Goal: Transaction & Acquisition: Purchase product/service

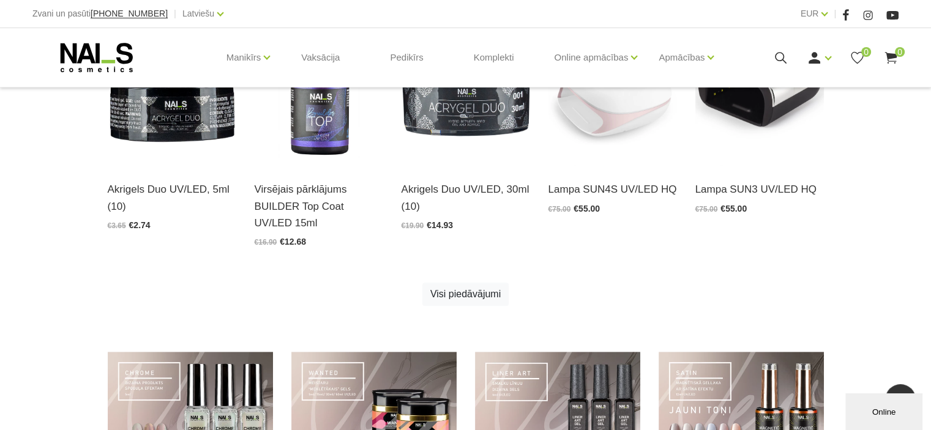
scroll to position [673, 0]
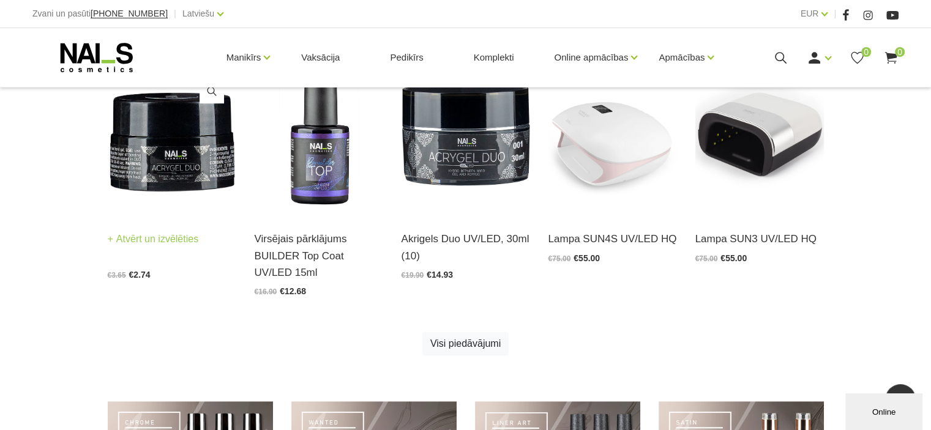
click at [136, 175] on img at bounding box center [172, 127] width 129 height 177
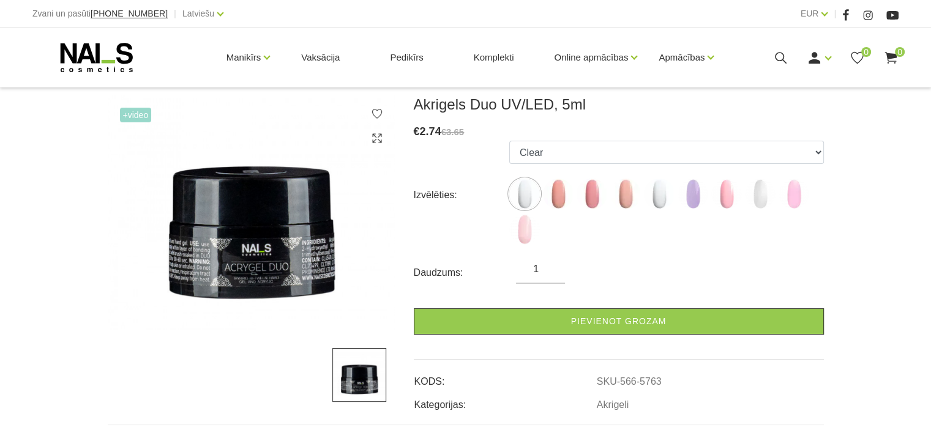
scroll to position [245, 0]
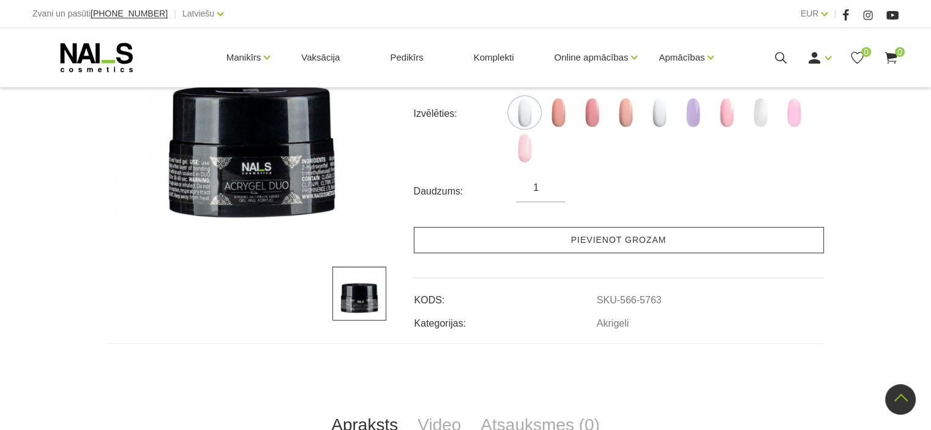
click at [604, 242] on link "Pievienot grozam" at bounding box center [619, 240] width 410 height 26
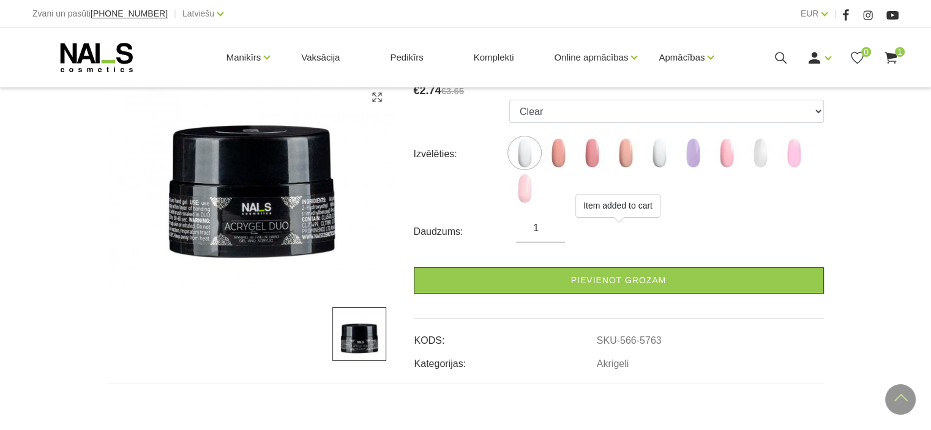
scroll to position [184, 0]
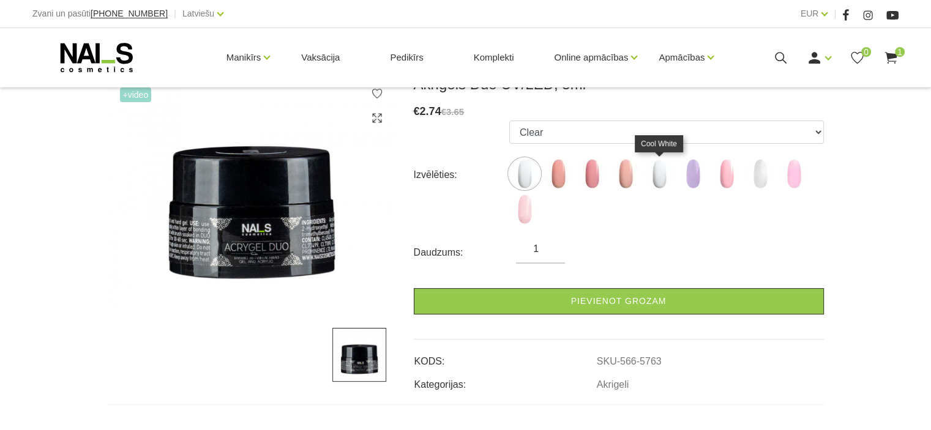
click at [661, 173] on img at bounding box center [659, 173] width 31 height 31
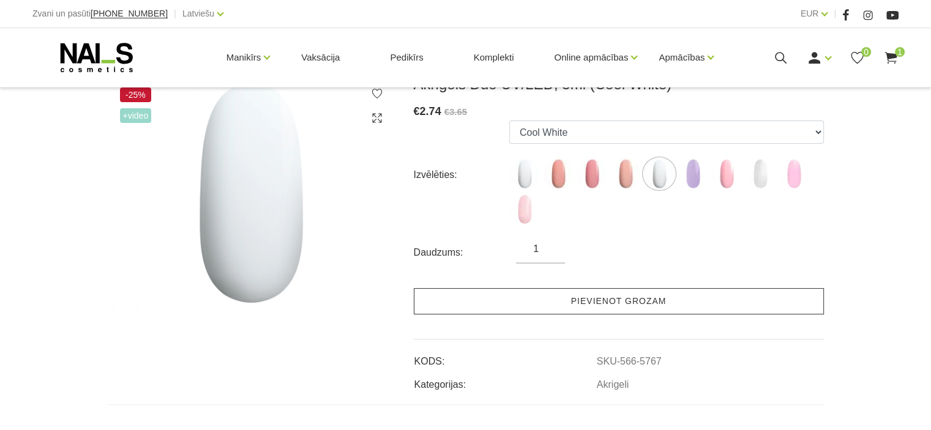
click at [581, 299] on link "Pievienot grozam" at bounding box center [619, 301] width 410 height 26
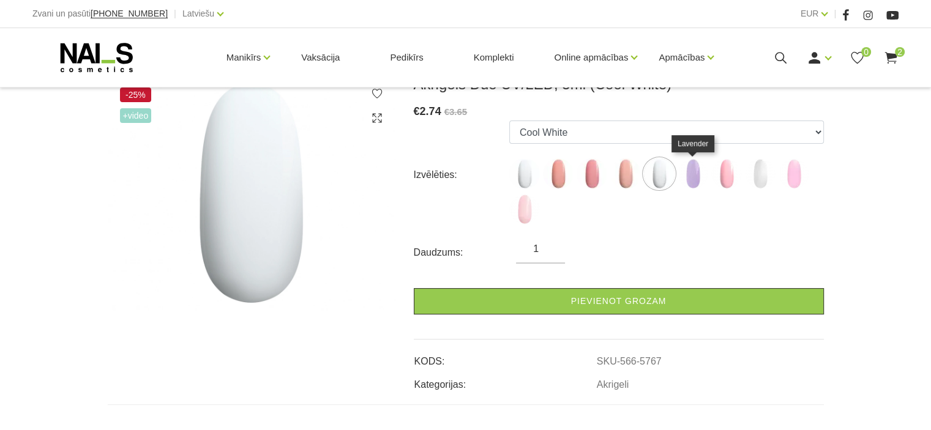
click at [688, 173] on img at bounding box center [692, 173] width 31 height 31
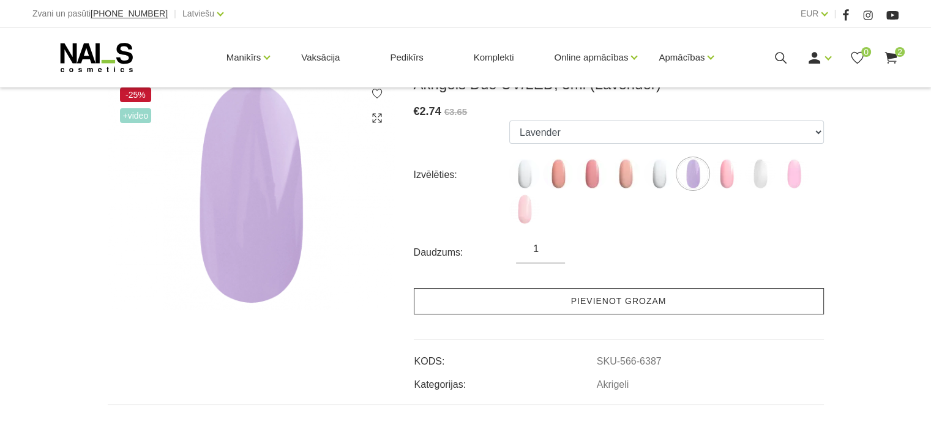
click at [591, 298] on link "Pievienot grozam" at bounding box center [619, 301] width 410 height 26
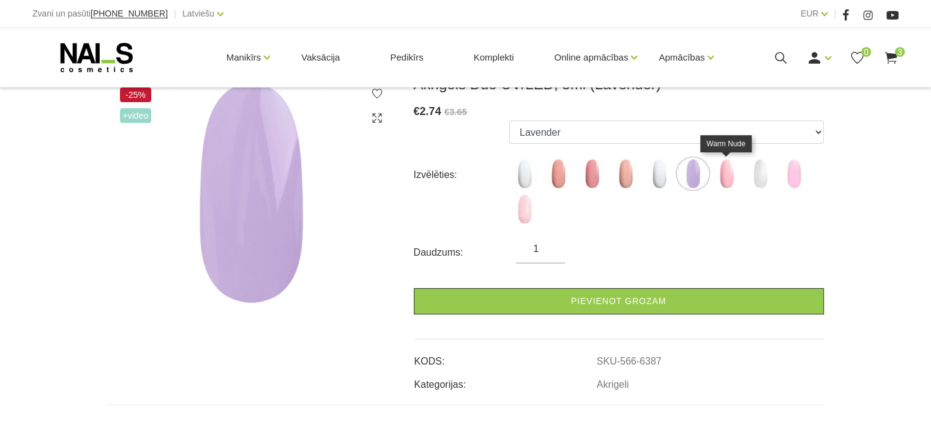
click at [725, 176] on img at bounding box center [726, 173] width 31 height 31
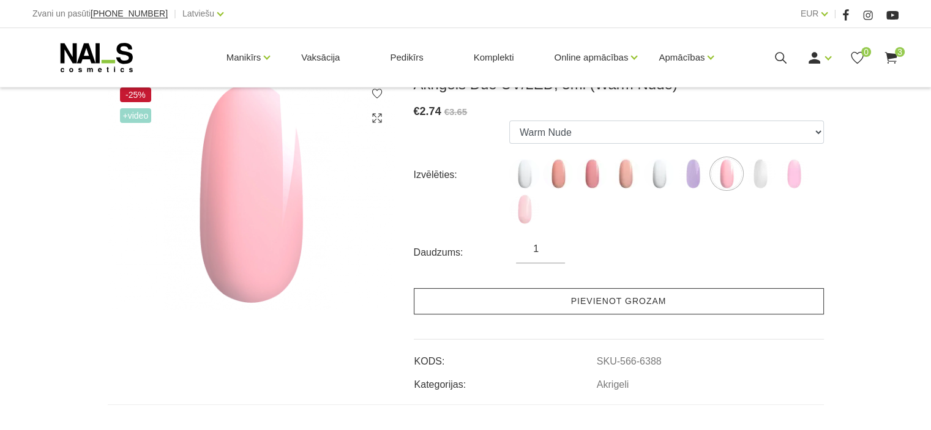
click at [600, 299] on link "Pievienot grozam" at bounding box center [619, 301] width 410 height 26
click at [594, 302] on link "Pievienot grozam" at bounding box center [619, 301] width 410 height 26
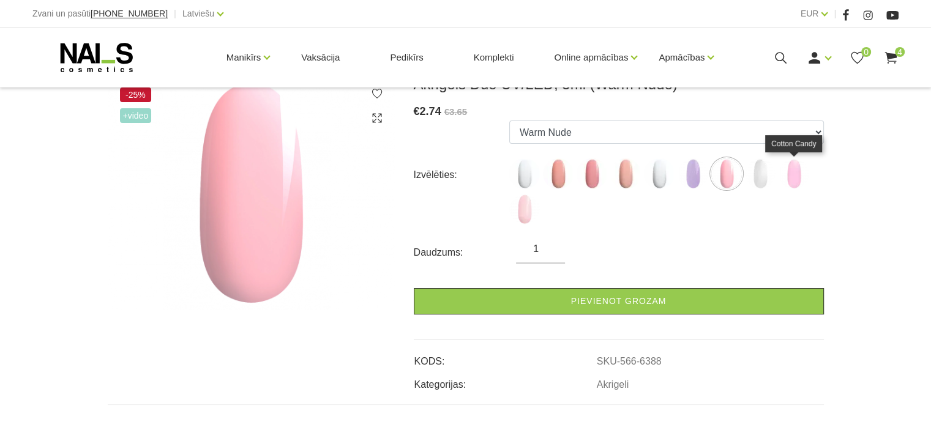
click at [793, 173] on img at bounding box center [793, 173] width 31 height 31
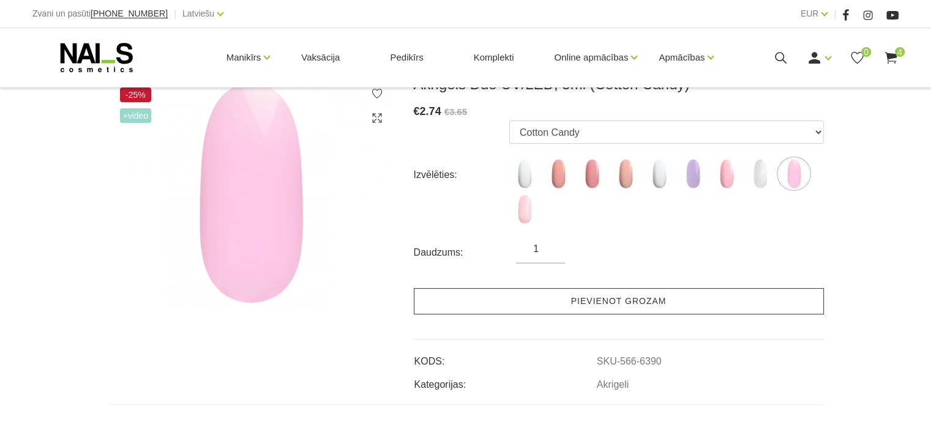
click at [600, 304] on link "Pievienot grozam" at bounding box center [619, 301] width 410 height 26
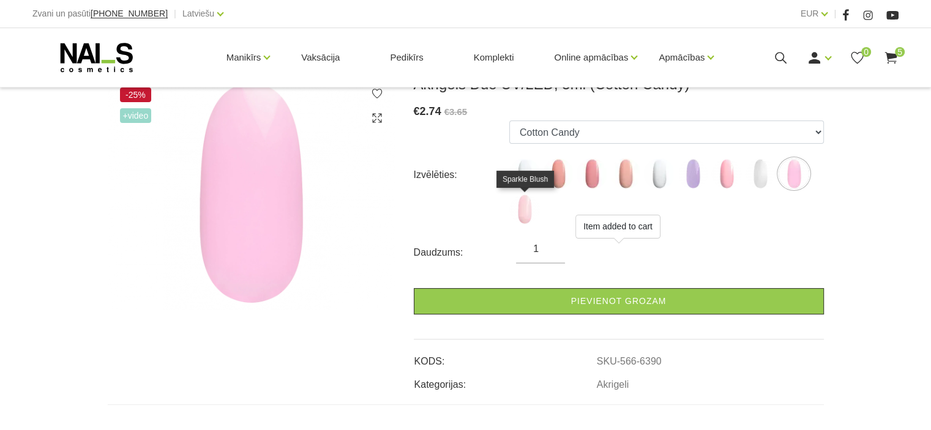
click at [516, 205] on img at bounding box center [524, 209] width 31 height 31
select select "6391"
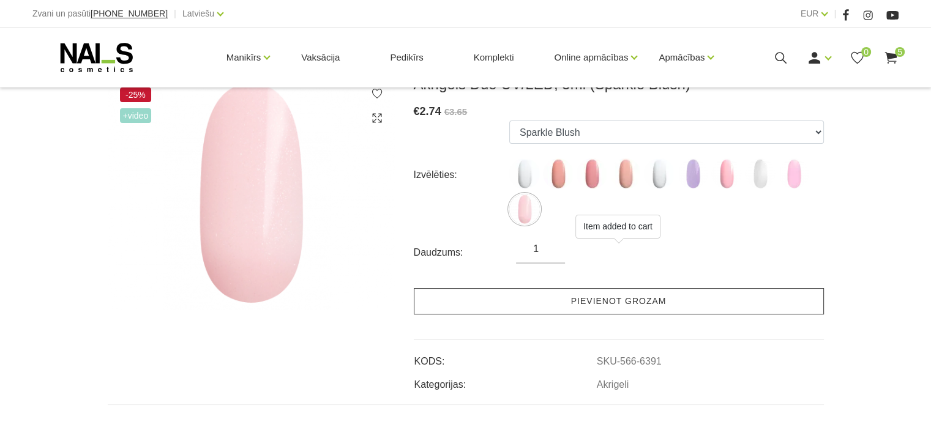
click at [545, 296] on link "Pievienot grozam" at bounding box center [619, 301] width 410 height 26
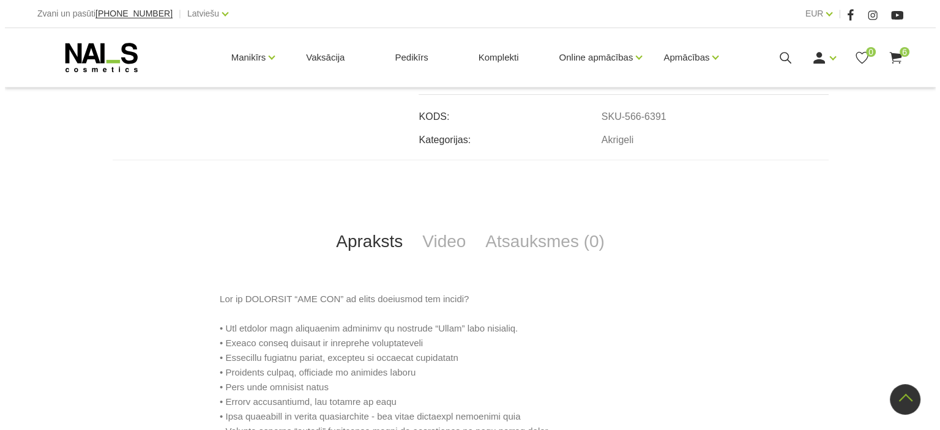
scroll to position [0, 0]
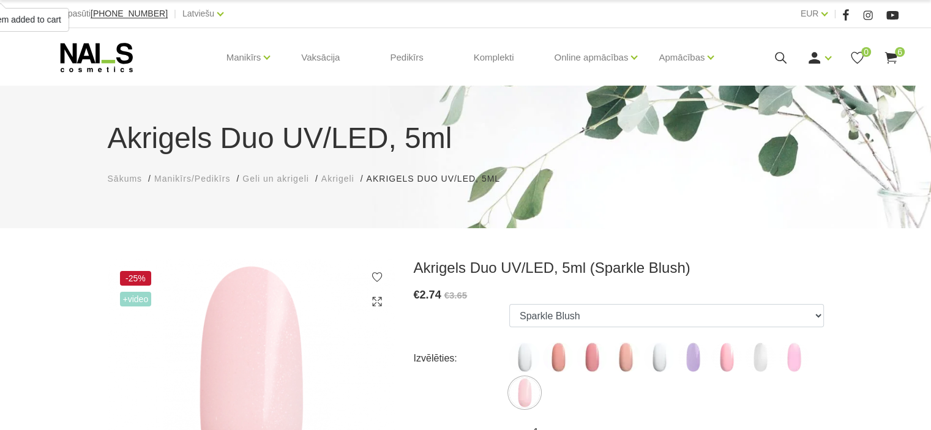
click at [892, 56] on use at bounding box center [890, 58] width 12 height 12
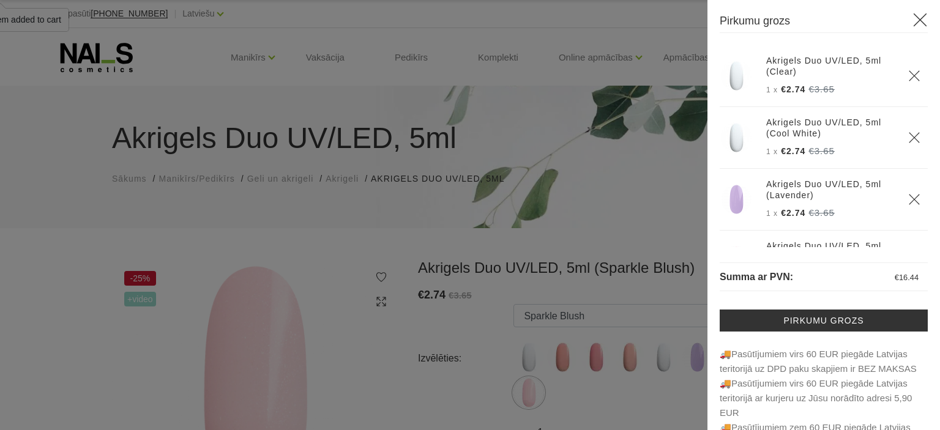
click at [912, 20] on icon at bounding box center [919, 19] width 15 height 15
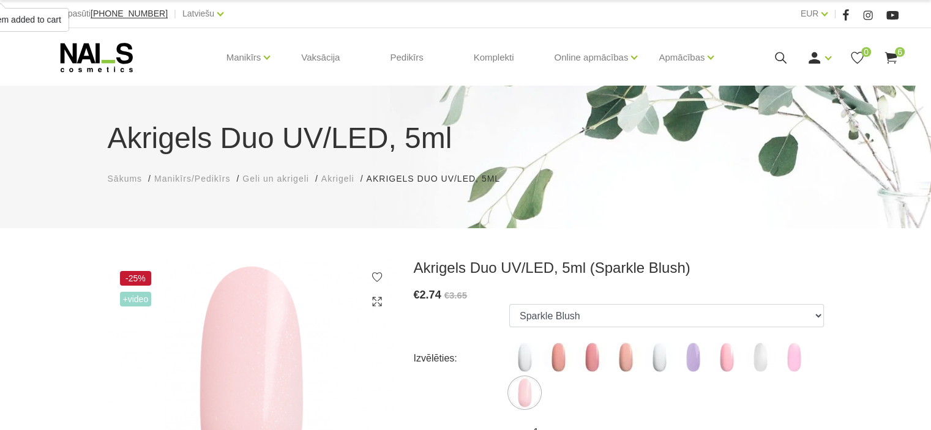
click at [348, 181] on span "Akrigeli" at bounding box center [337, 179] width 33 height 10
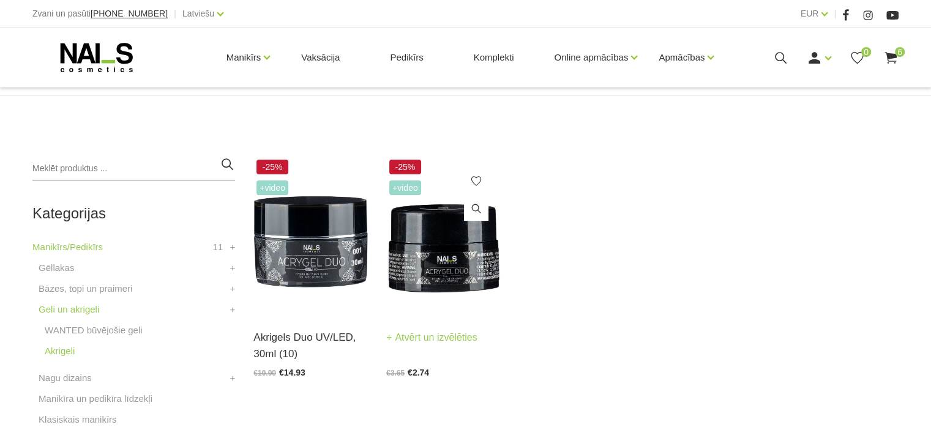
scroll to position [245, 0]
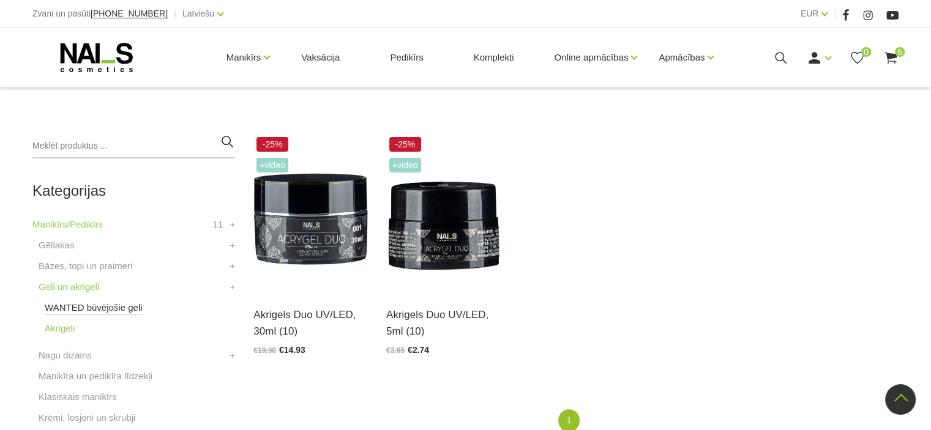
click at [78, 307] on link "WANTED būvējošie geli" at bounding box center [94, 307] width 98 height 15
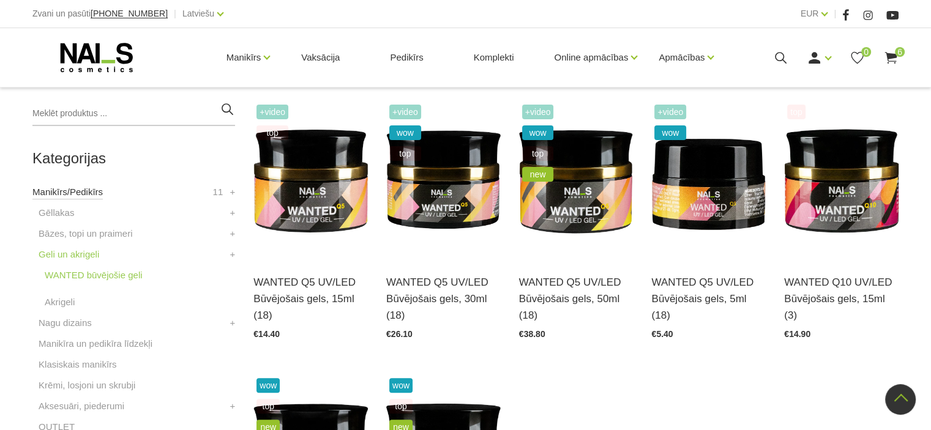
scroll to position [306, 0]
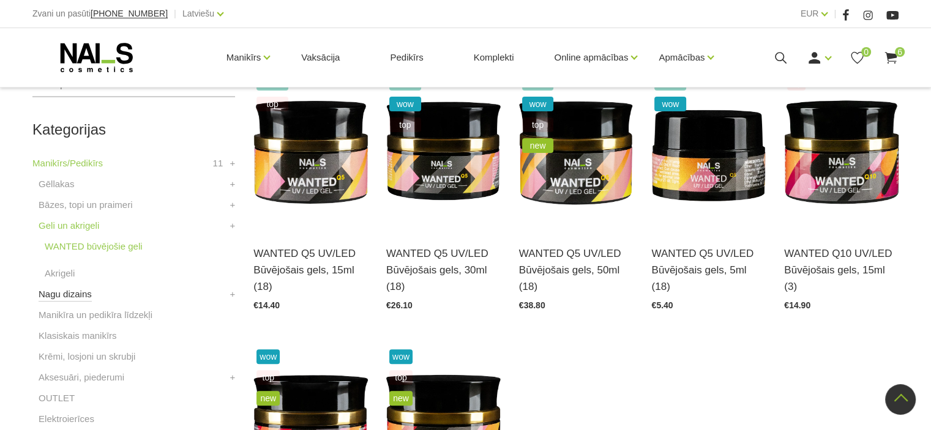
click at [69, 296] on link "Nagu dizains" at bounding box center [65, 294] width 53 height 15
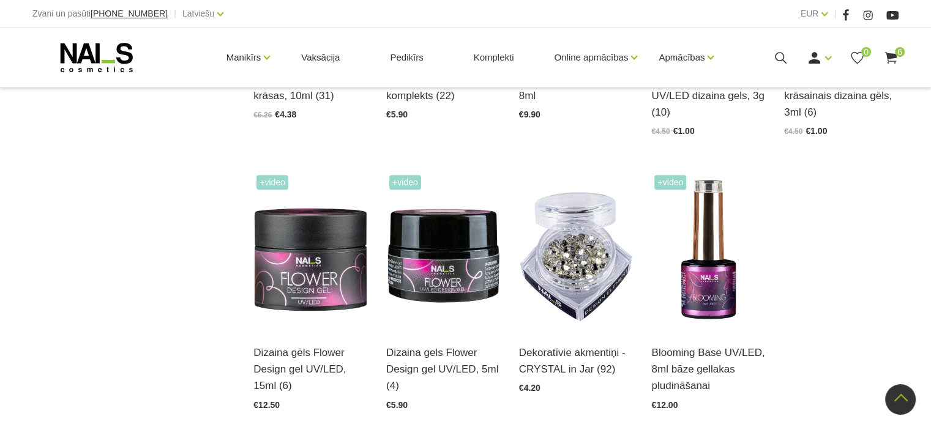
scroll to position [1530, 0]
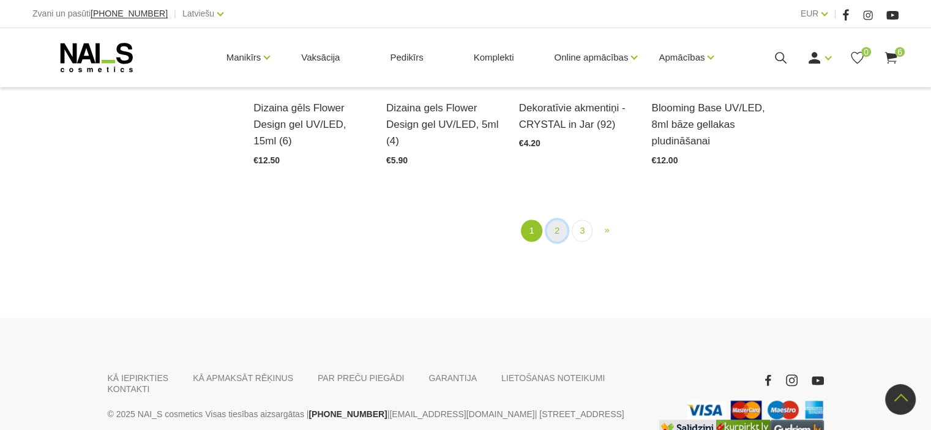
click at [555, 231] on link "2" at bounding box center [556, 231] width 21 height 23
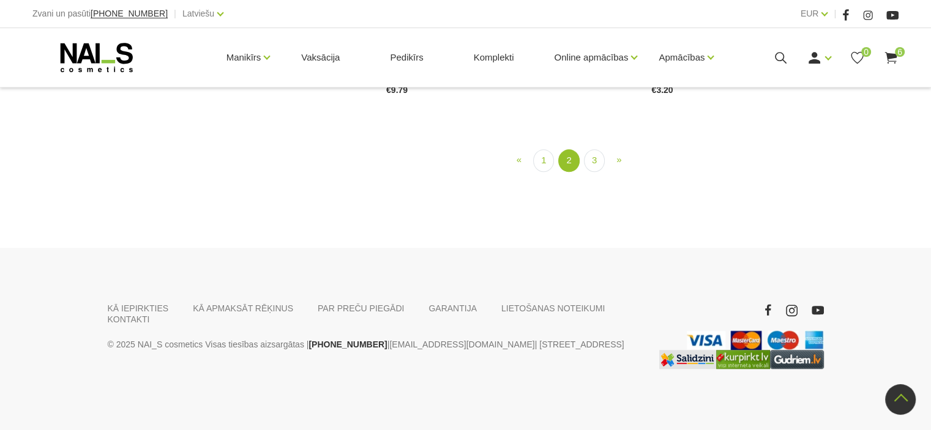
scroll to position [1474, 0]
click at [597, 172] on link "3" at bounding box center [594, 160] width 21 height 23
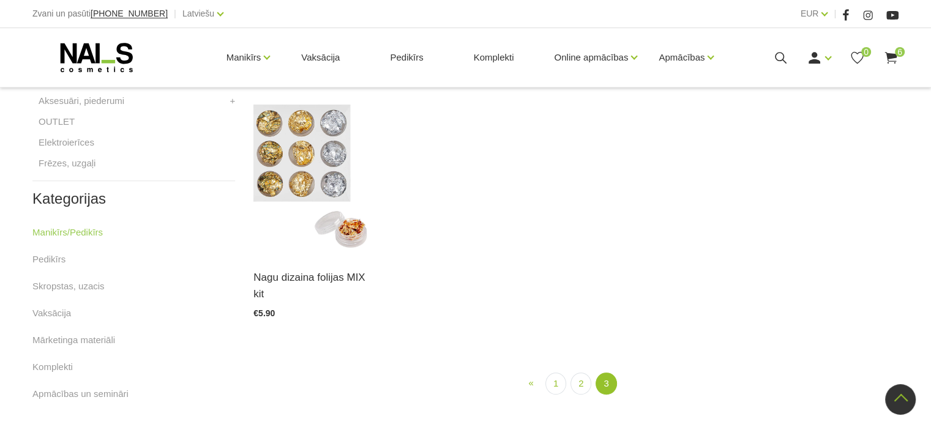
scroll to position [494, 0]
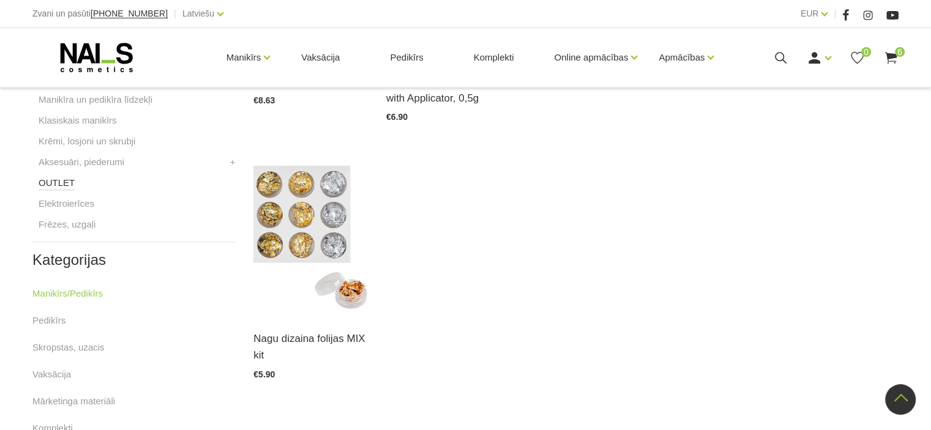
click at [53, 182] on link "OUTLET" at bounding box center [57, 183] width 36 height 15
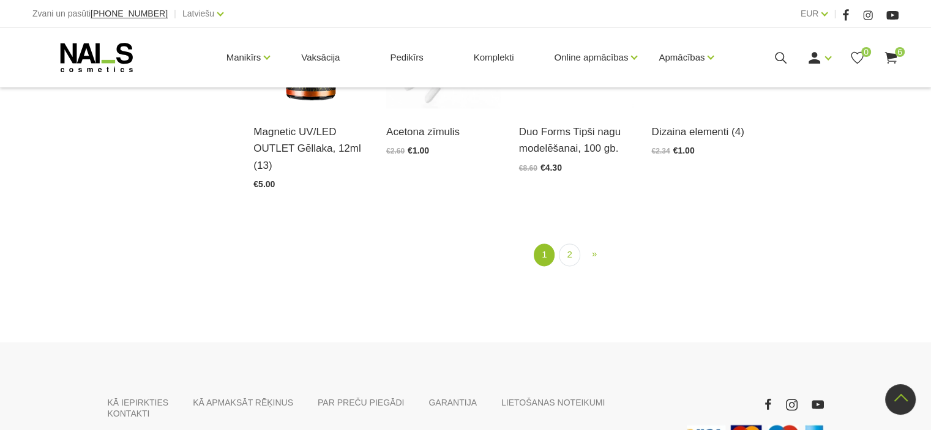
scroll to position [1530, 0]
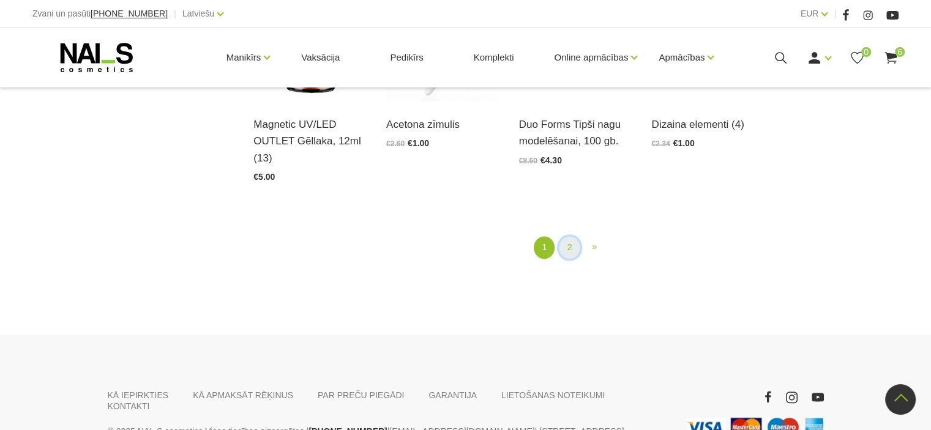
click at [568, 245] on link "2" at bounding box center [569, 247] width 21 height 23
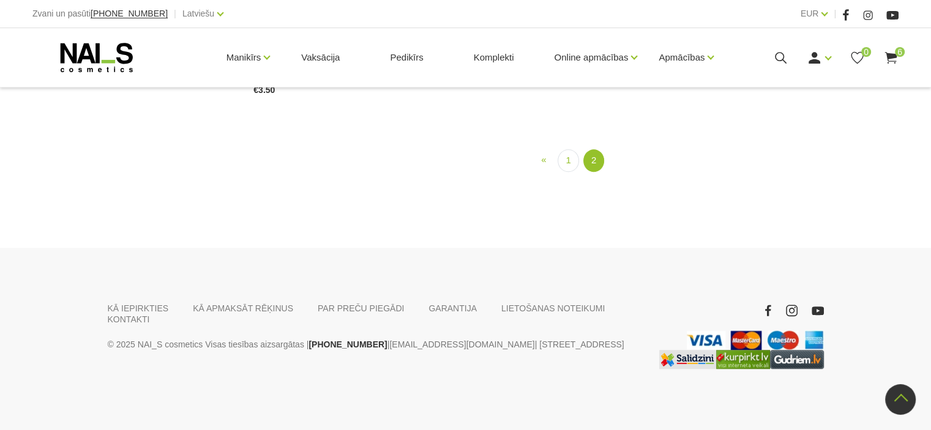
scroll to position [1045, 0]
click at [562, 172] on link "1" at bounding box center [567, 160] width 21 height 23
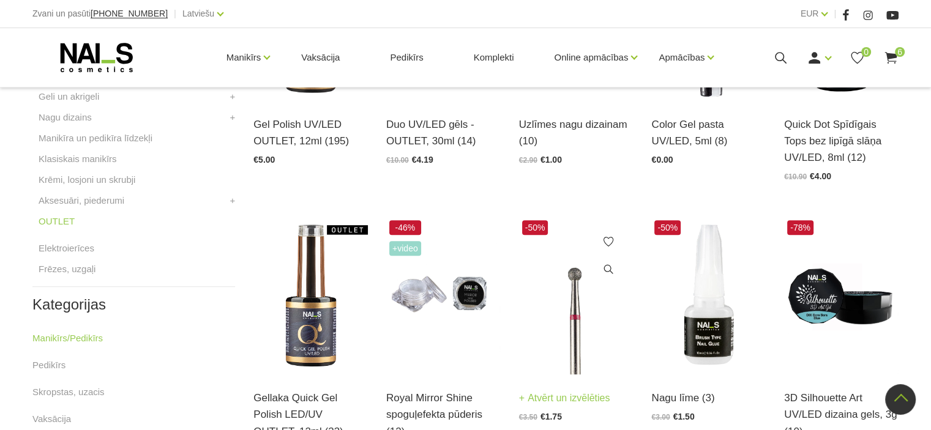
scroll to position [433, 0]
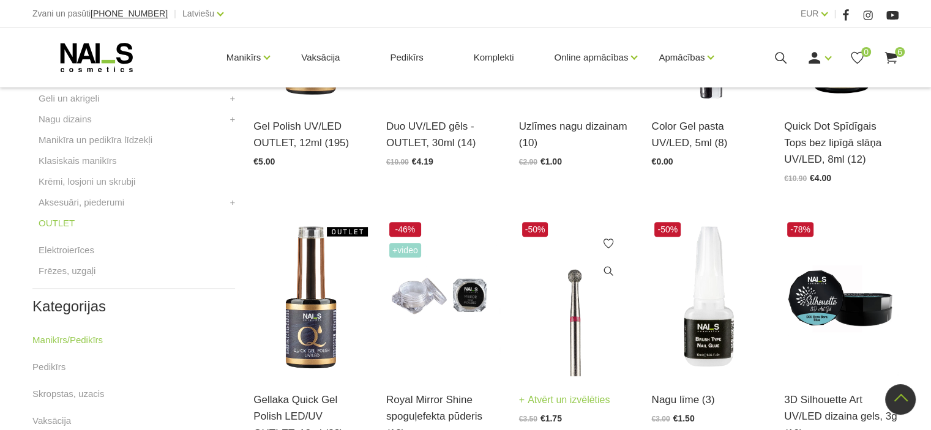
click at [571, 334] on img at bounding box center [576, 297] width 114 height 157
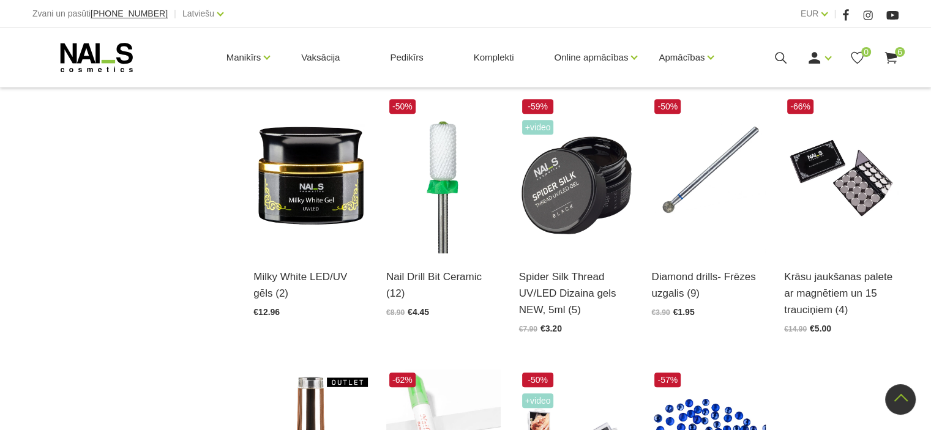
scroll to position [1106, 0]
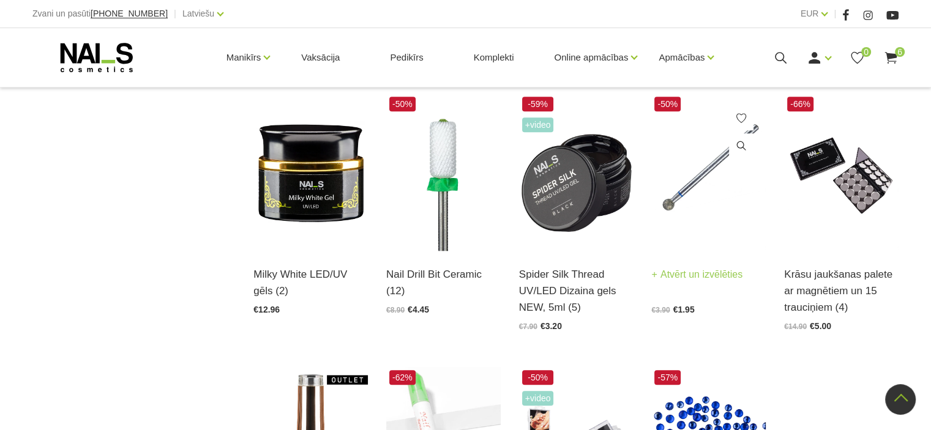
click at [678, 277] on link "Atvērt un izvēlēties" at bounding box center [696, 274] width 91 height 17
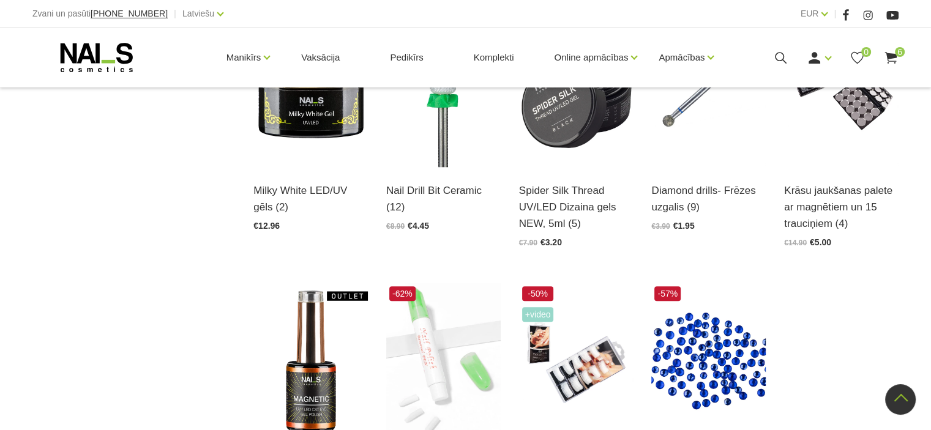
scroll to position [1168, 0]
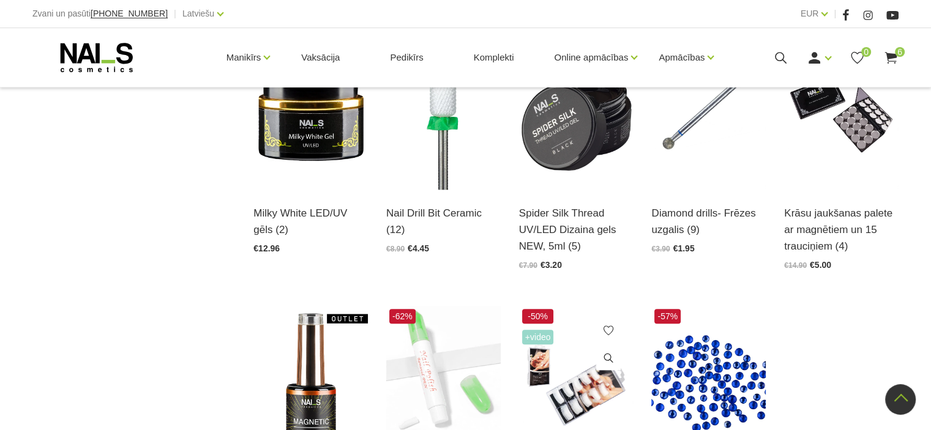
click at [576, 392] on img at bounding box center [576, 384] width 114 height 157
click at [291, 151] on img at bounding box center [310, 110] width 114 height 157
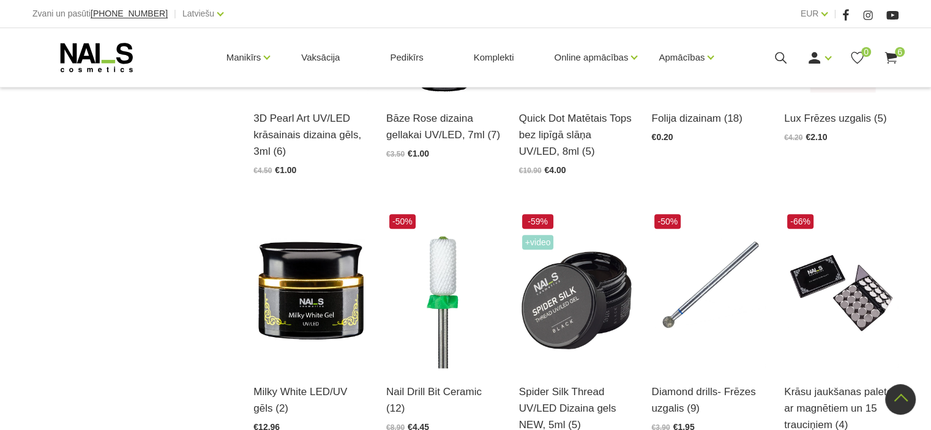
scroll to position [800, 0]
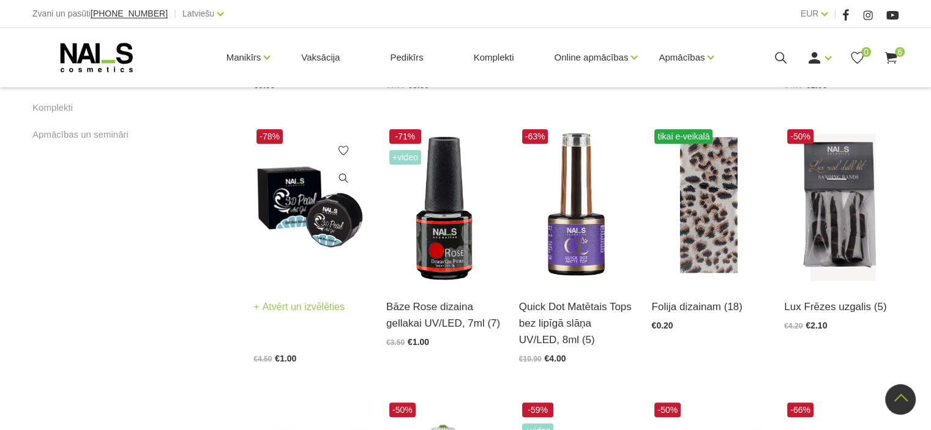
click at [296, 223] on img at bounding box center [310, 204] width 114 height 157
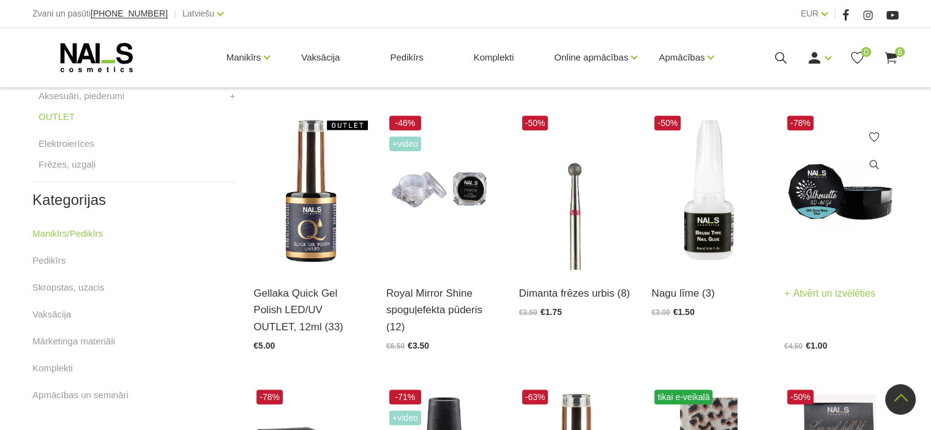
scroll to position [494, 0]
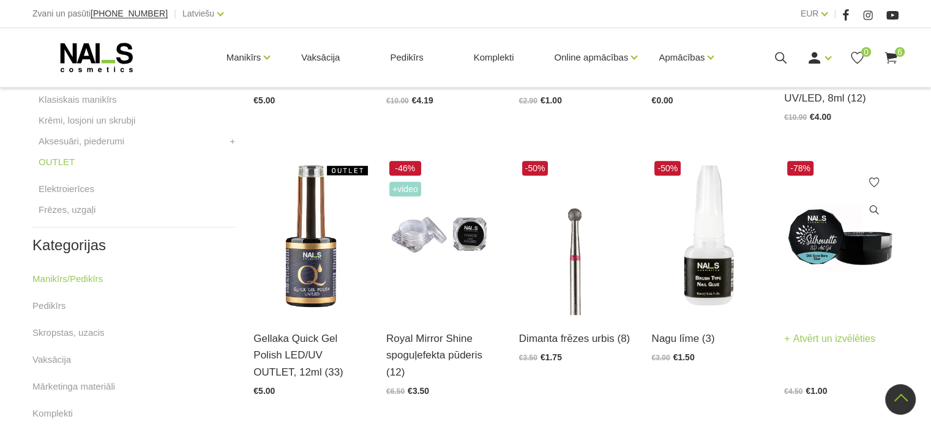
click at [835, 242] on img at bounding box center [841, 236] width 114 height 157
click at [698, 281] on img at bounding box center [708, 236] width 114 height 157
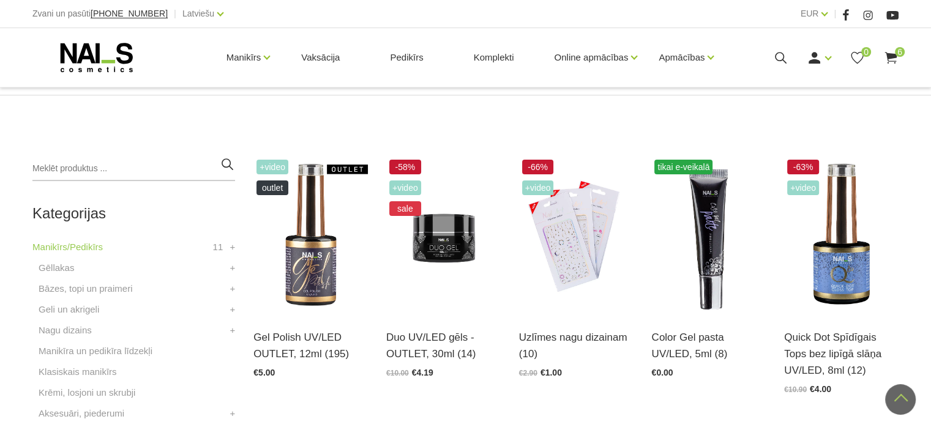
scroll to position [188, 0]
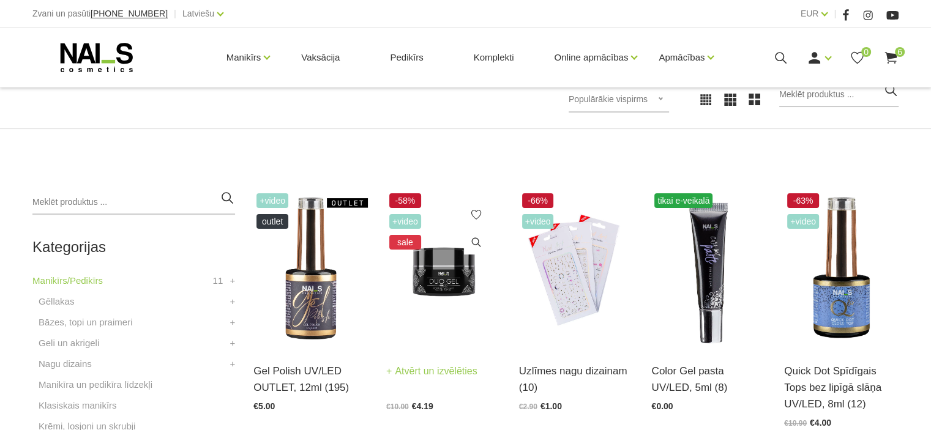
click at [430, 280] on img at bounding box center [443, 268] width 114 height 157
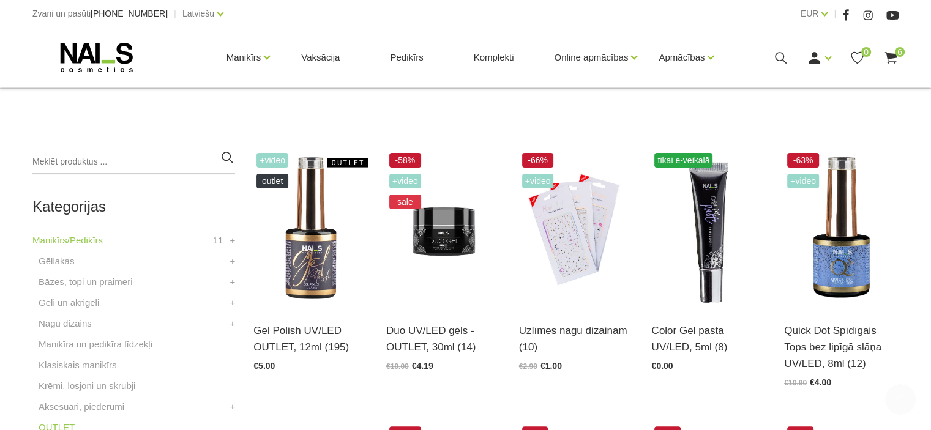
scroll to position [250, 0]
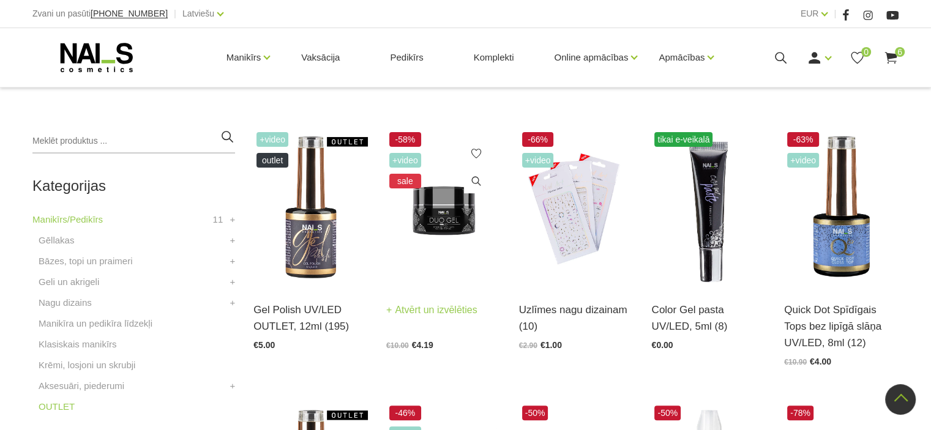
click at [462, 311] on link "Atvērt un izvēlēties" at bounding box center [431, 310] width 91 height 17
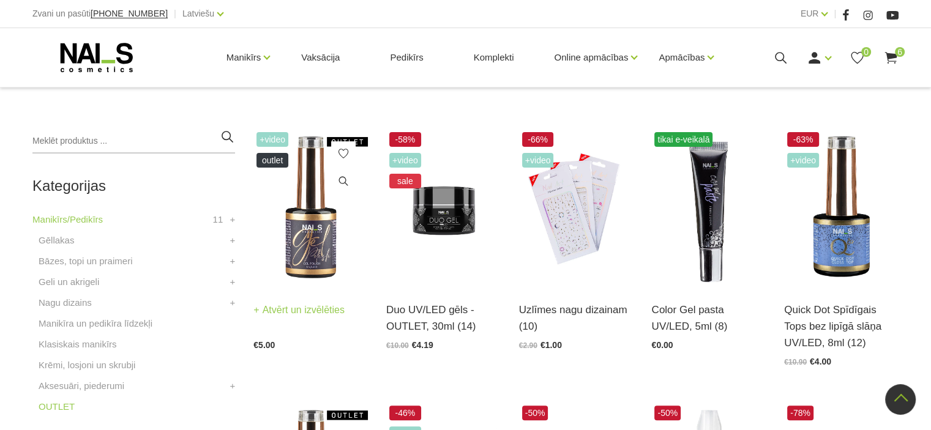
click at [307, 234] on img at bounding box center [310, 207] width 114 height 157
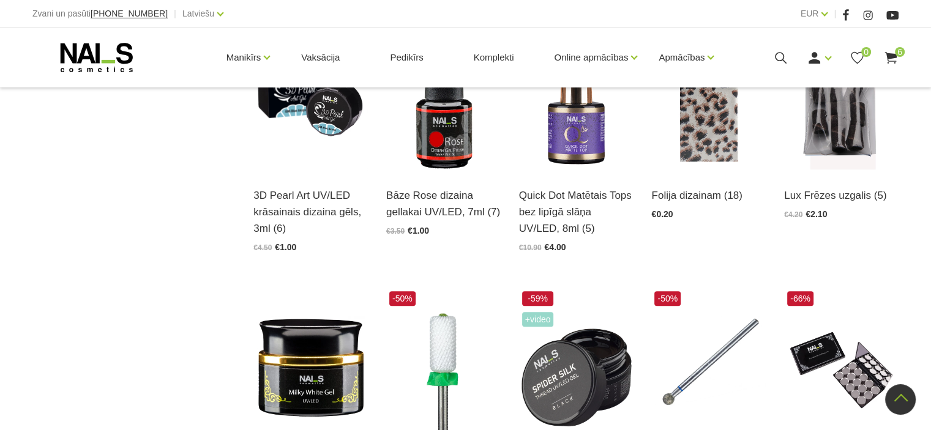
scroll to position [923, 0]
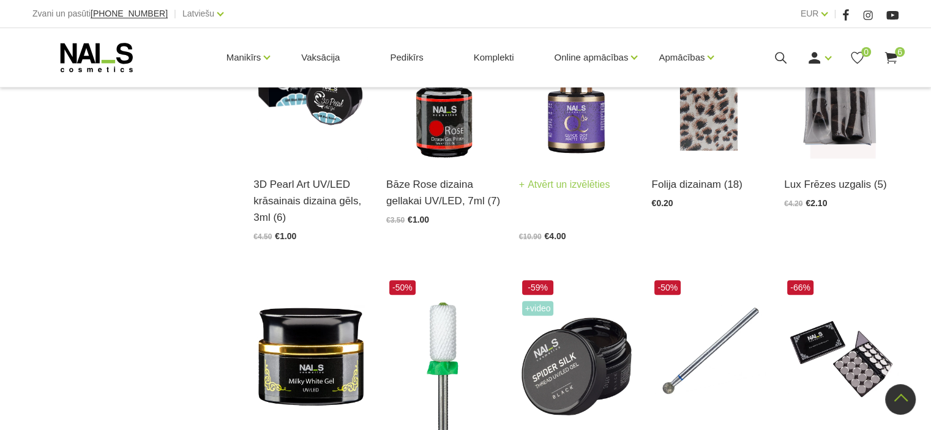
click at [556, 186] on link "Atvērt un izvēlēties" at bounding box center [564, 184] width 91 height 17
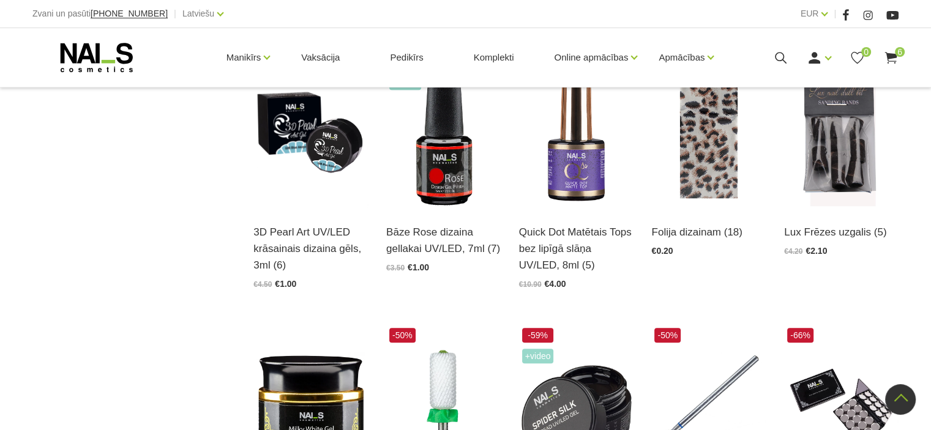
scroll to position [862, 0]
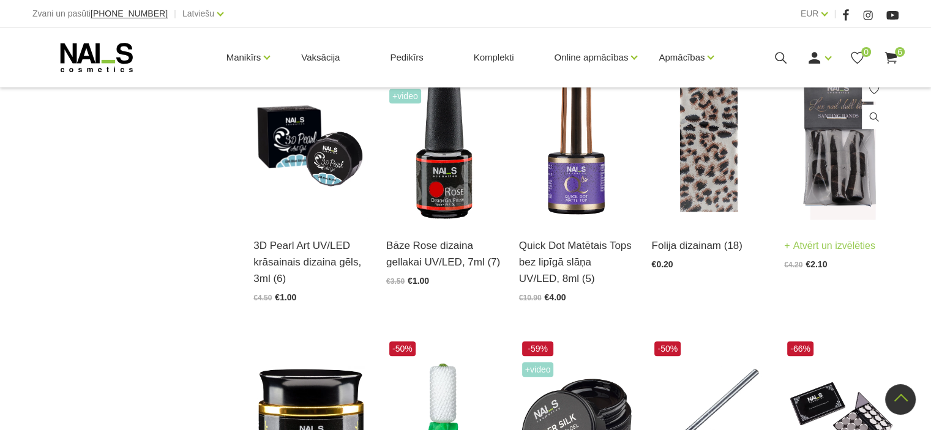
click at [835, 176] on img at bounding box center [841, 143] width 114 height 157
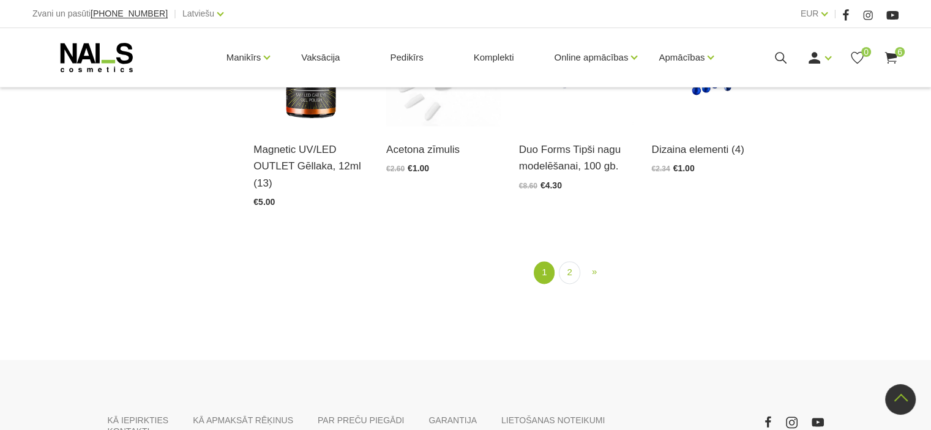
scroll to position [1535, 0]
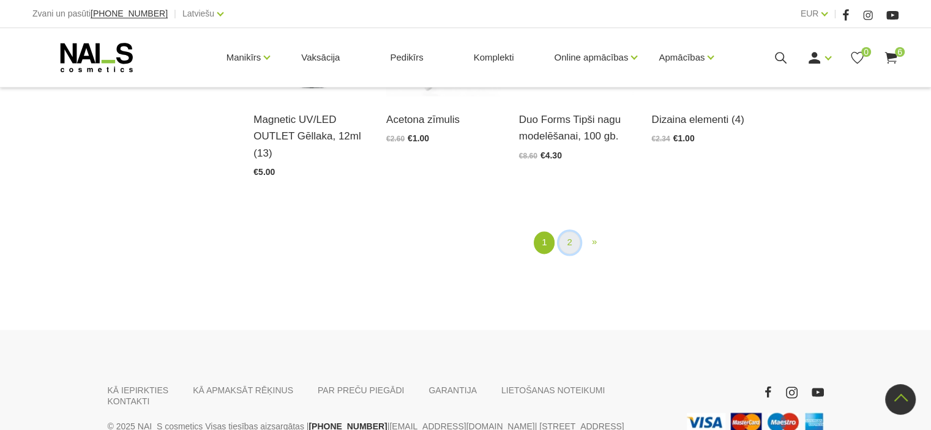
click at [569, 239] on link "2" at bounding box center [569, 242] width 21 height 23
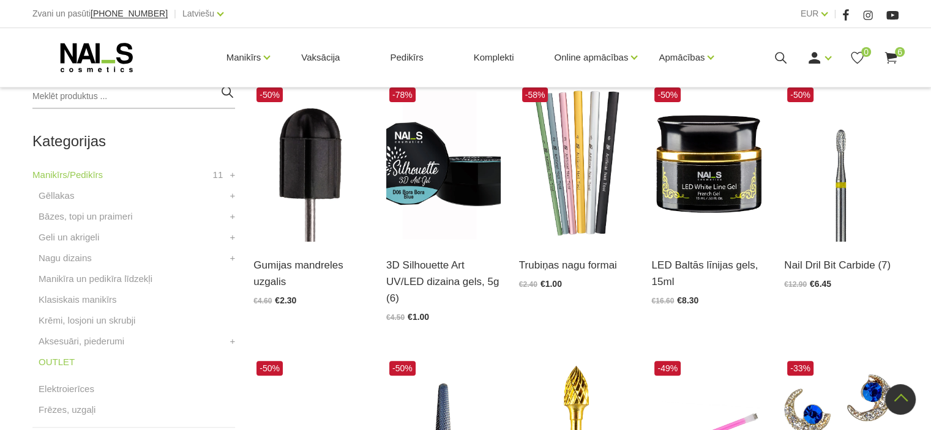
scroll to position [250, 0]
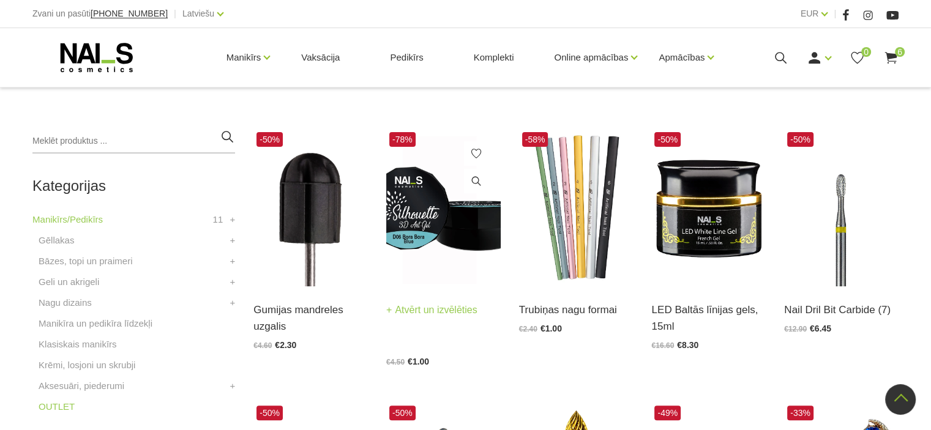
click at [424, 217] on img at bounding box center [443, 207] width 114 height 157
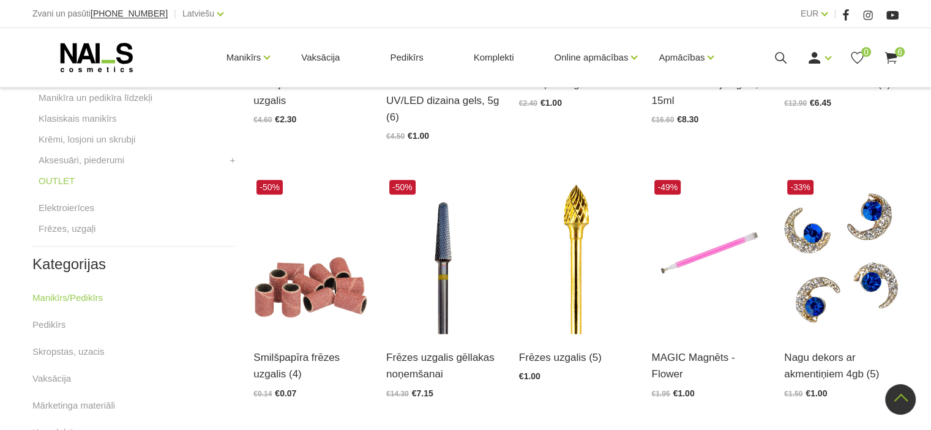
scroll to position [311, 0]
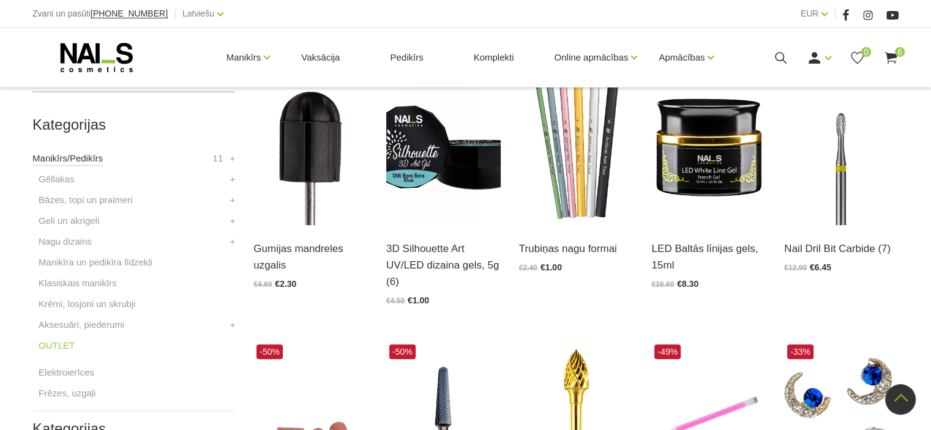
click at [76, 155] on link "Manikīrs/Pedikīrs" at bounding box center [67, 158] width 70 height 15
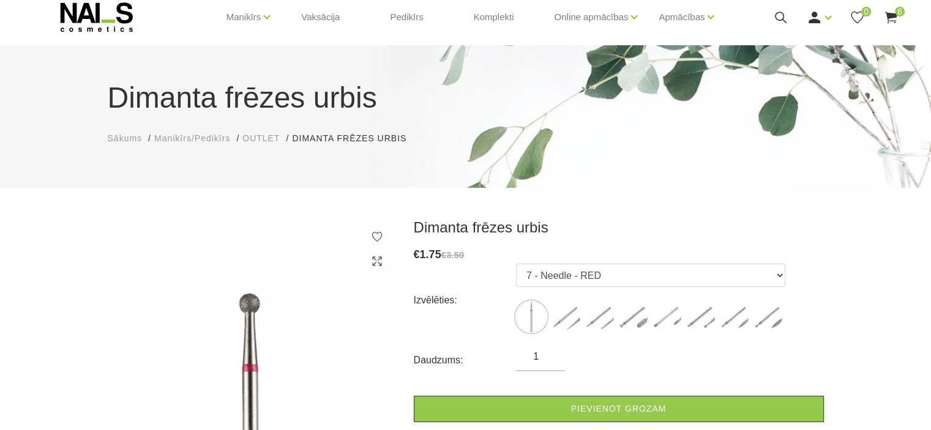
scroll to position [61, 0]
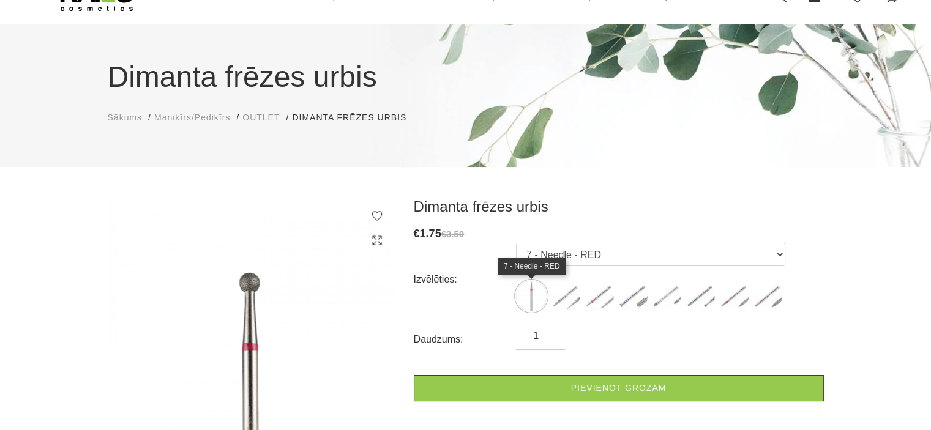
click at [529, 296] on img at bounding box center [531, 296] width 31 height 31
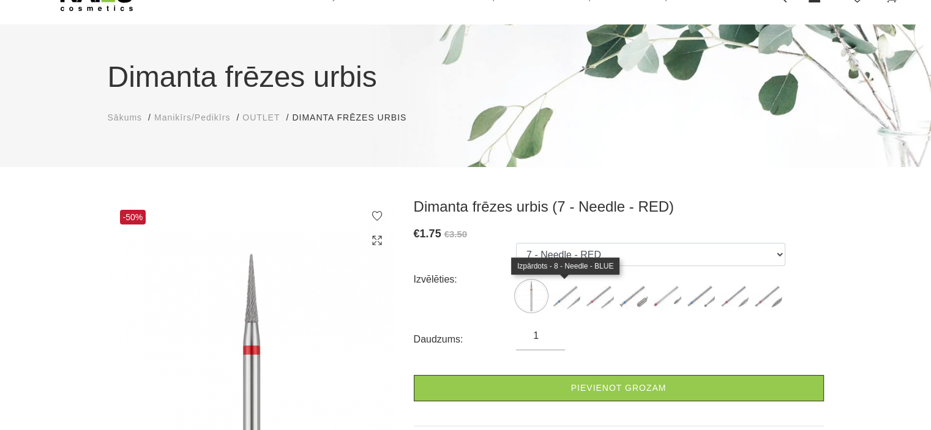
click at [570, 297] on img at bounding box center [565, 296] width 31 height 31
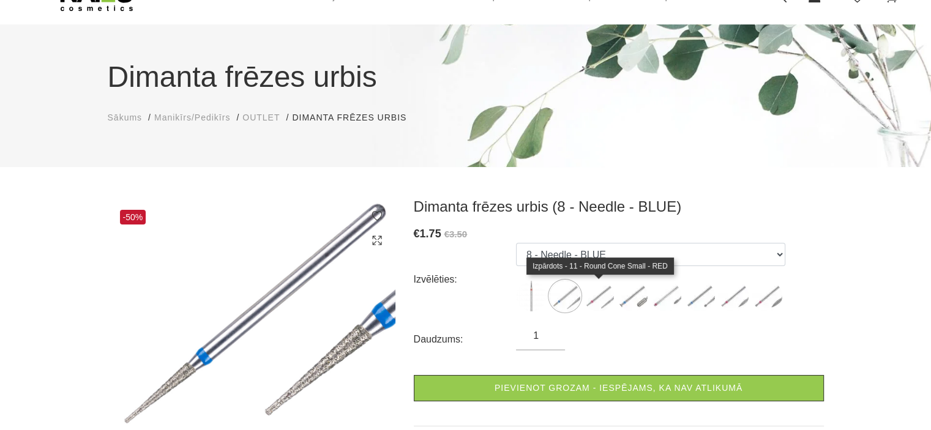
click at [610, 299] on img at bounding box center [598, 296] width 31 height 31
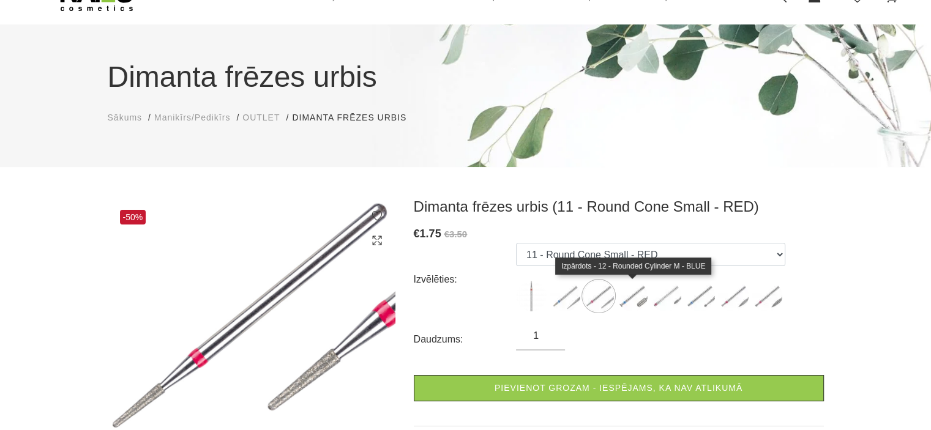
click at [633, 300] on img at bounding box center [632, 296] width 31 height 31
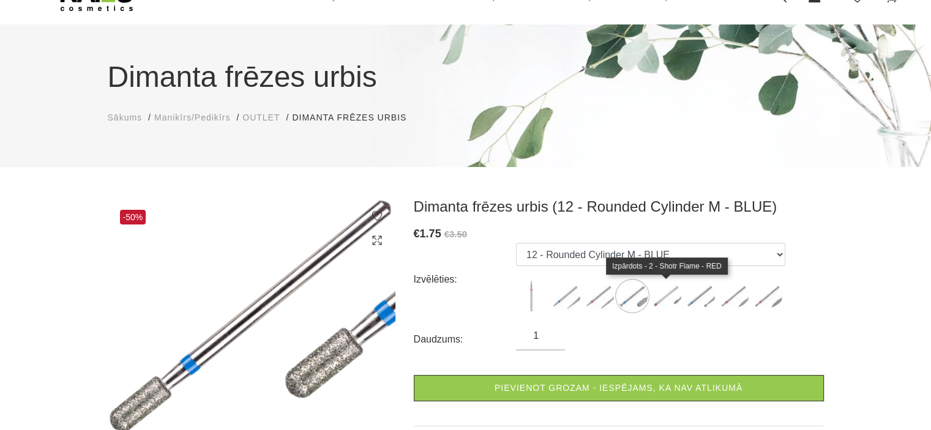
click at [668, 293] on img at bounding box center [666, 296] width 31 height 31
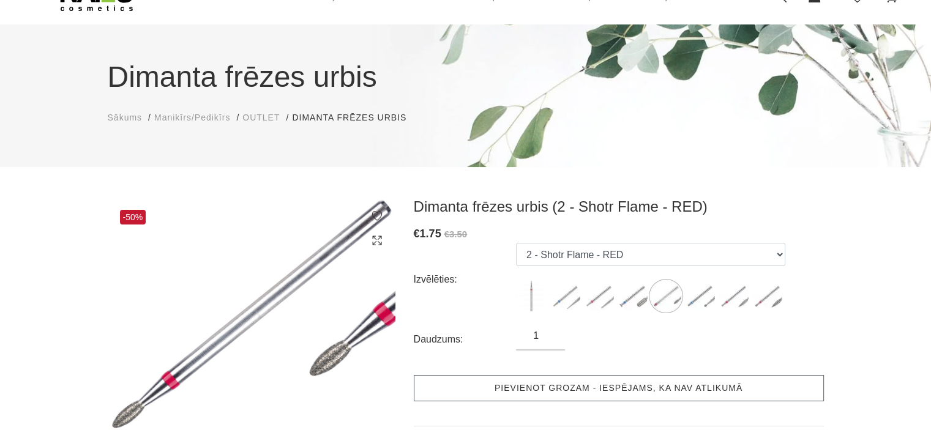
click at [612, 384] on link "Pievienot grozam - iespējams, ka nav atlikumā" at bounding box center [619, 388] width 410 height 26
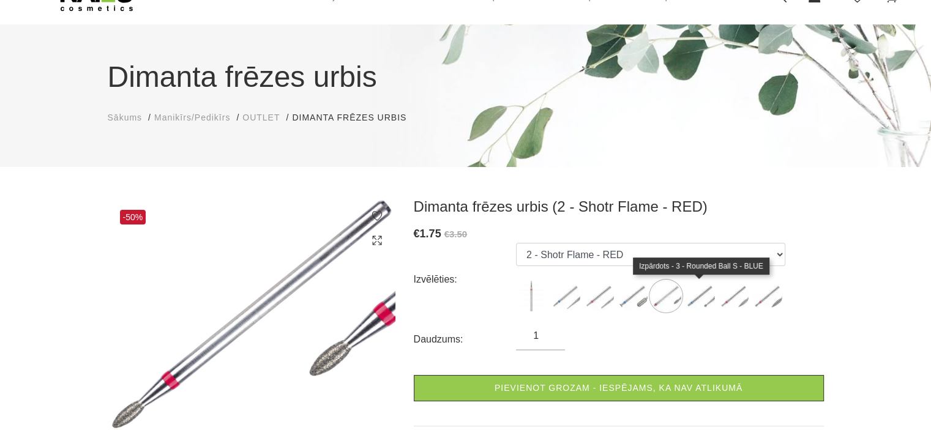
click at [707, 289] on img at bounding box center [699, 296] width 31 height 31
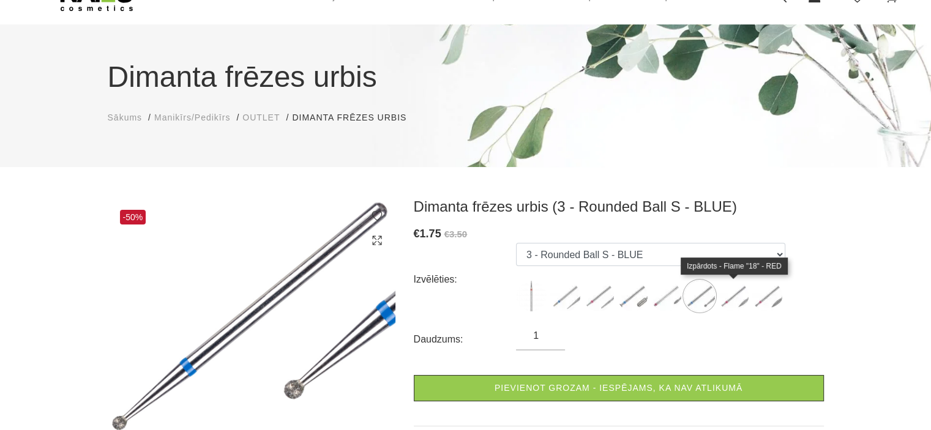
click at [741, 294] on img at bounding box center [733, 296] width 31 height 31
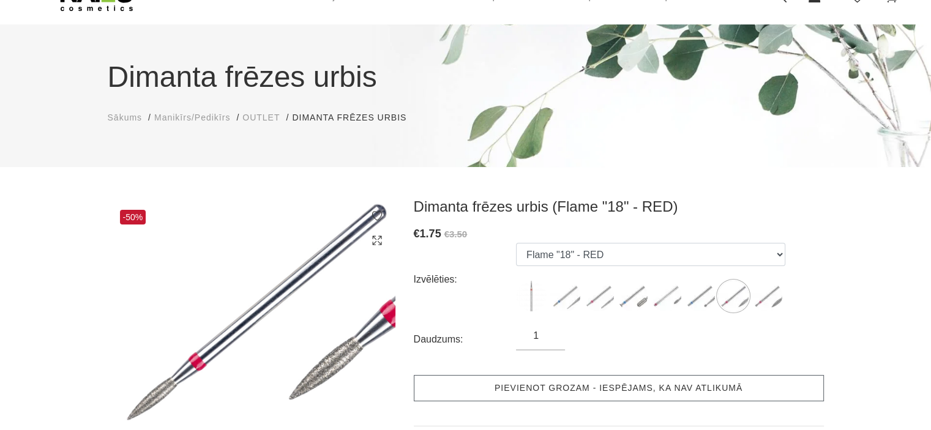
click at [601, 393] on link "Pievienot grozam - iespējams, ka nav atlikumā" at bounding box center [619, 388] width 410 height 26
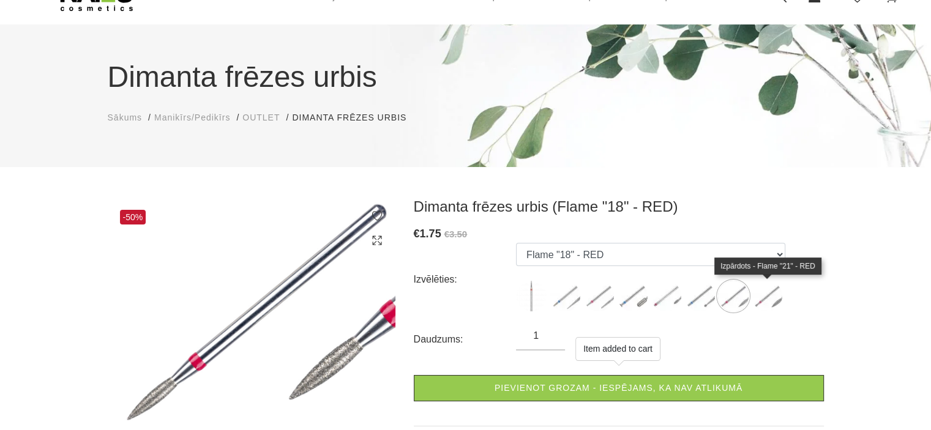
click at [769, 297] on img at bounding box center [766, 296] width 31 height 31
select select "1138"
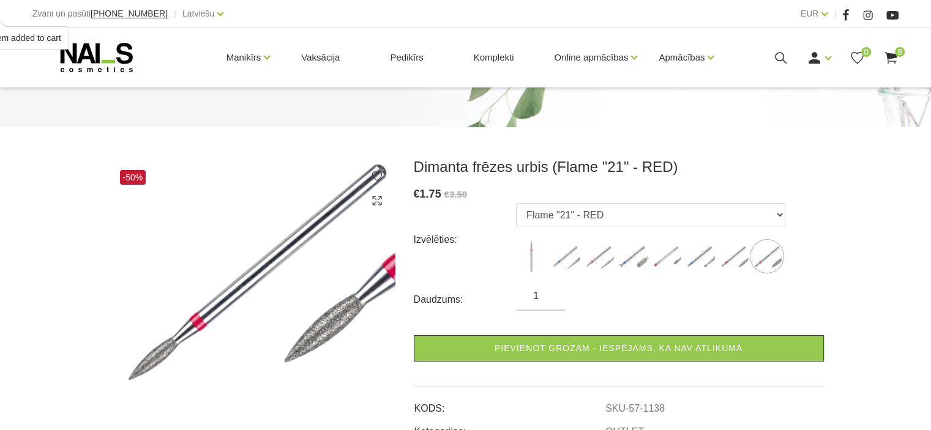
scroll to position [122, 0]
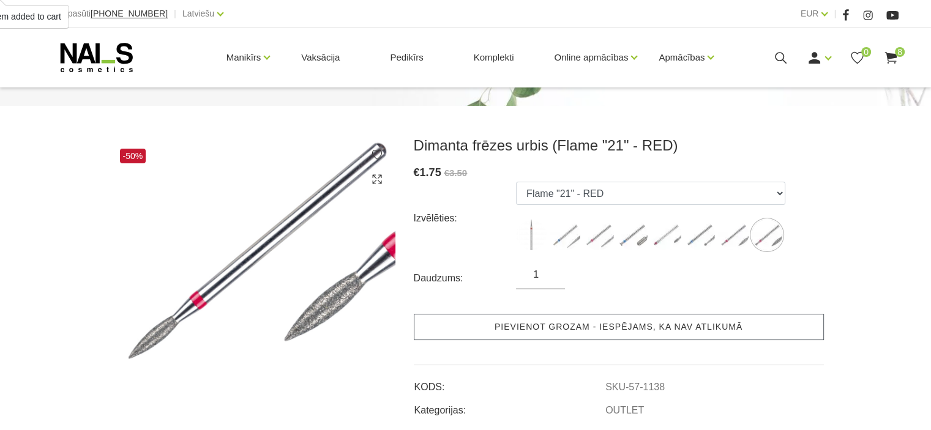
click at [654, 323] on link "Pievienot grozam - iespējams, ka nav atlikumā" at bounding box center [619, 327] width 410 height 26
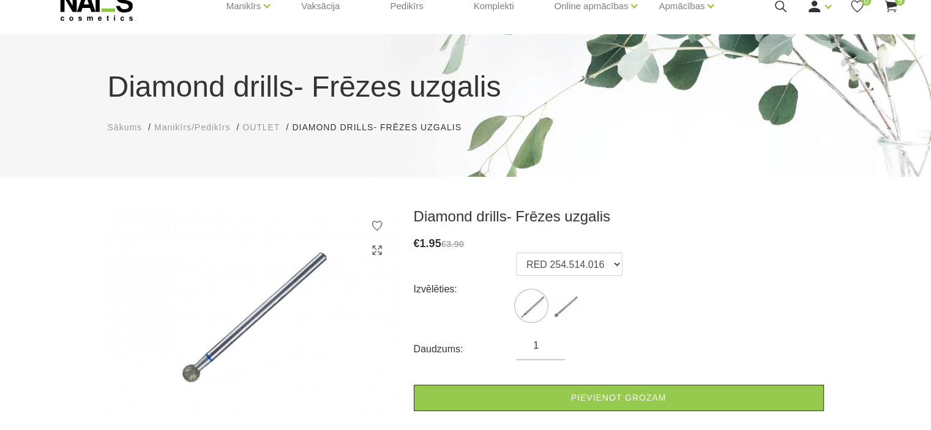
scroll to position [122, 0]
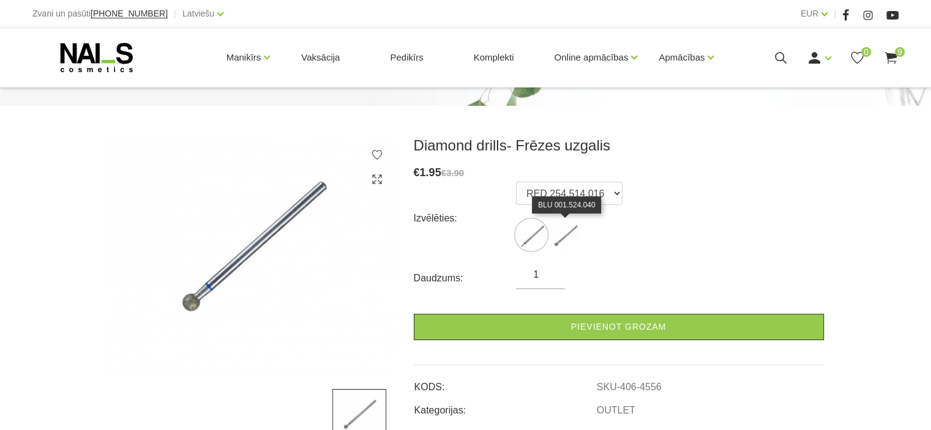
click at [556, 236] on img at bounding box center [565, 235] width 31 height 31
select select "4564"
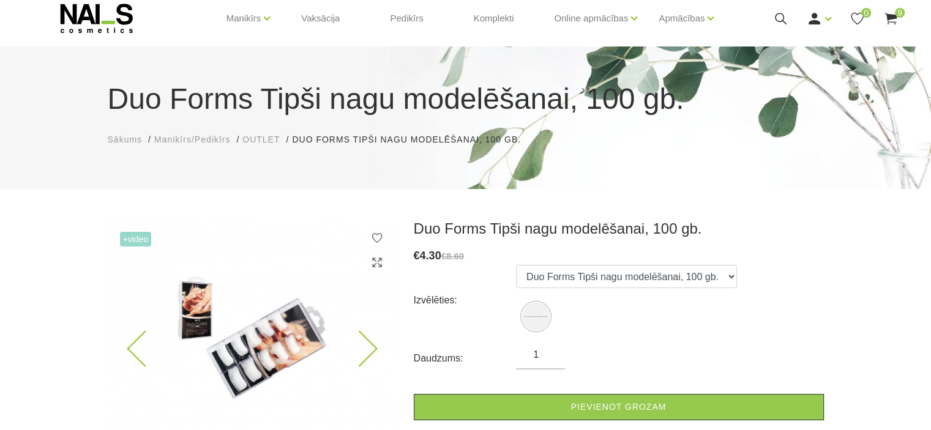
scroll to position [61, 0]
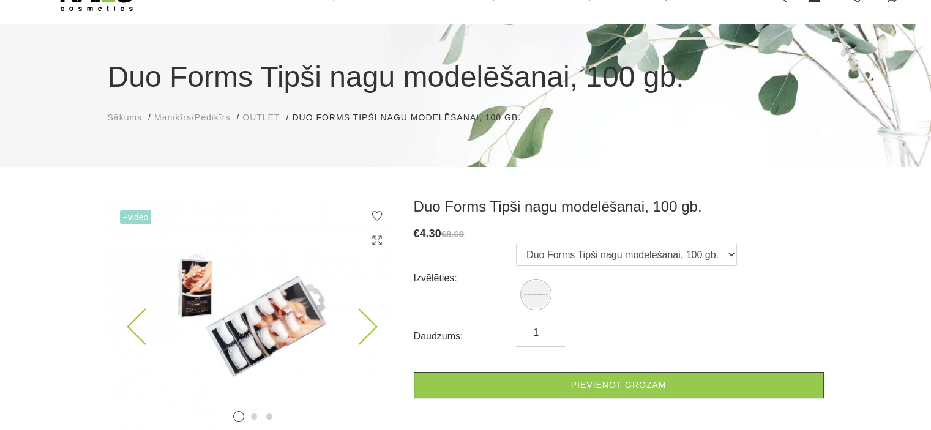
click at [246, 334] on img at bounding box center [252, 315] width 288 height 234
click at [250, 326] on img at bounding box center [252, 315] width 288 height 234
click at [202, 294] on img at bounding box center [252, 315] width 288 height 234
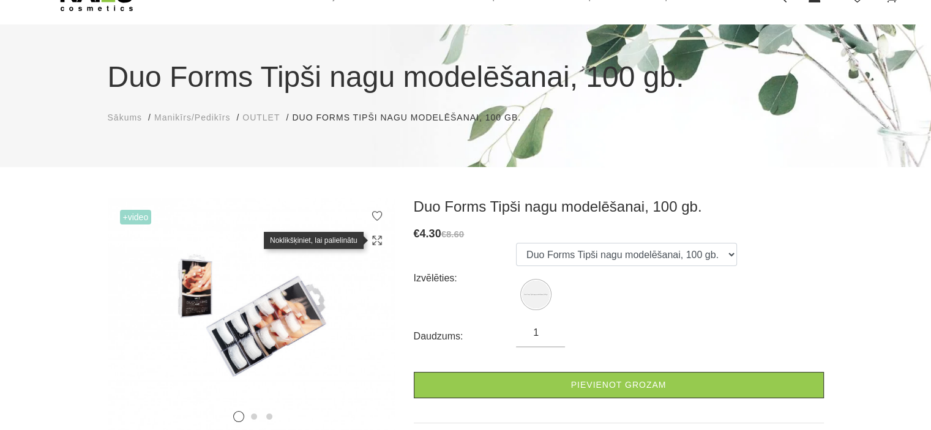
click at [375, 239] on icon at bounding box center [377, 240] width 12 height 12
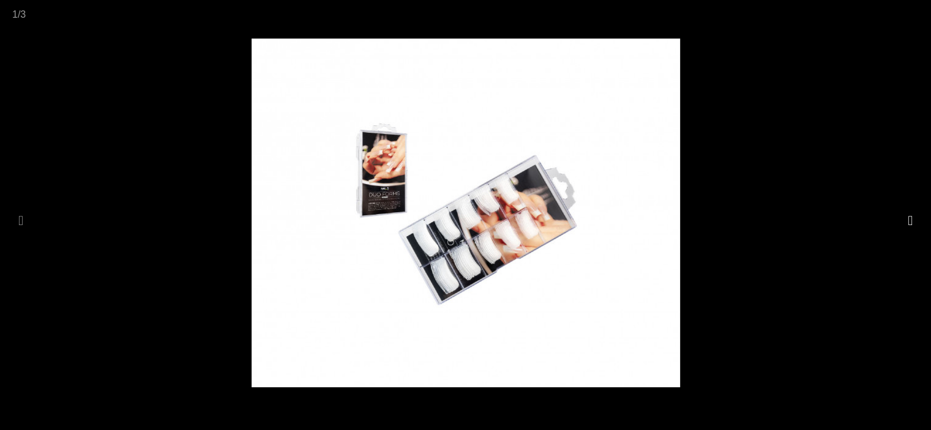
click at [903, 218] on button at bounding box center [909, 221] width 17 height 24
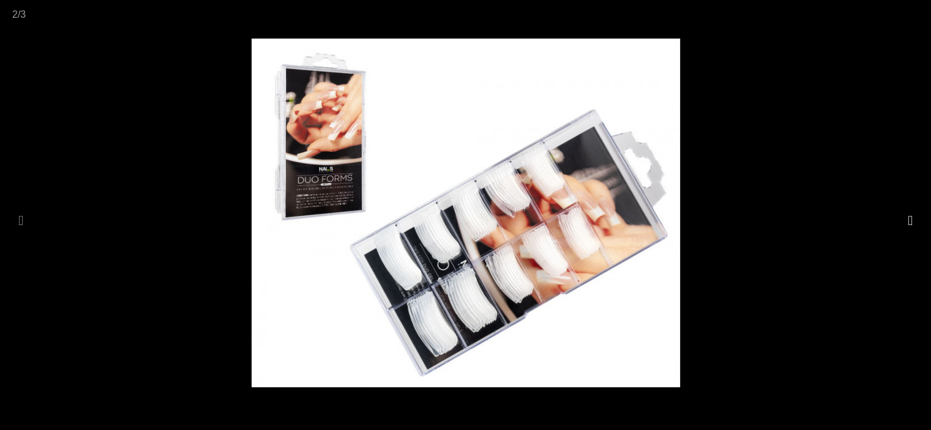
click at [903, 218] on button at bounding box center [909, 221] width 17 height 24
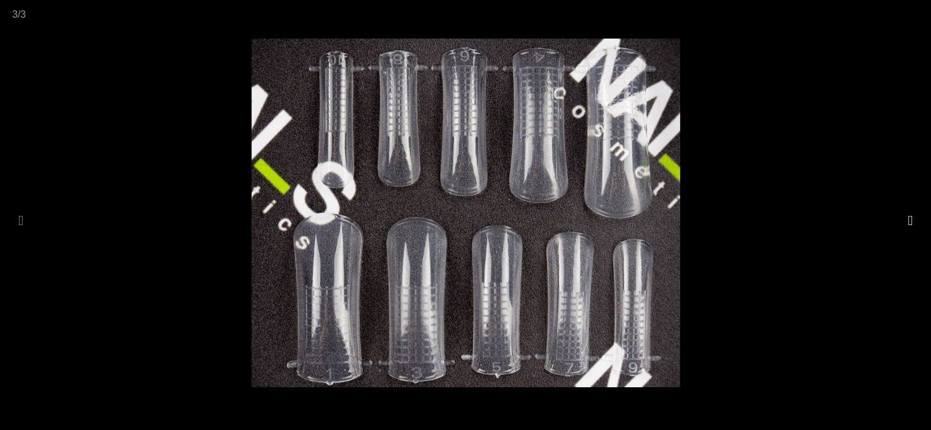
click at [903, 220] on button at bounding box center [909, 221] width 17 height 24
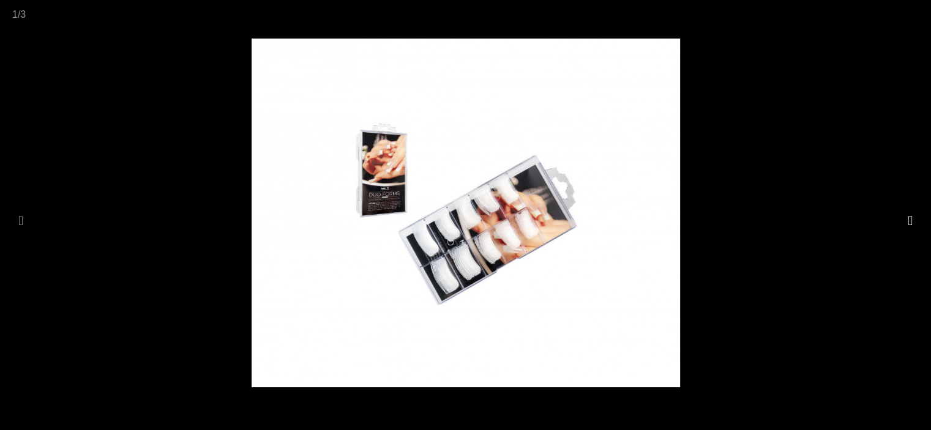
click at [903, 220] on button at bounding box center [909, 221] width 17 height 24
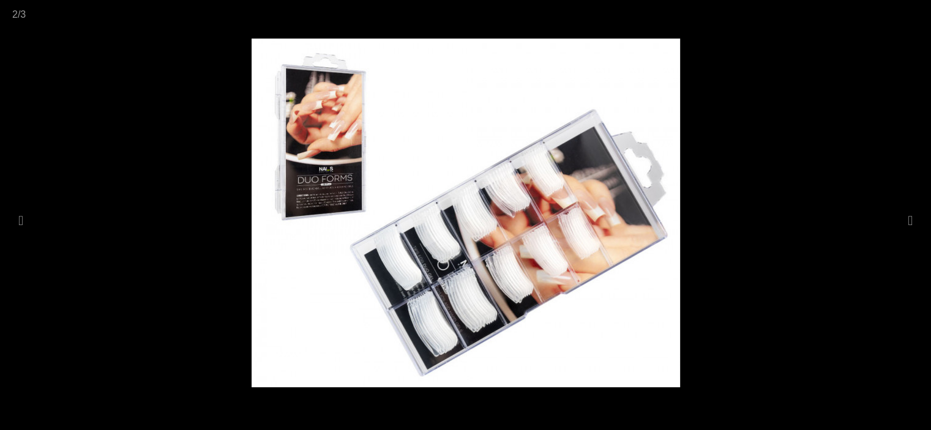
click at [726, 168] on div at bounding box center [465, 215] width 931 height 430
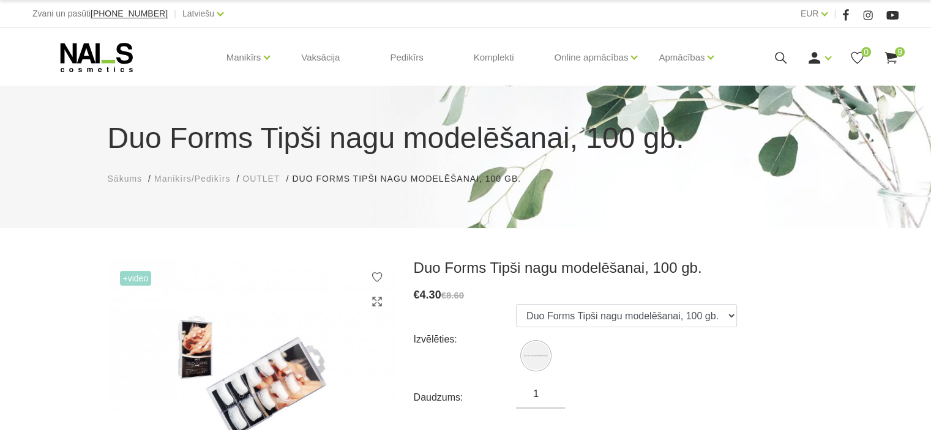
click at [726, 168] on div at bounding box center [465, 215] width 931 height 430
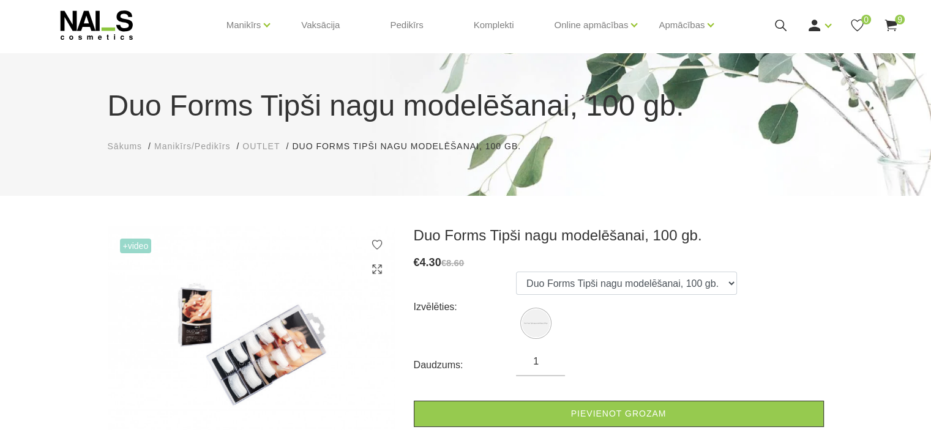
scroll to position [61, 0]
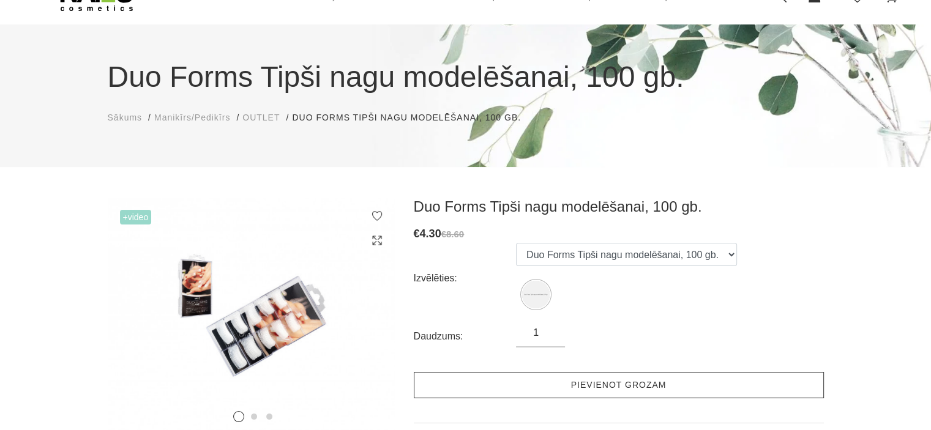
click at [651, 386] on link "Pievienot grozam" at bounding box center [619, 385] width 410 height 26
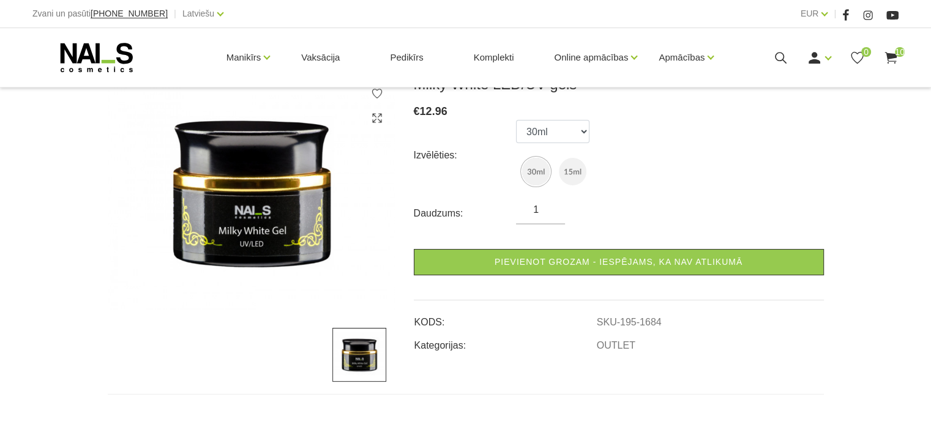
scroll to position [122, 0]
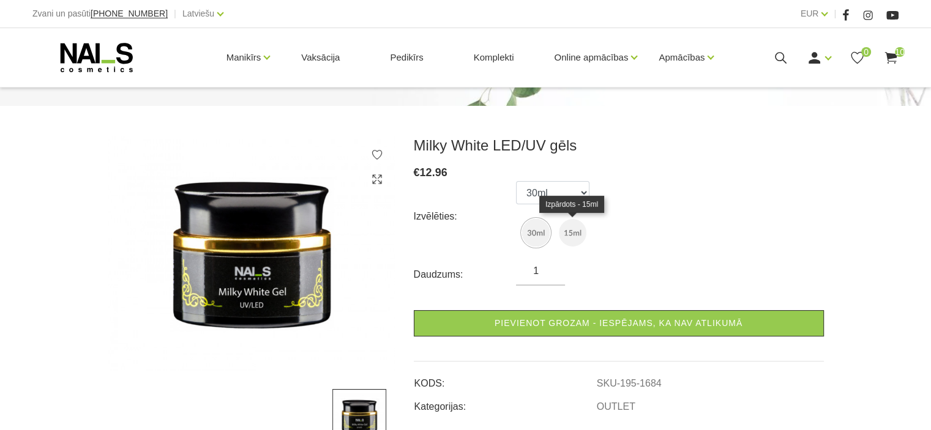
click at [571, 230] on img at bounding box center [573, 233] width 28 height 28
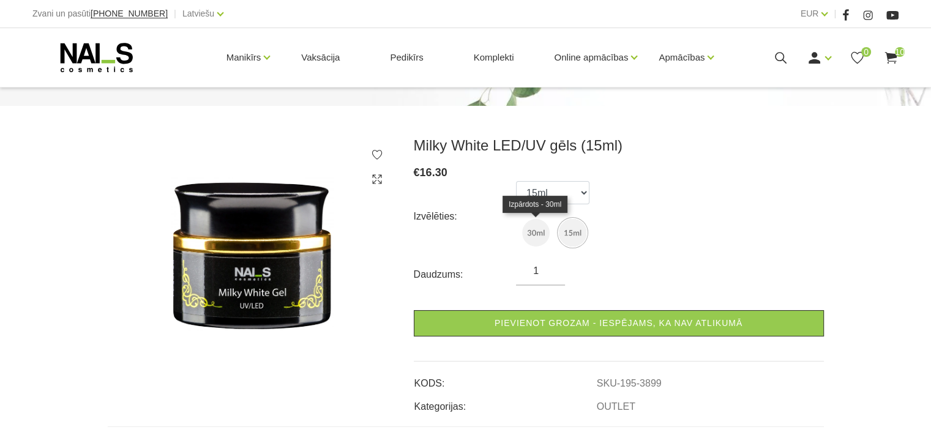
click at [526, 234] on img at bounding box center [536, 233] width 28 height 28
select select "1684"
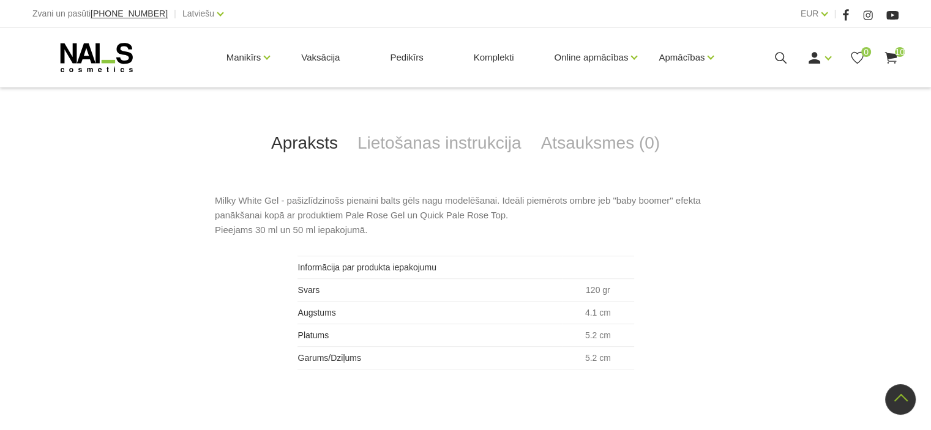
scroll to position [490, 0]
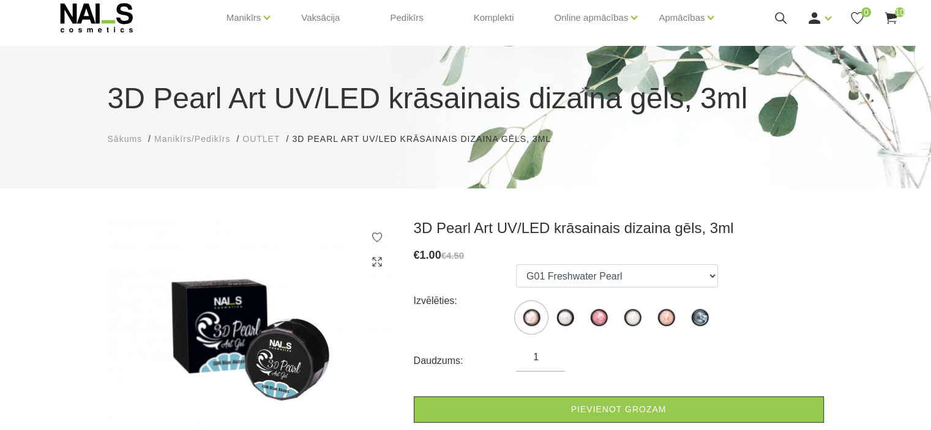
scroll to position [61, 0]
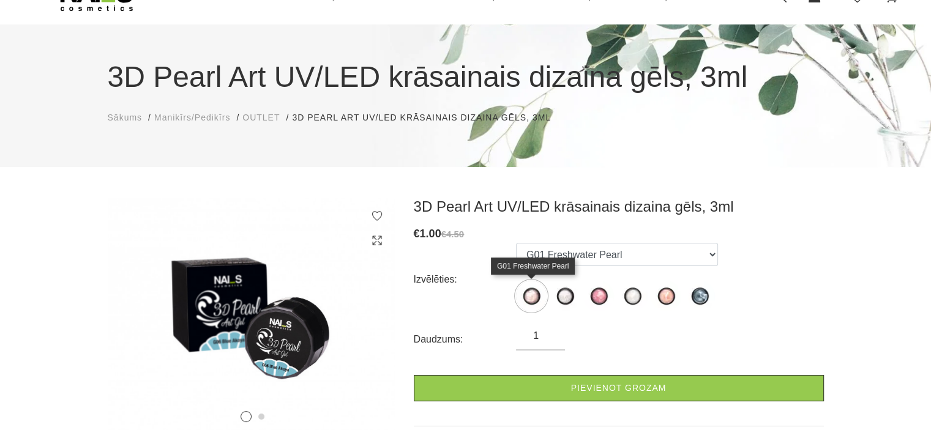
click at [541, 296] on img at bounding box center [531, 296] width 31 height 31
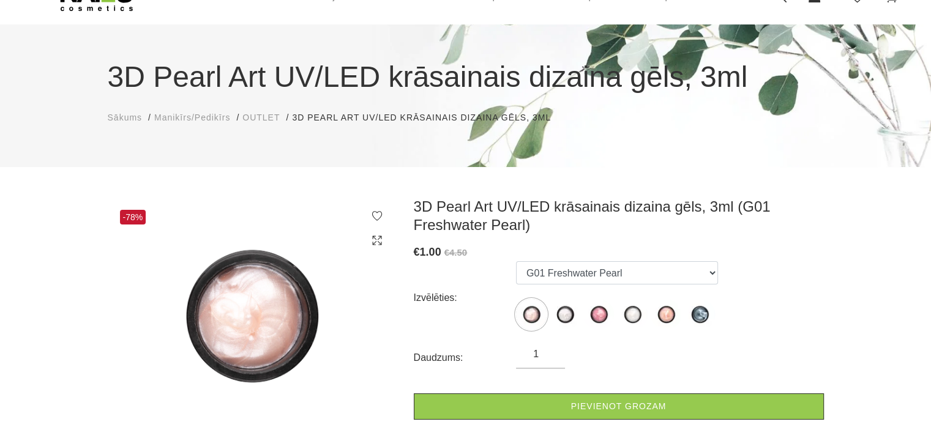
scroll to position [122, 0]
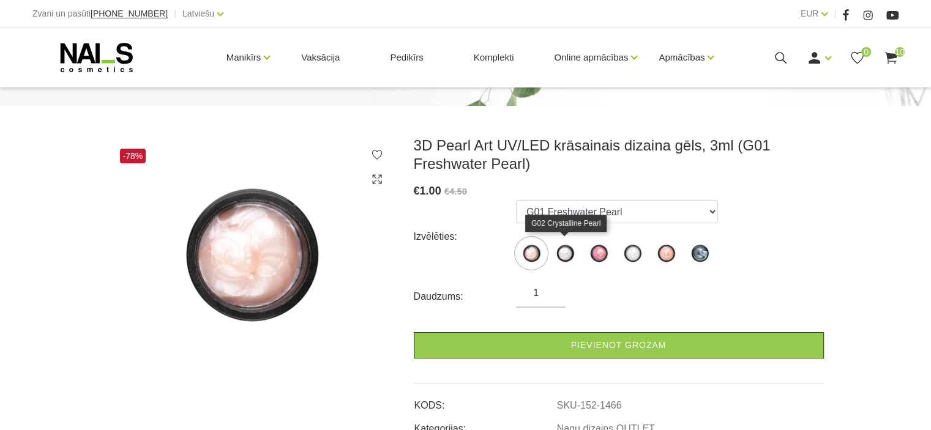
click at [565, 254] on img at bounding box center [565, 253] width 31 height 31
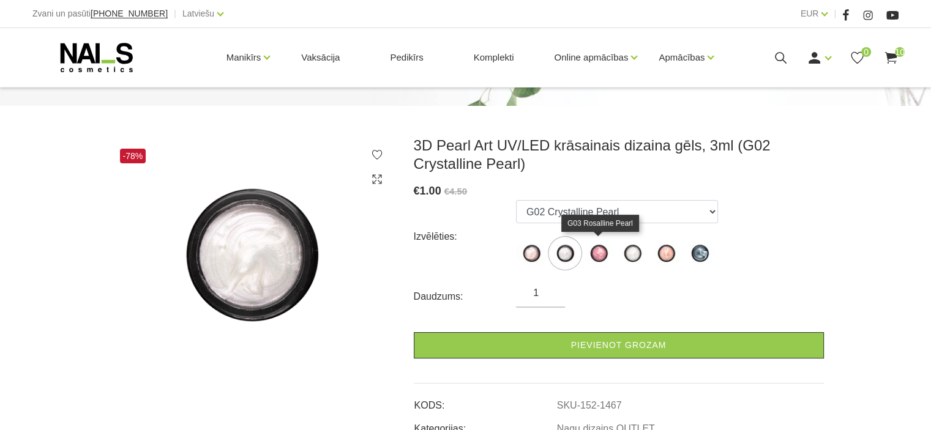
click at [598, 256] on img at bounding box center [598, 253] width 31 height 31
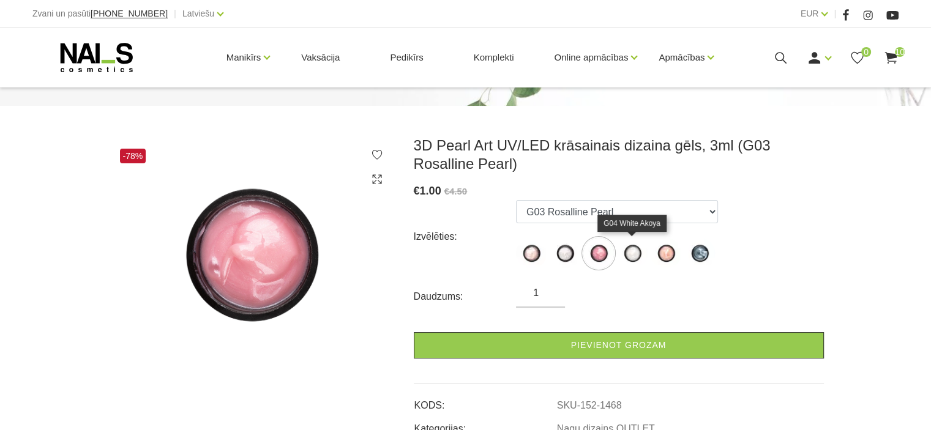
click at [629, 254] on img at bounding box center [632, 253] width 31 height 31
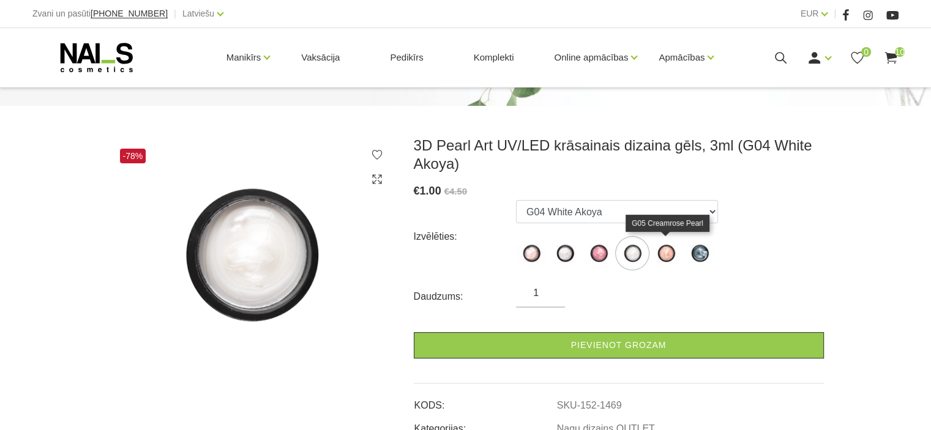
click at [664, 252] on img at bounding box center [666, 253] width 31 height 31
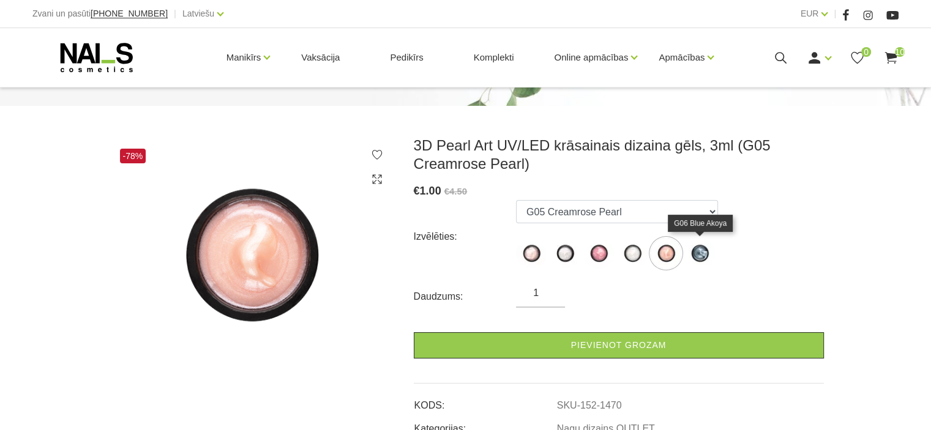
click at [700, 254] on img at bounding box center [699, 253] width 31 height 31
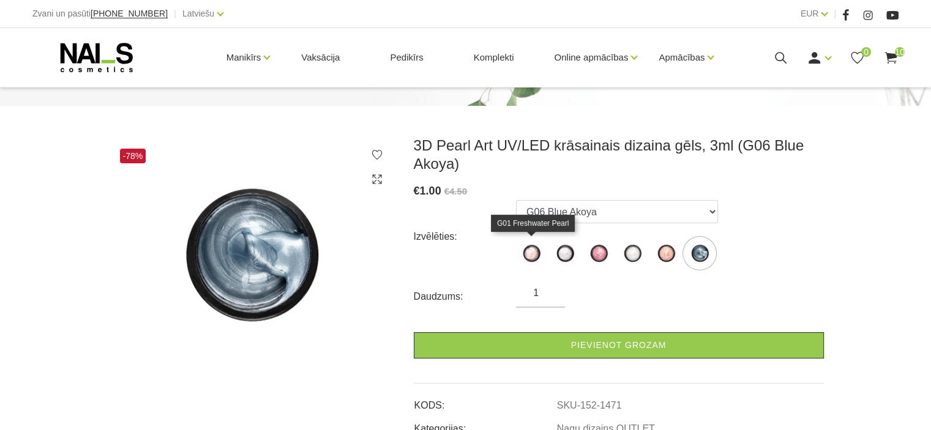
click at [534, 252] on img at bounding box center [531, 253] width 31 height 31
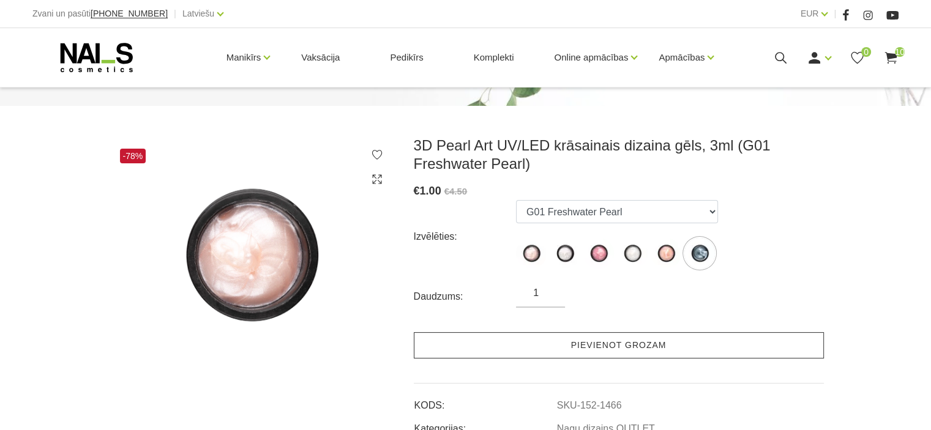
click at [587, 348] on link "Pievienot grozam" at bounding box center [619, 345] width 410 height 26
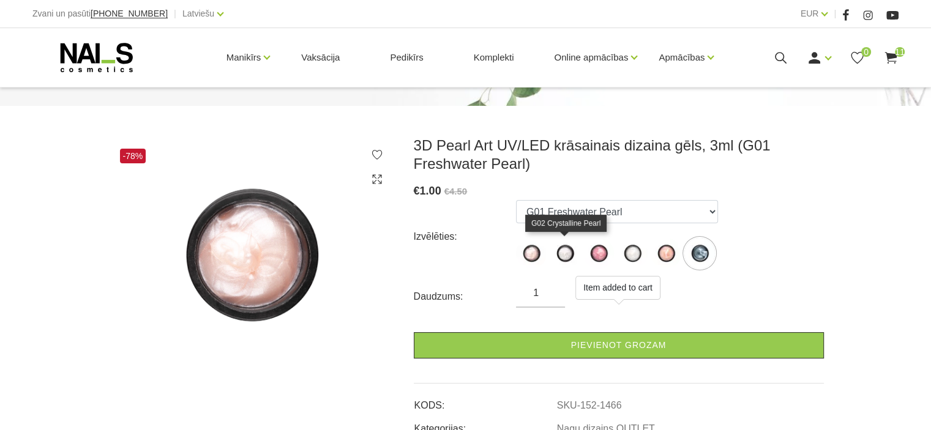
click at [567, 252] on img at bounding box center [565, 253] width 31 height 31
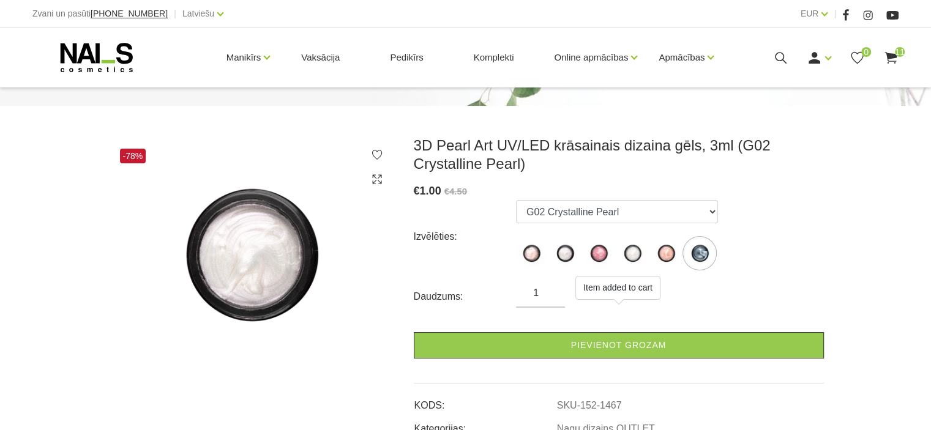
click at [588, 331] on form "Izvēlēties: G01 Freshwater Pearl G02 Crystalline Pearl G03 Rosalline Pearl G04 …" at bounding box center [619, 279] width 410 height 158
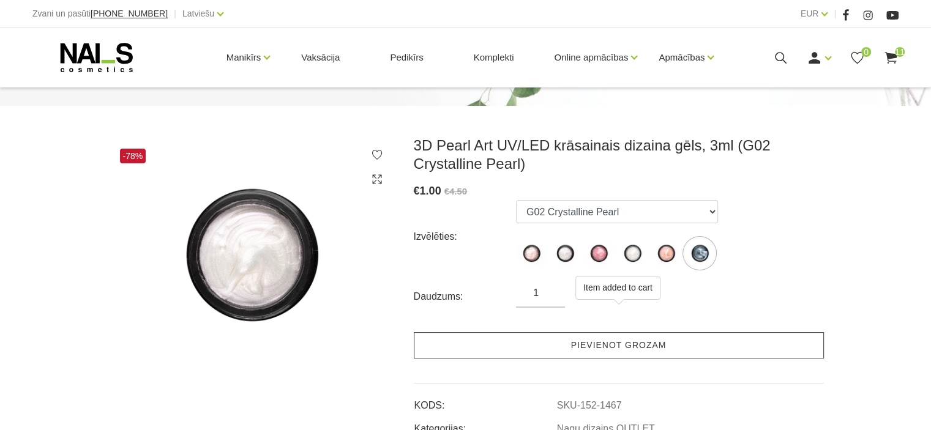
click at [589, 337] on link "Pievienot grozam" at bounding box center [619, 345] width 410 height 26
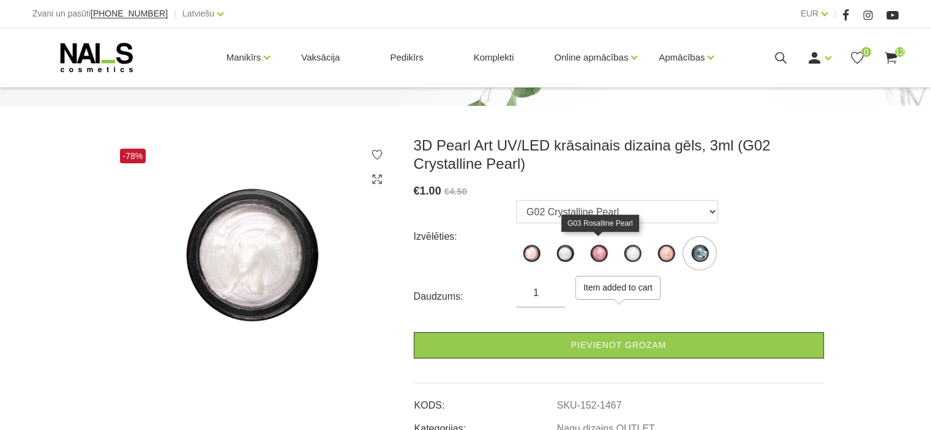
click at [599, 254] on img at bounding box center [598, 253] width 31 height 31
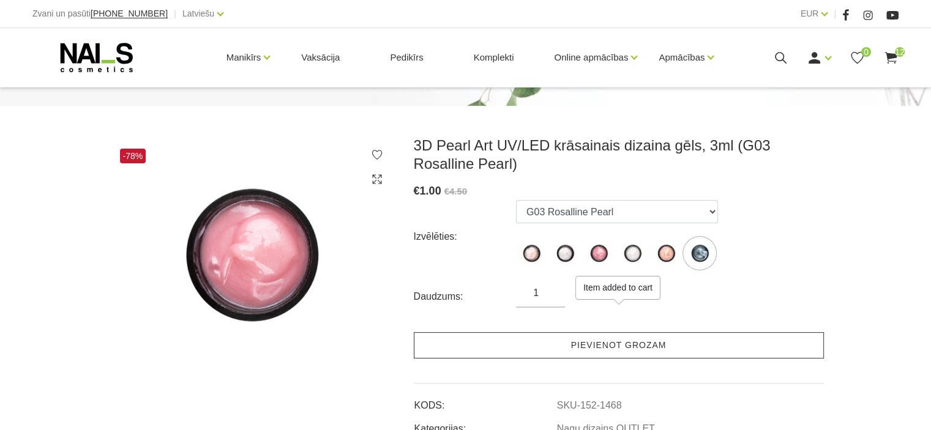
click at [605, 343] on link "Pievienot grozam" at bounding box center [619, 345] width 410 height 26
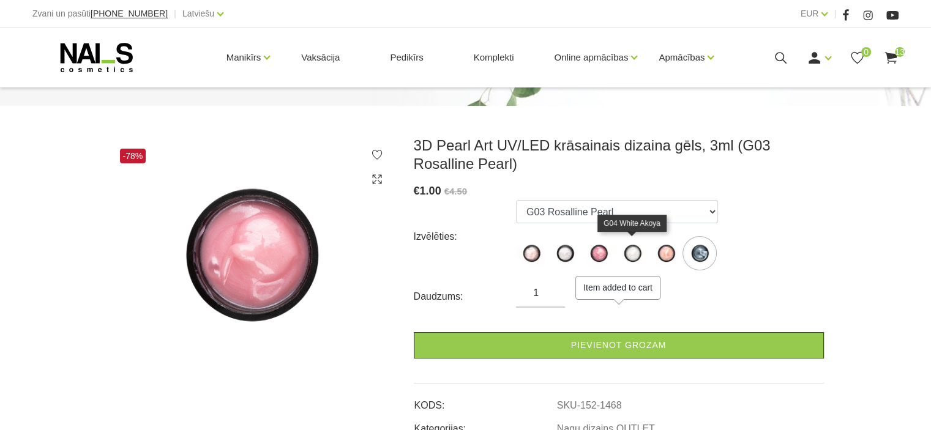
click at [633, 253] on img at bounding box center [632, 253] width 31 height 31
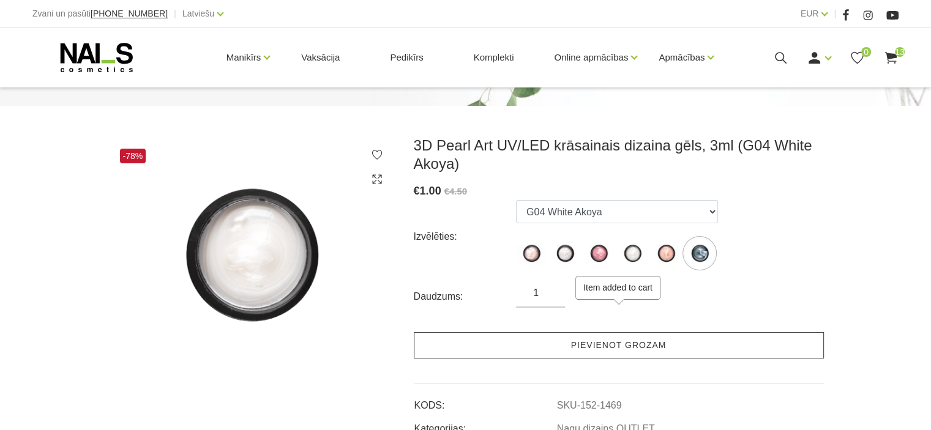
click at [619, 332] on link "Pievienot grozam" at bounding box center [619, 345] width 410 height 26
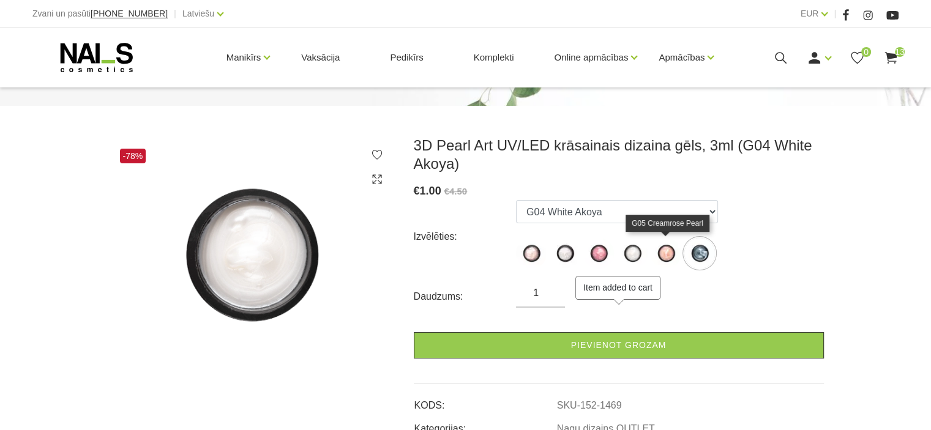
click at [662, 251] on img at bounding box center [666, 253] width 31 height 31
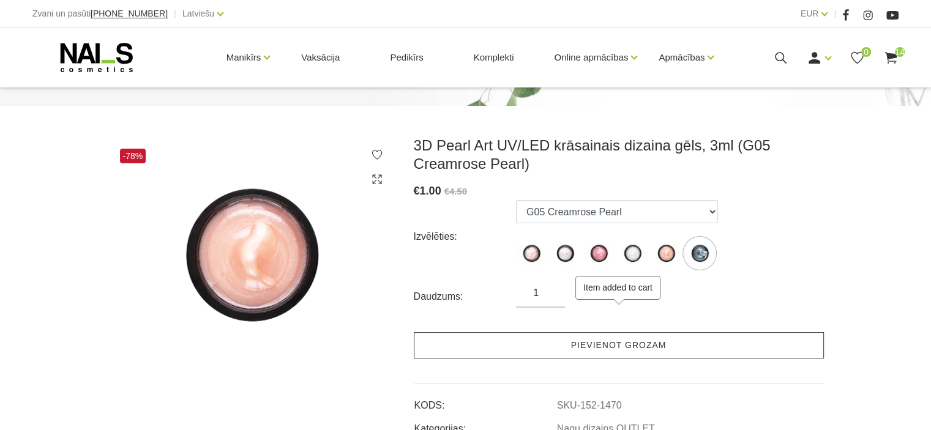
click at [622, 346] on link "Pievienot grozam" at bounding box center [619, 345] width 410 height 26
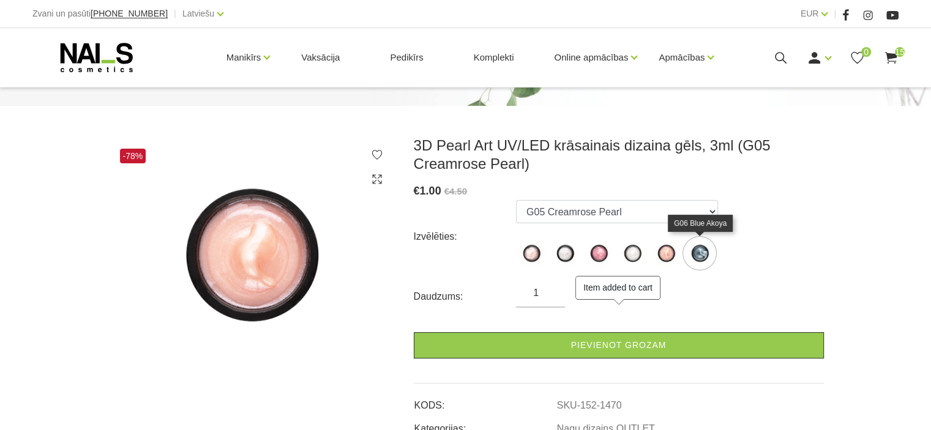
click at [699, 247] on img at bounding box center [699, 253] width 31 height 31
select select "1471"
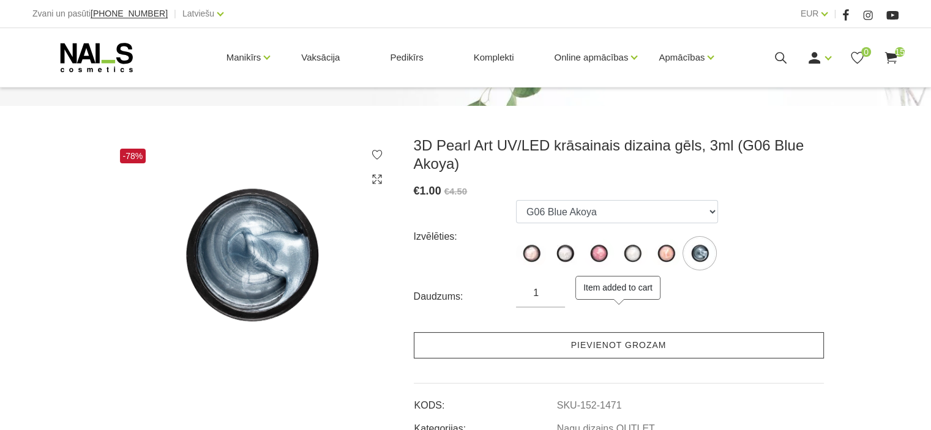
click at [617, 346] on link "Pievienot grozam" at bounding box center [619, 345] width 410 height 26
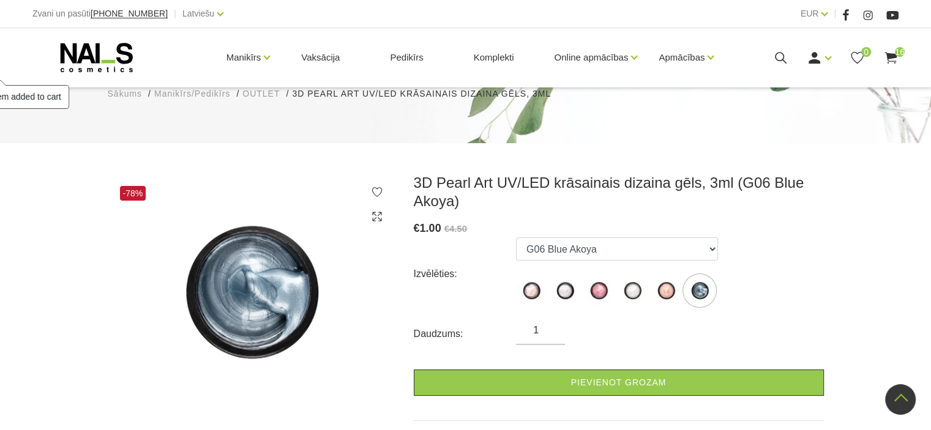
scroll to position [61, 0]
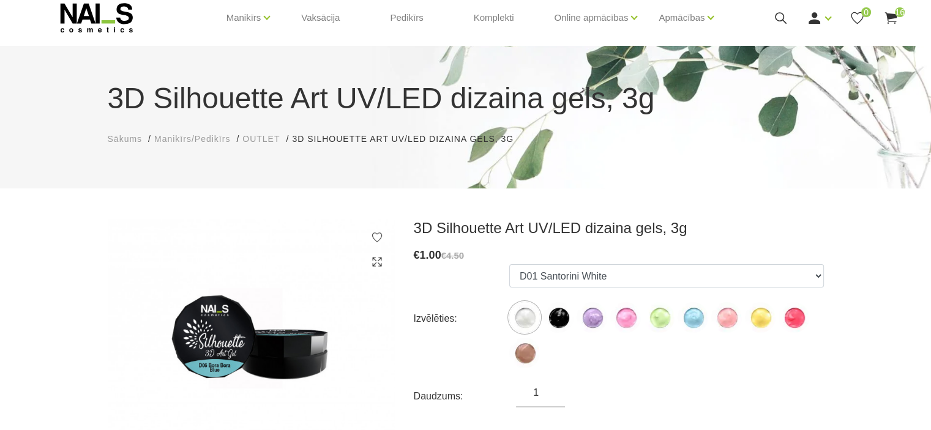
scroll to position [61, 0]
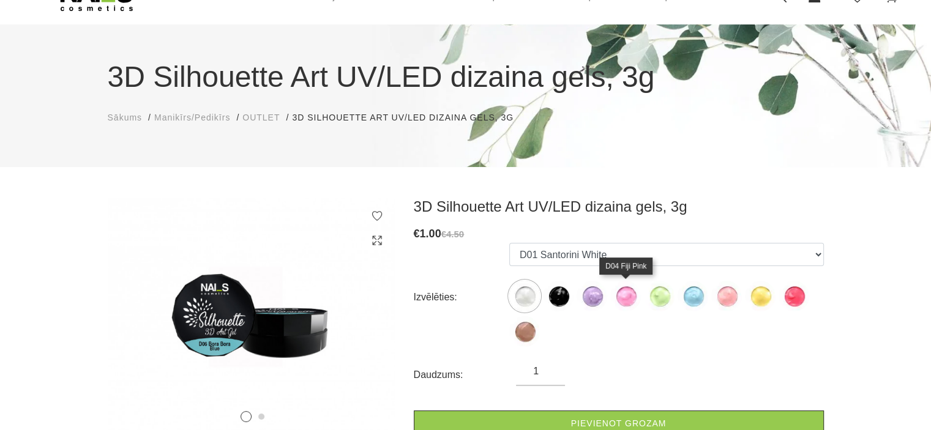
click at [624, 297] on img at bounding box center [625, 296] width 31 height 31
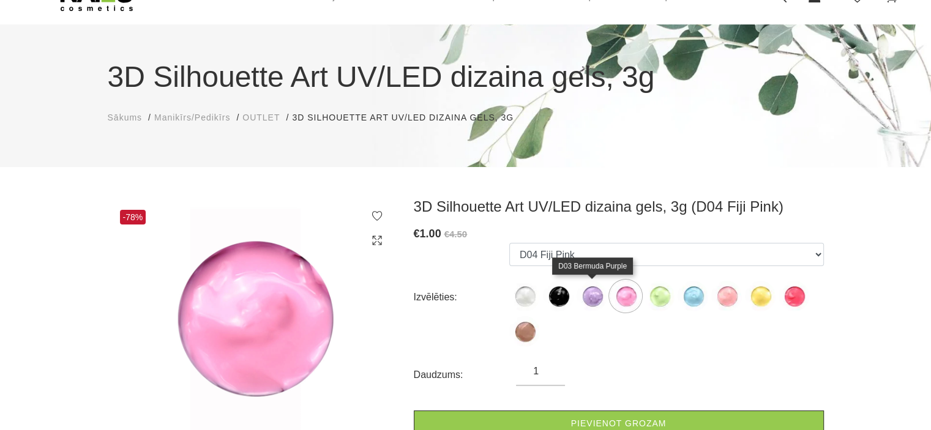
click at [600, 303] on img at bounding box center [591, 296] width 31 height 31
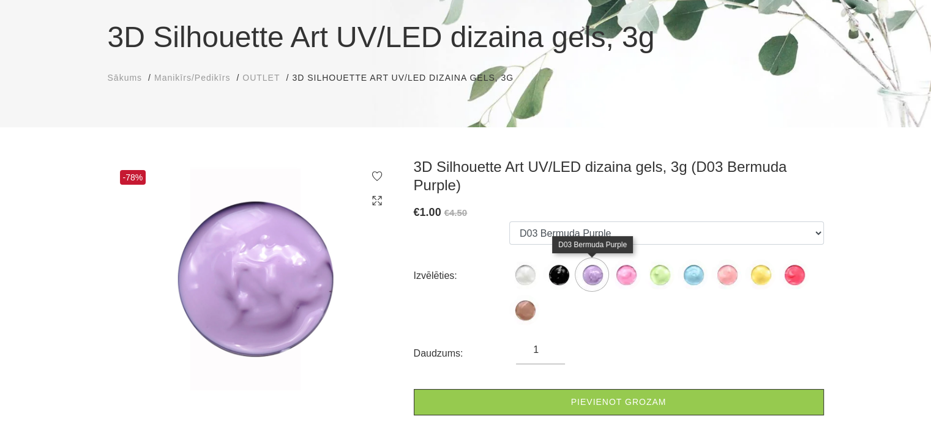
scroll to position [122, 0]
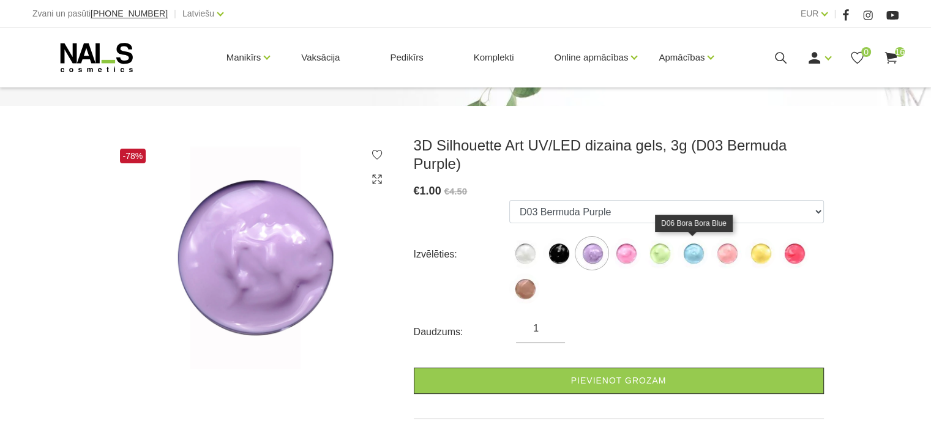
click at [692, 253] on img at bounding box center [692, 253] width 31 height 31
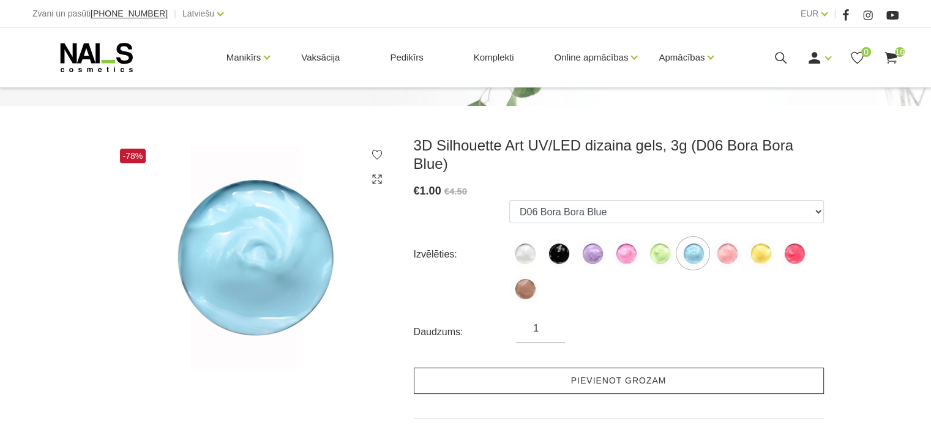
click at [635, 368] on link "Pievienot grozam" at bounding box center [619, 381] width 410 height 26
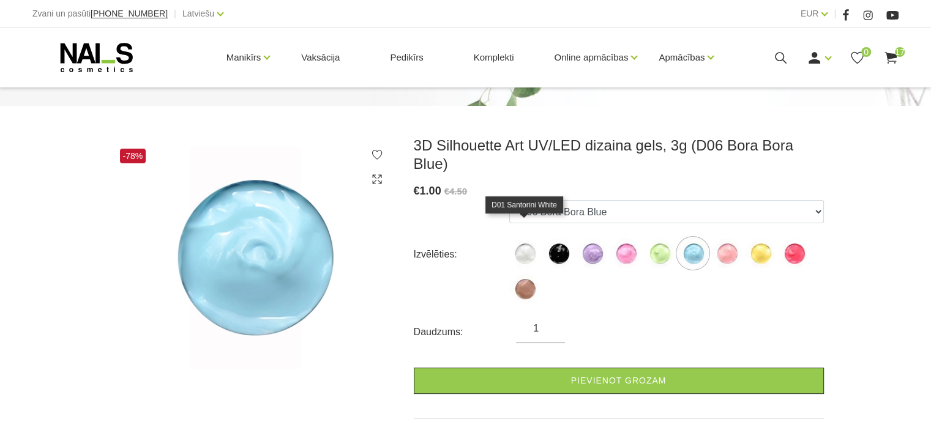
click at [524, 238] on img at bounding box center [524, 253] width 31 height 31
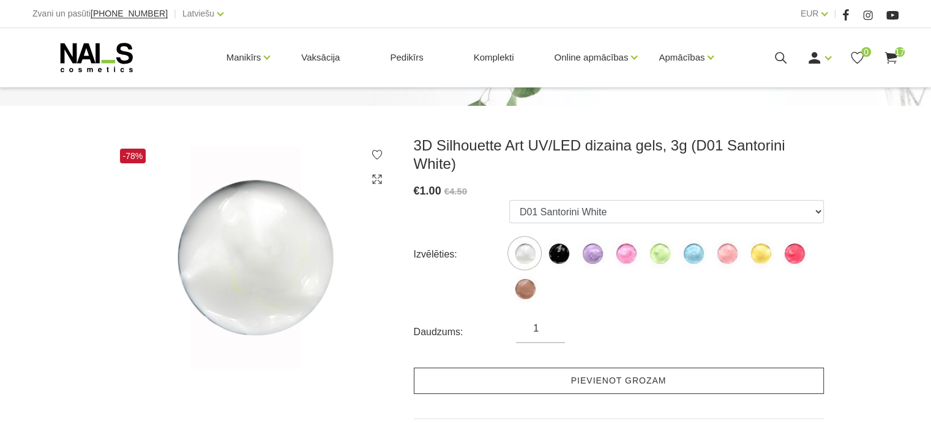
click at [570, 381] on link "Pievienot grozam" at bounding box center [619, 381] width 410 height 26
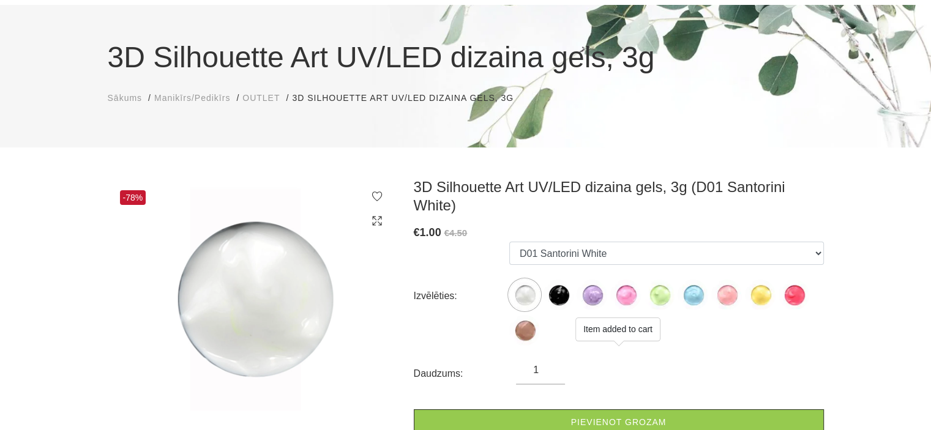
scroll to position [61, 0]
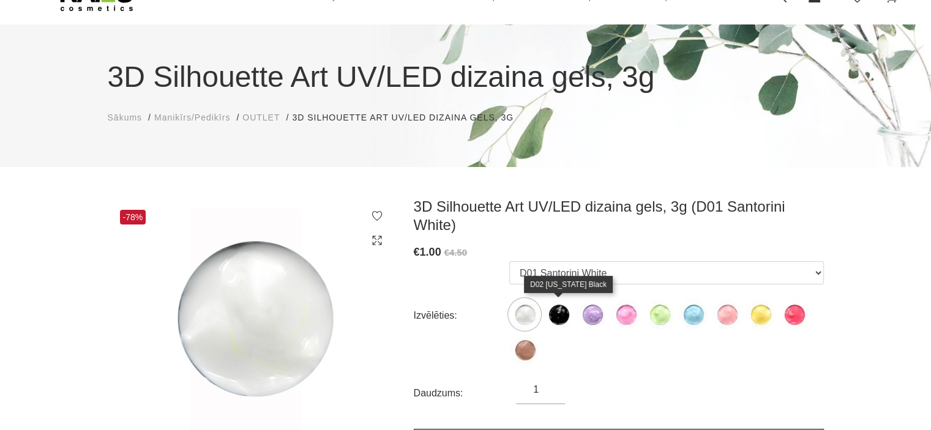
click at [559, 313] on img at bounding box center [558, 314] width 31 height 31
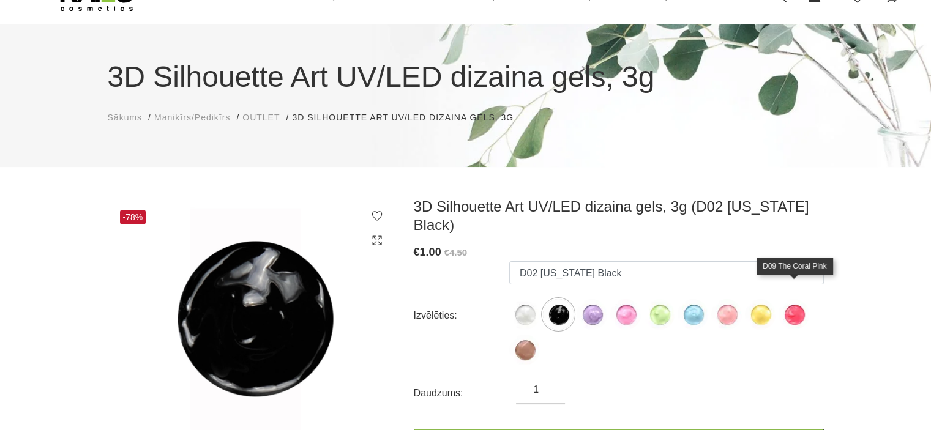
click at [788, 299] on img at bounding box center [793, 314] width 31 height 31
select select "1286"
click at [788, 299] on img at bounding box center [793, 314] width 31 height 31
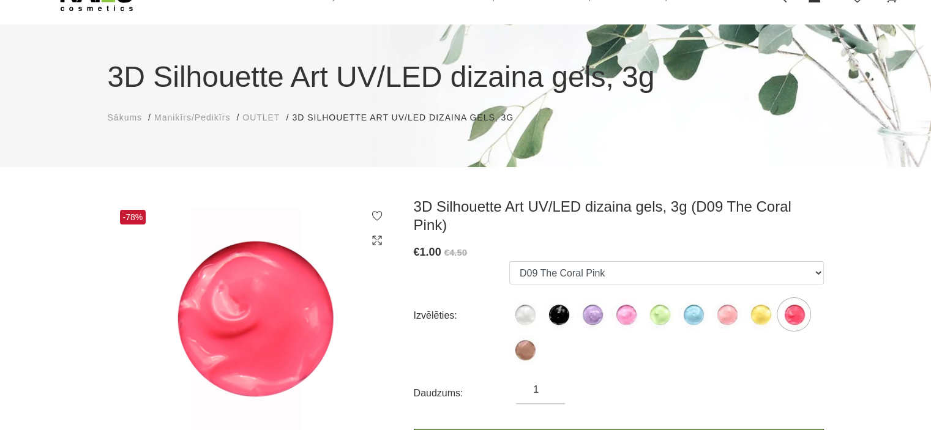
scroll to position [0, 0]
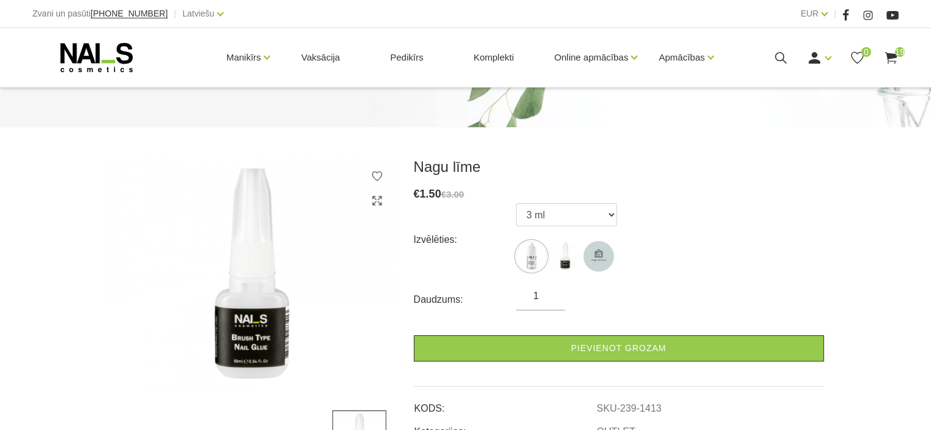
scroll to position [122, 0]
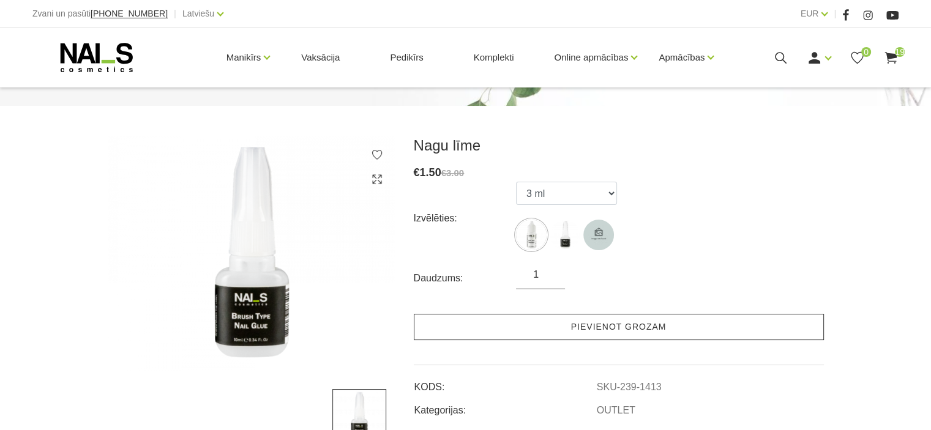
click at [604, 331] on link "Pievienot grozam" at bounding box center [619, 327] width 410 height 26
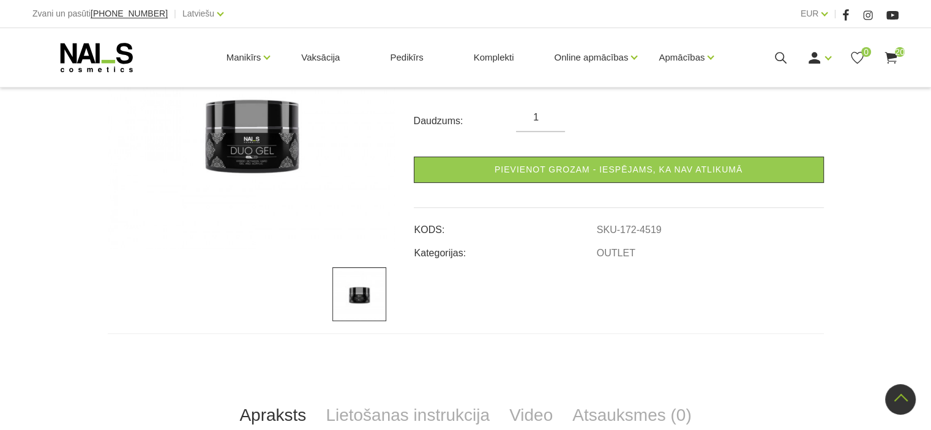
scroll to position [122, 0]
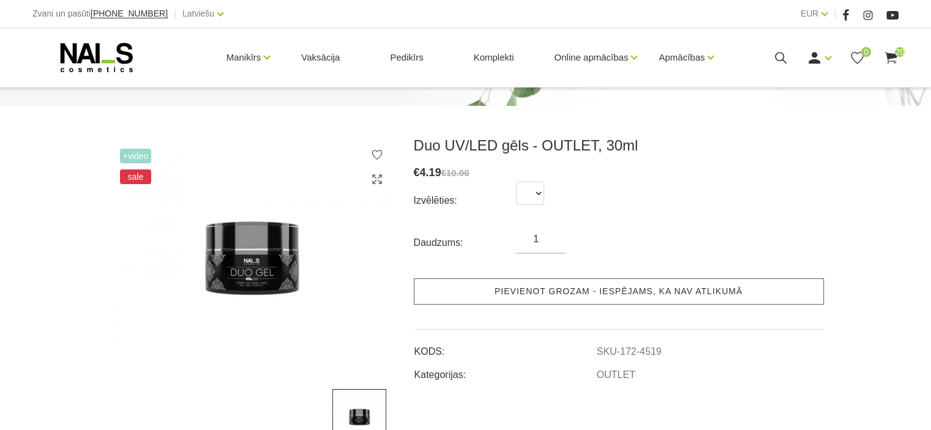
click at [586, 293] on link "Pievienot grozam - iespējams, ka nav atlikumā" at bounding box center [619, 291] width 410 height 26
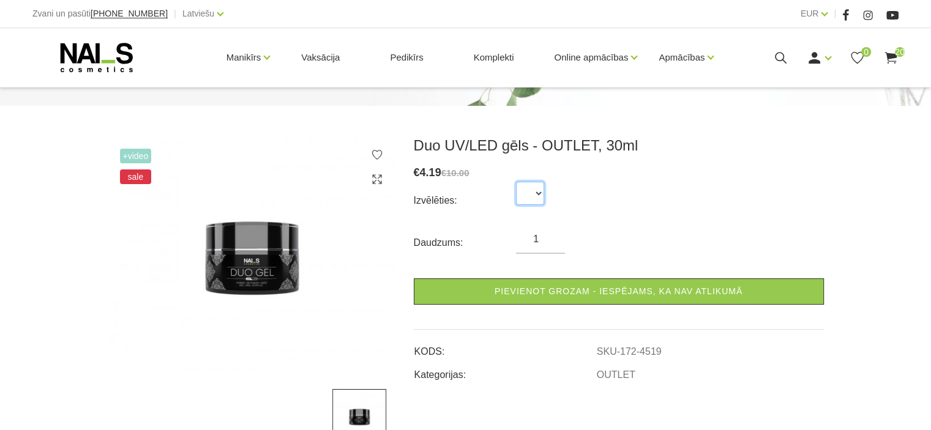
click at [537, 195] on select at bounding box center [530, 193] width 28 height 23
click at [537, 190] on select at bounding box center [530, 193] width 28 height 23
click at [253, 270] on img at bounding box center [252, 253] width 288 height 234
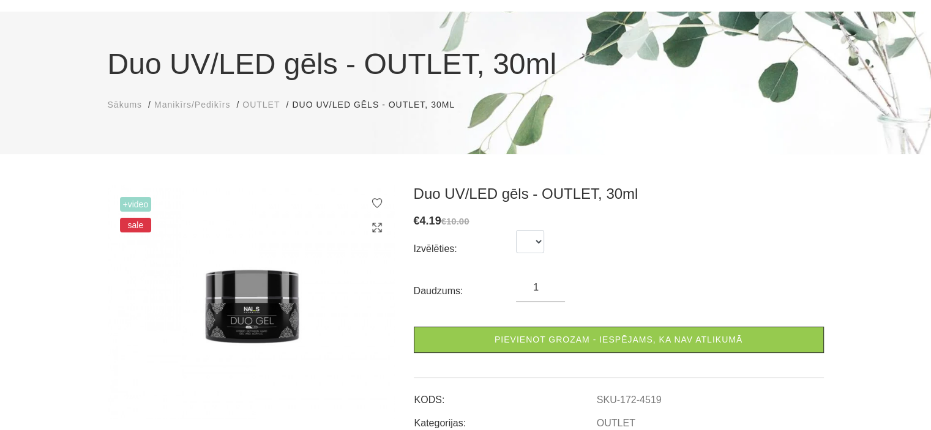
scroll to position [0, 0]
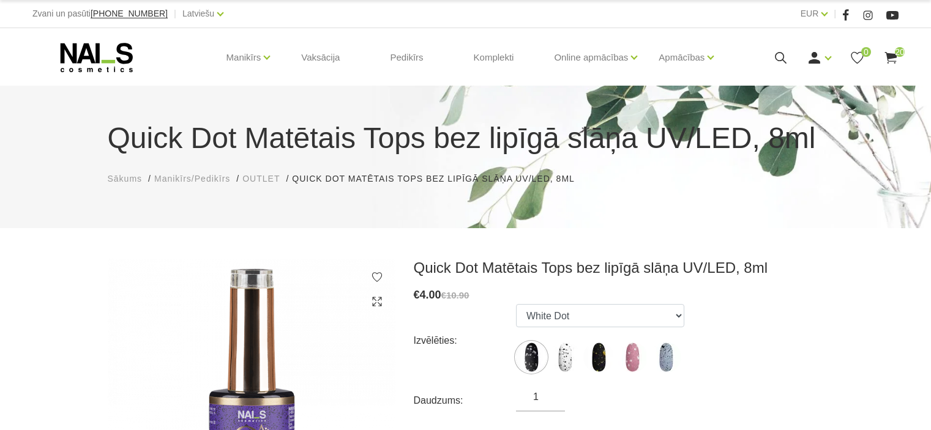
scroll to position [61, 0]
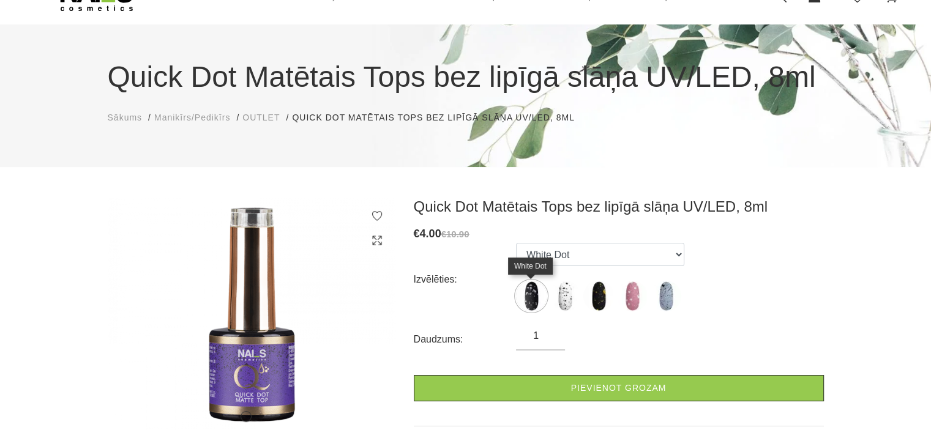
click at [531, 300] on img at bounding box center [531, 296] width 31 height 31
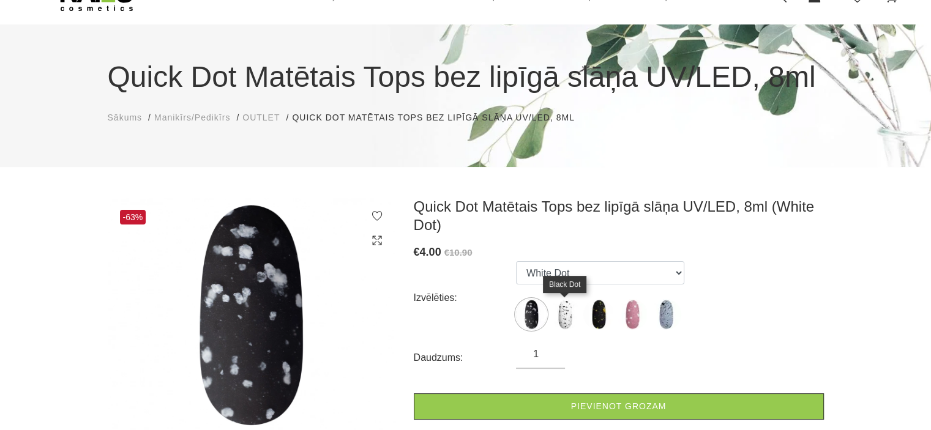
click at [565, 313] on img at bounding box center [565, 314] width 31 height 31
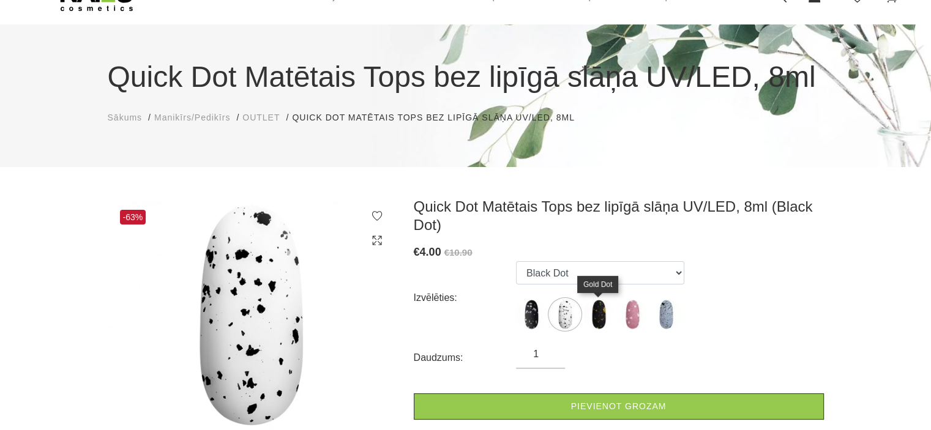
click at [601, 313] on img at bounding box center [598, 314] width 31 height 31
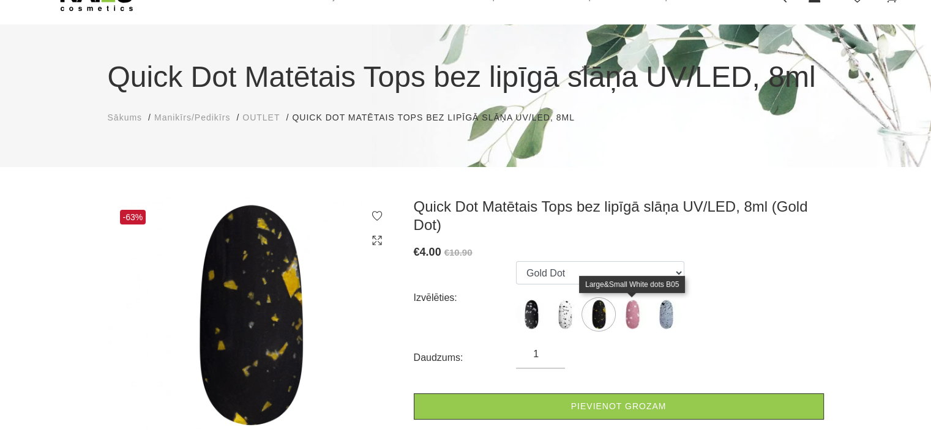
click at [630, 318] on img at bounding box center [632, 314] width 31 height 31
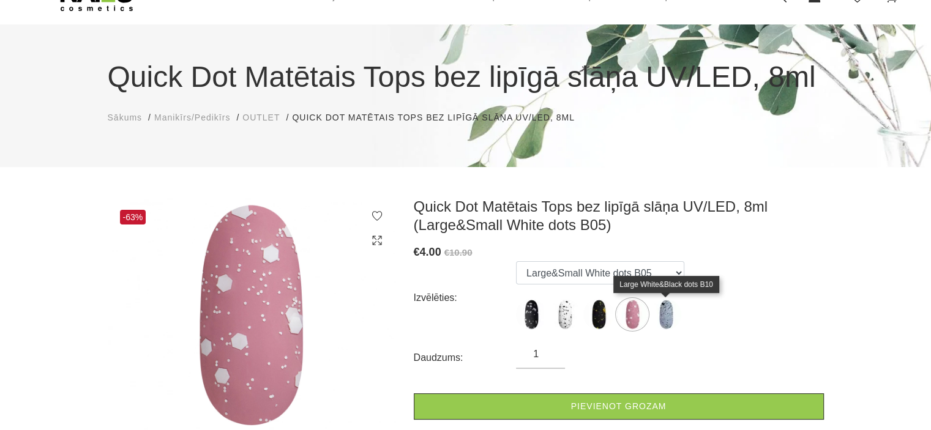
click at [664, 316] on img at bounding box center [666, 314] width 31 height 31
select select "5536"
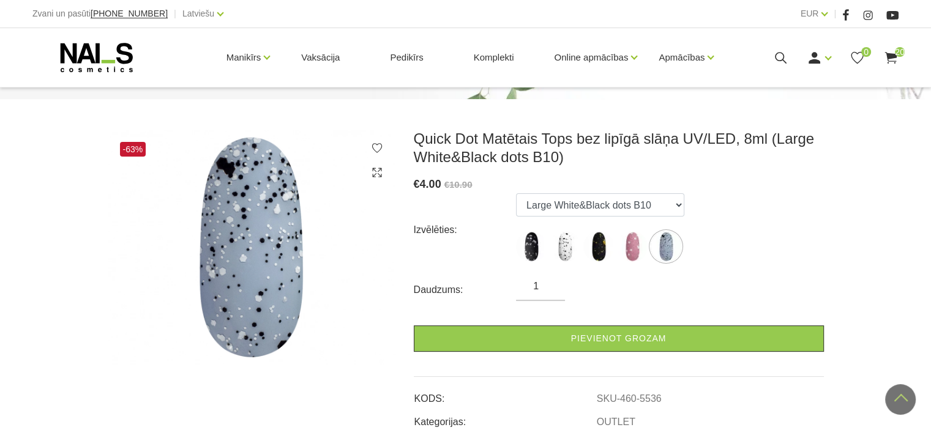
scroll to position [0, 0]
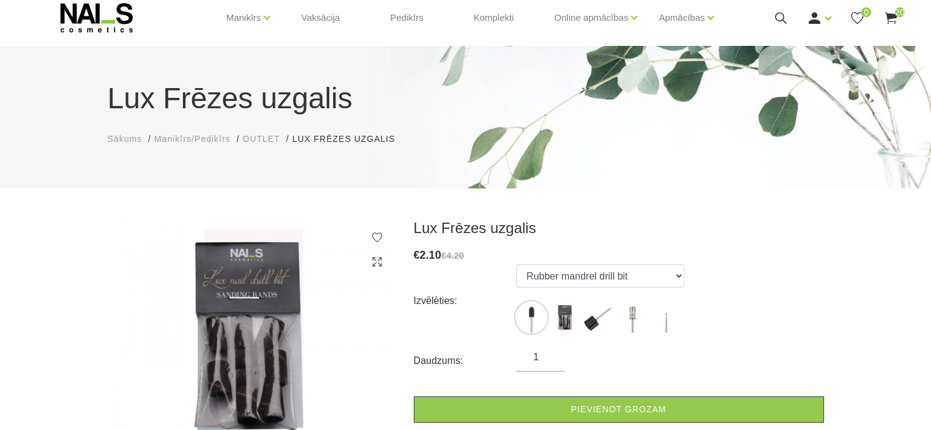
scroll to position [61, 0]
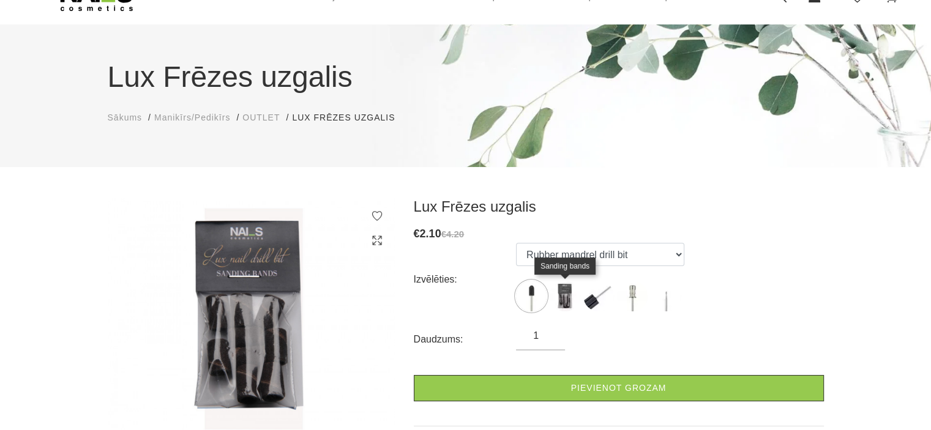
click at [567, 292] on img at bounding box center [565, 296] width 31 height 31
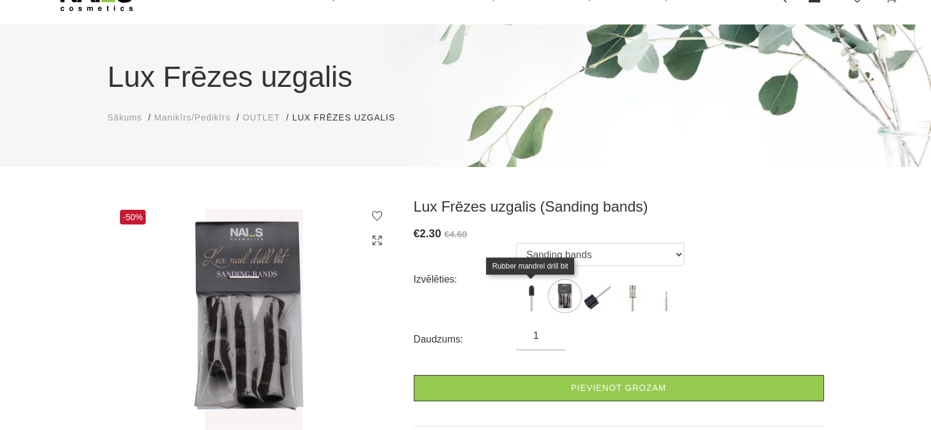
click at [519, 296] on img at bounding box center [531, 296] width 31 height 31
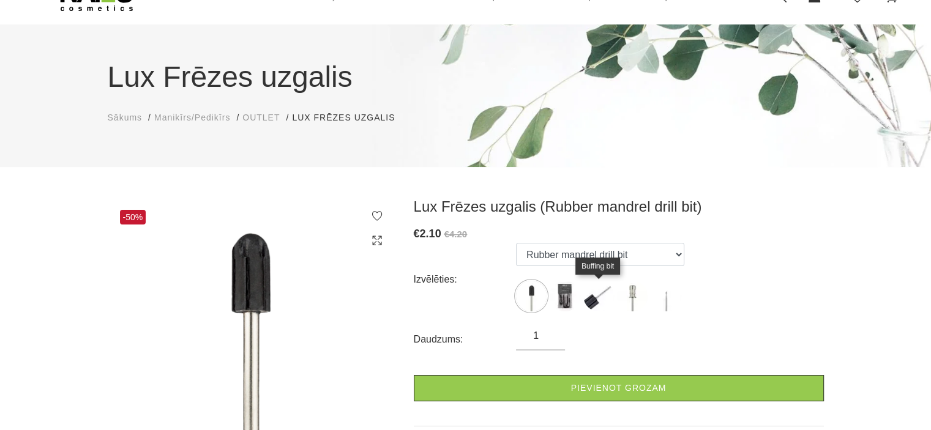
click at [589, 305] on img at bounding box center [598, 296] width 31 height 31
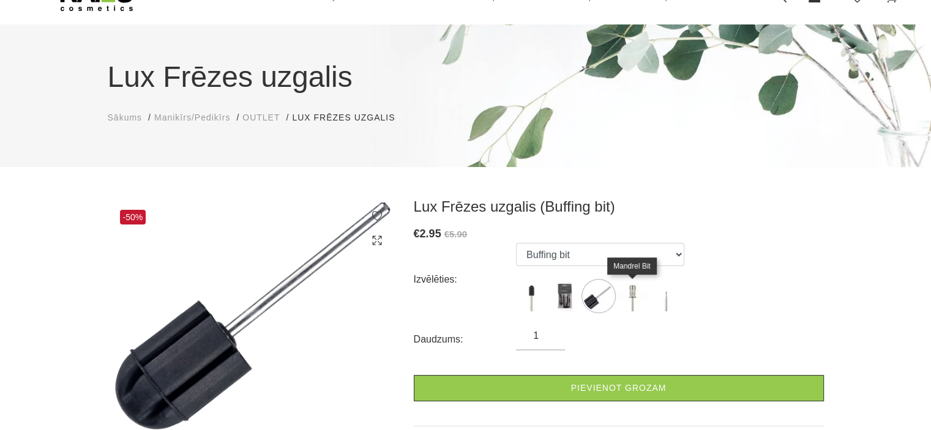
click at [629, 302] on img at bounding box center [632, 296] width 31 height 31
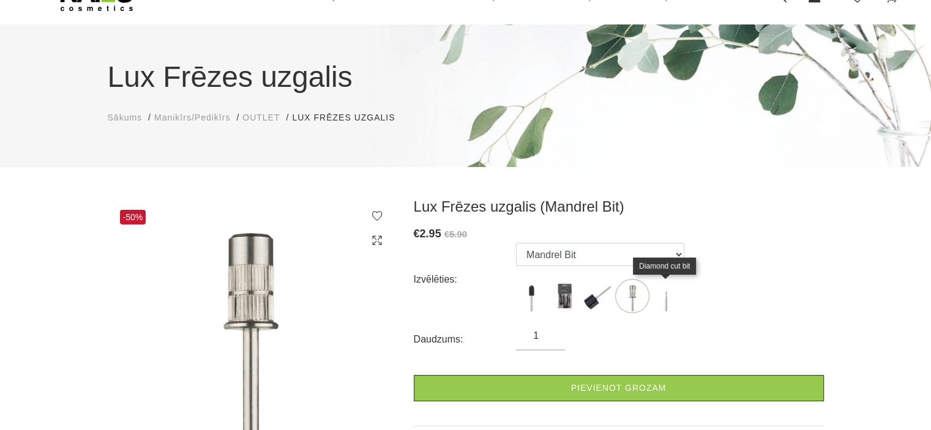
click at [665, 301] on img at bounding box center [666, 296] width 31 height 31
select select "1153"
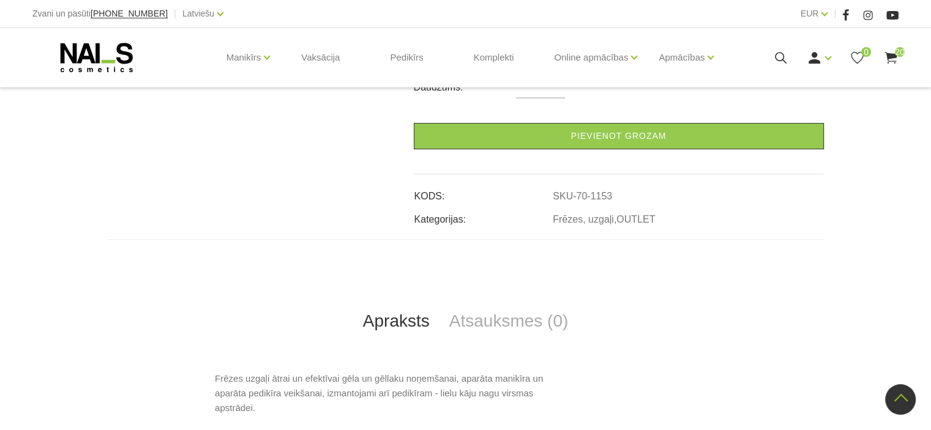
scroll to position [306, 0]
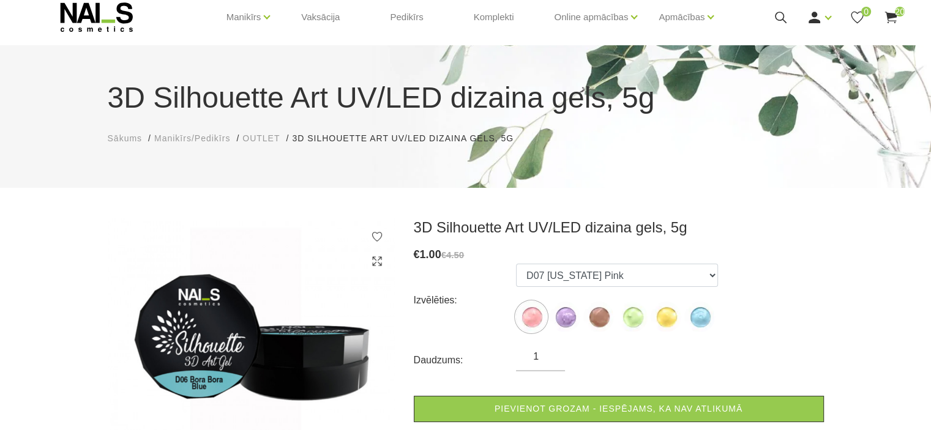
scroll to position [61, 0]
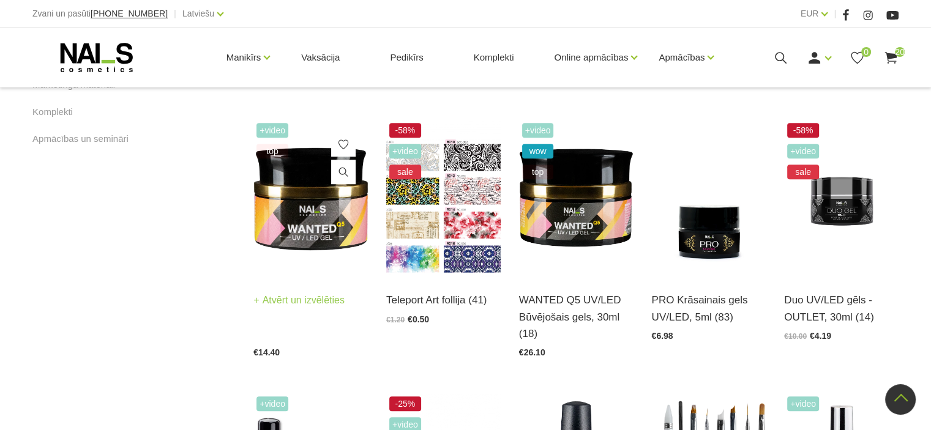
scroll to position [857, 0]
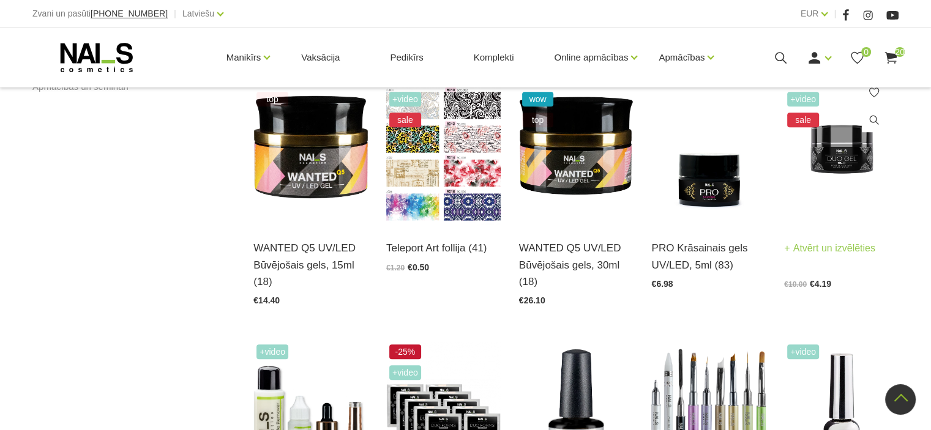
click at [832, 158] on img at bounding box center [841, 146] width 114 height 157
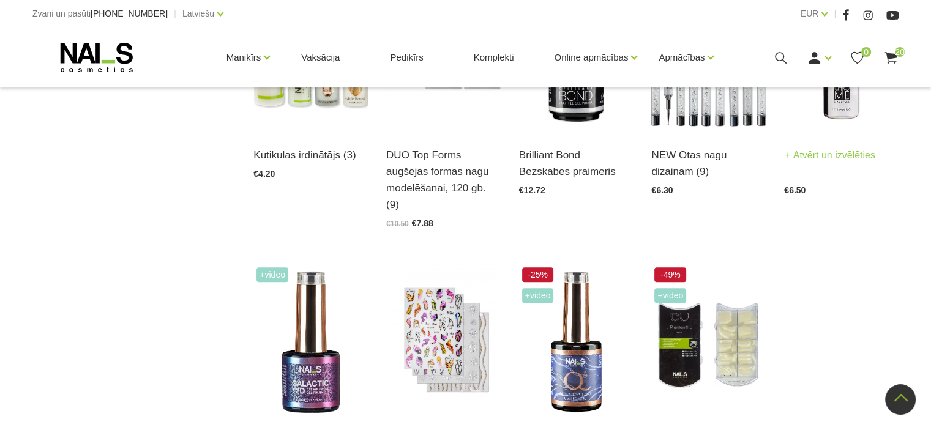
scroll to position [1285, 0]
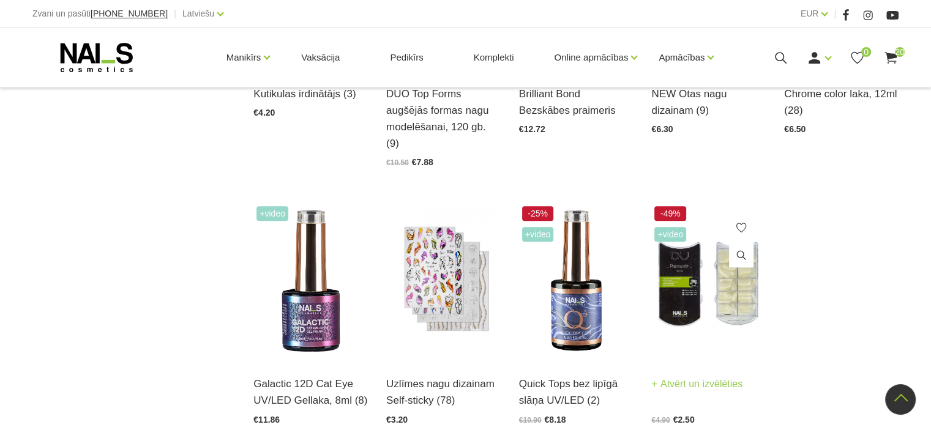
click at [721, 281] on img at bounding box center [708, 281] width 114 height 157
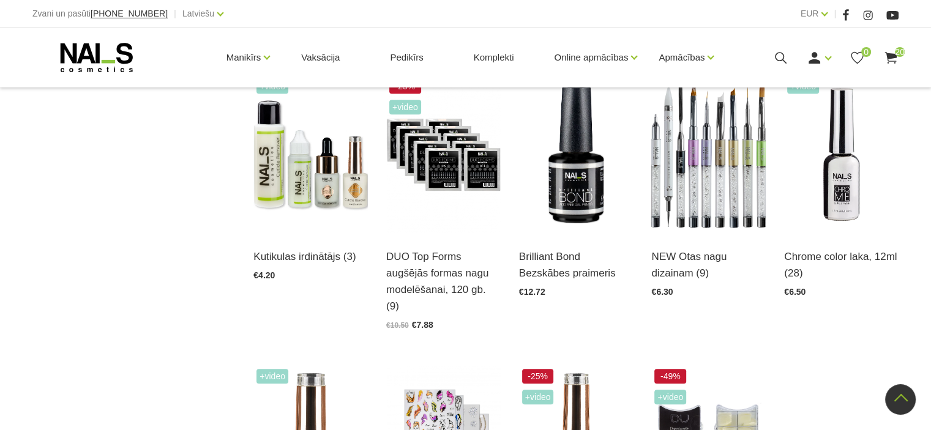
scroll to position [1102, 0]
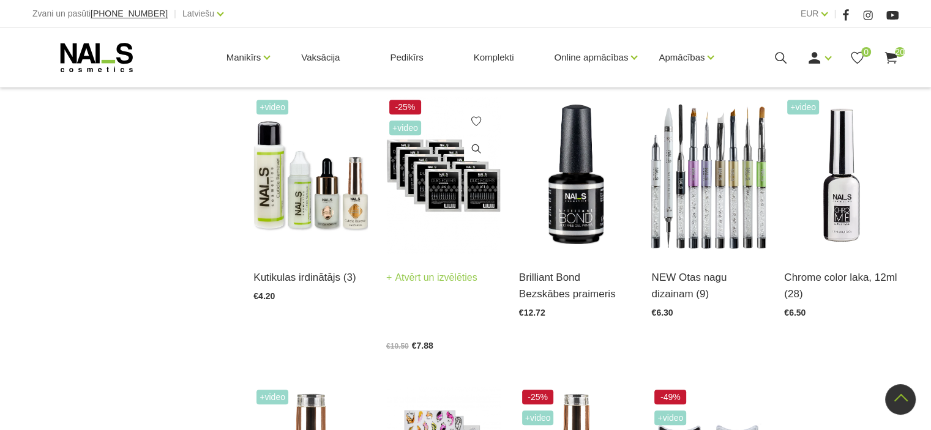
click at [436, 195] on img at bounding box center [443, 175] width 114 height 157
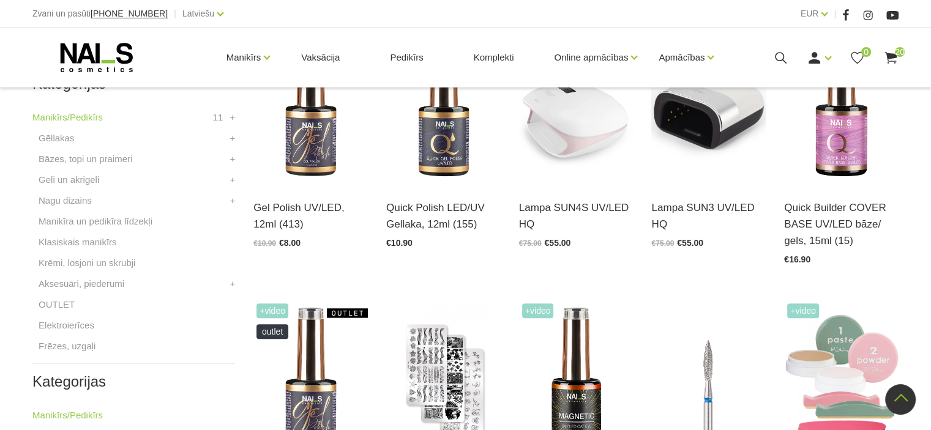
scroll to position [367, 0]
click at [62, 324] on link "Elektroierīces" at bounding box center [67, 325] width 56 height 15
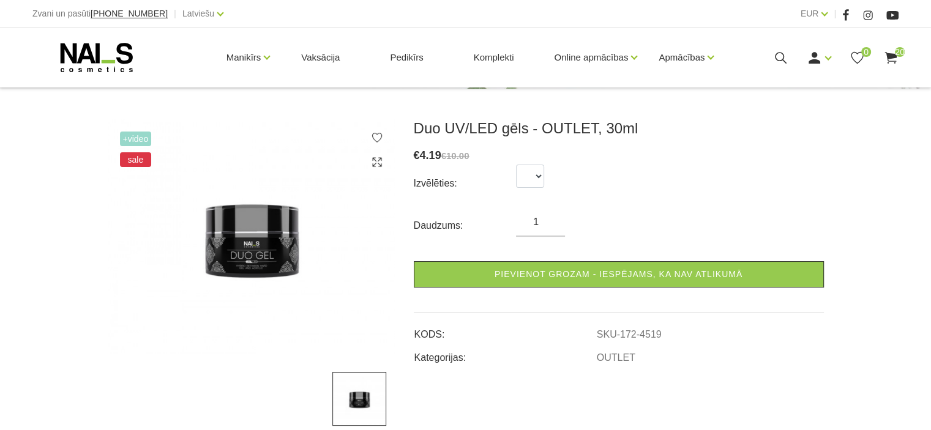
scroll to position [122, 0]
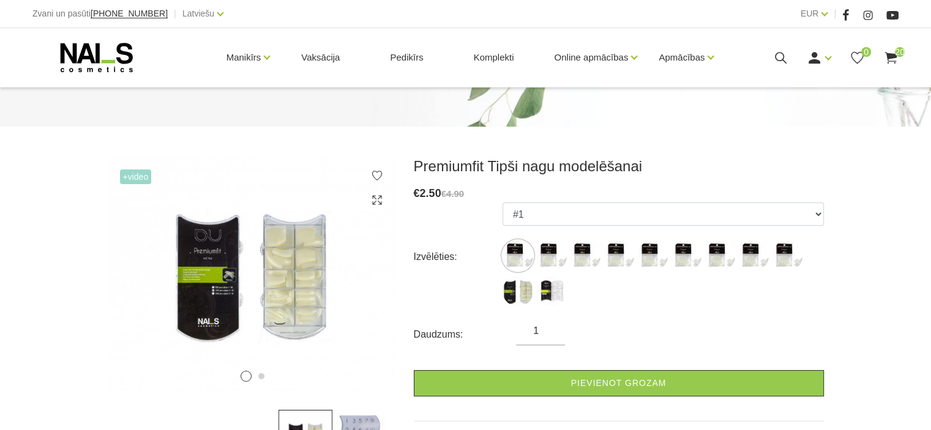
scroll to position [122, 0]
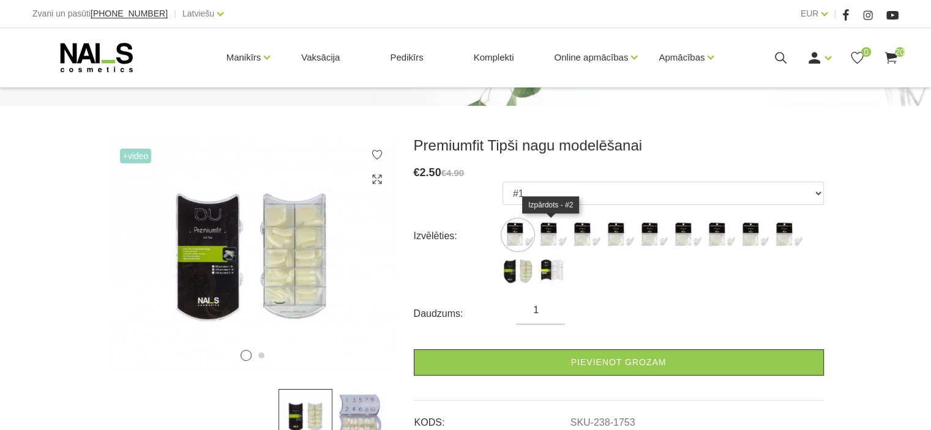
click at [546, 232] on img at bounding box center [551, 235] width 31 height 31
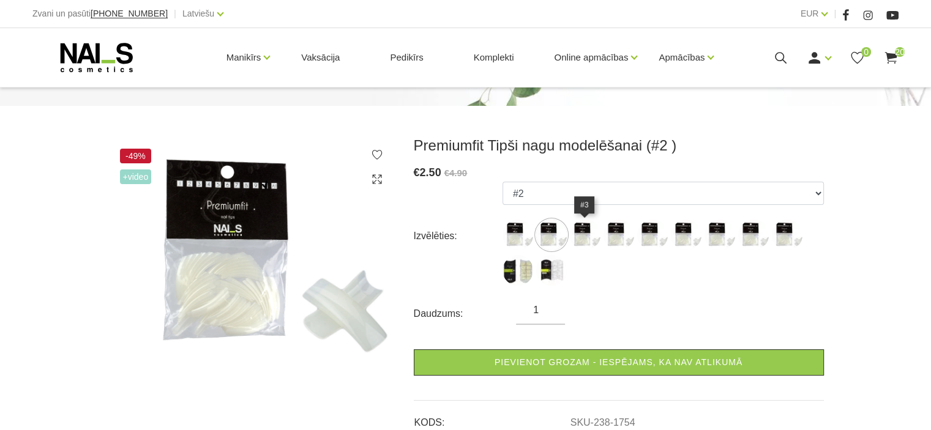
click at [581, 235] on img at bounding box center [585, 235] width 31 height 31
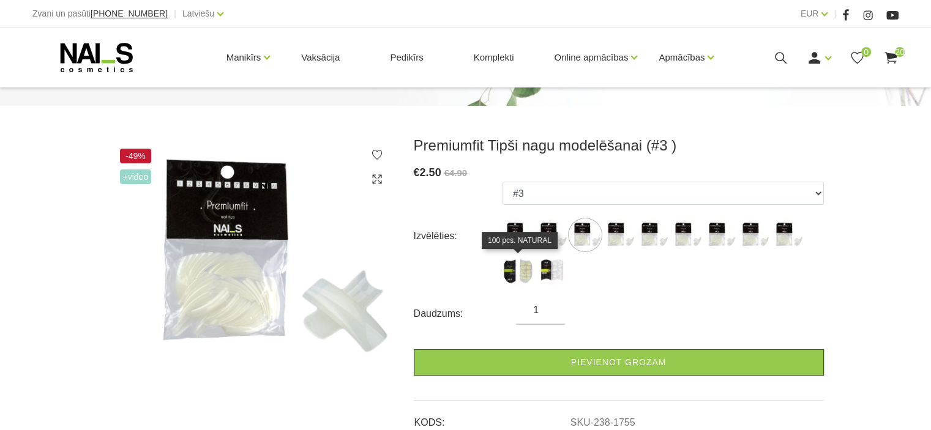
click at [521, 270] on img at bounding box center [517, 270] width 31 height 31
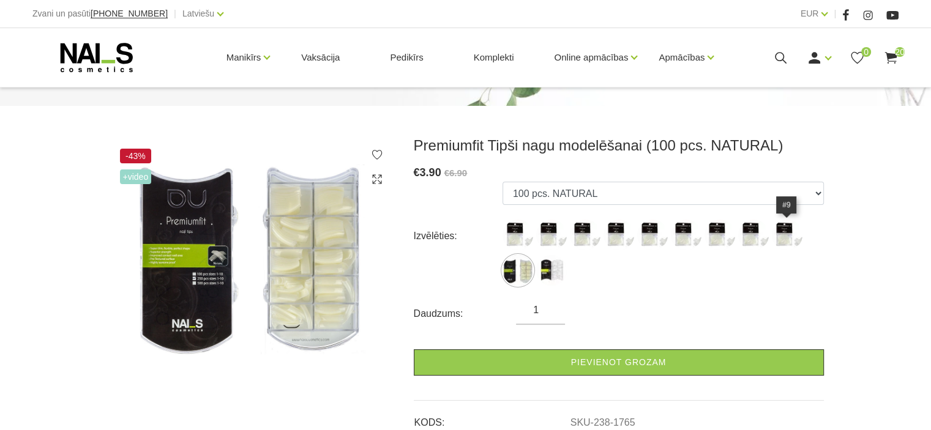
click at [780, 238] on img at bounding box center [787, 235] width 31 height 31
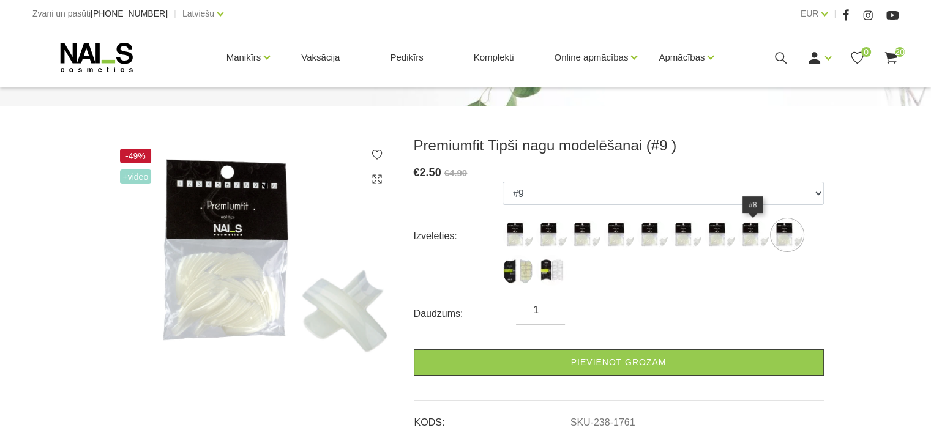
click at [751, 239] on img at bounding box center [753, 235] width 31 height 31
click at [722, 237] on img at bounding box center [719, 235] width 31 height 31
select select "1759"
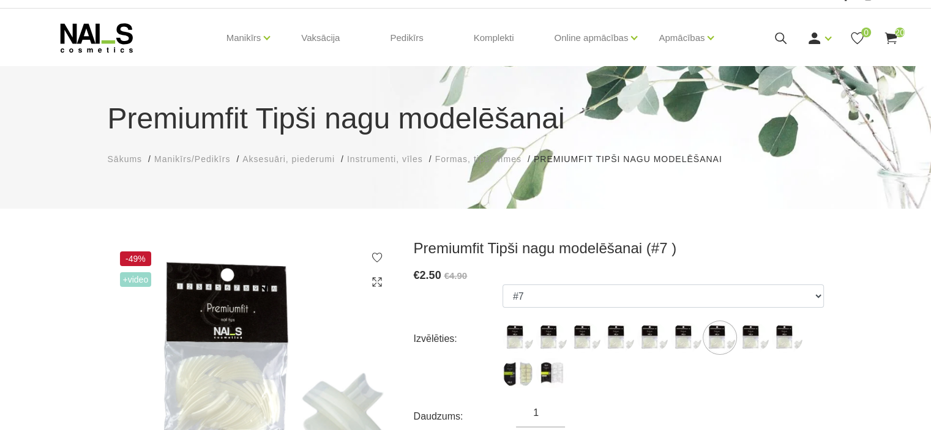
scroll to position [0, 0]
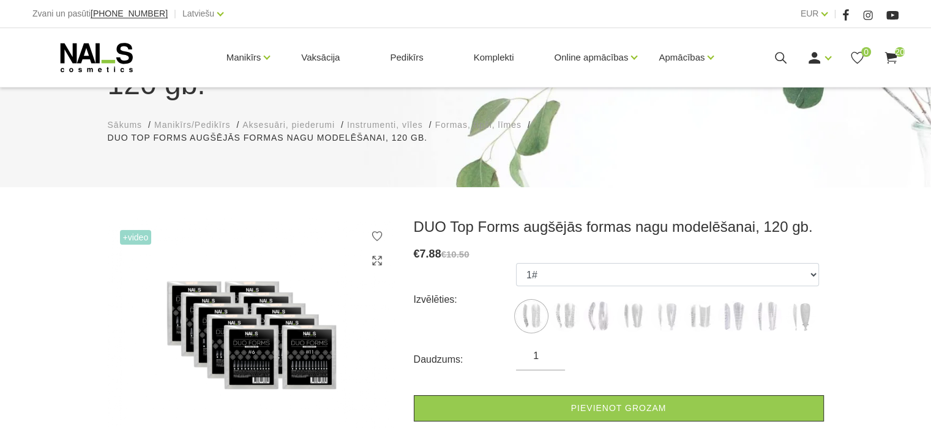
scroll to position [122, 0]
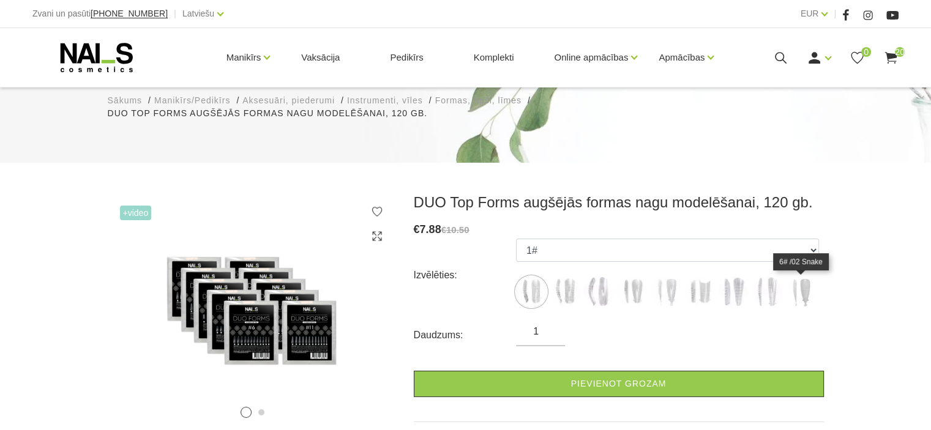
click at [800, 288] on img at bounding box center [800, 292] width 31 height 31
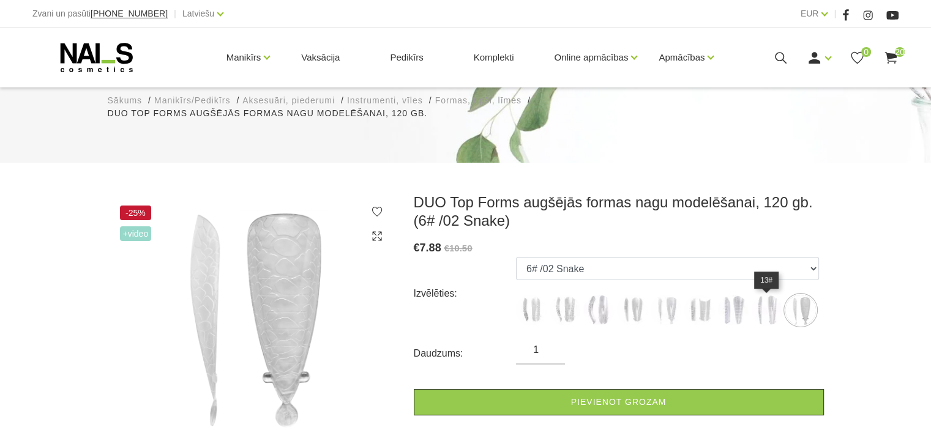
click at [762, 308] on img at bounding box center [766, 310] width 31 height 31
select select "5414"
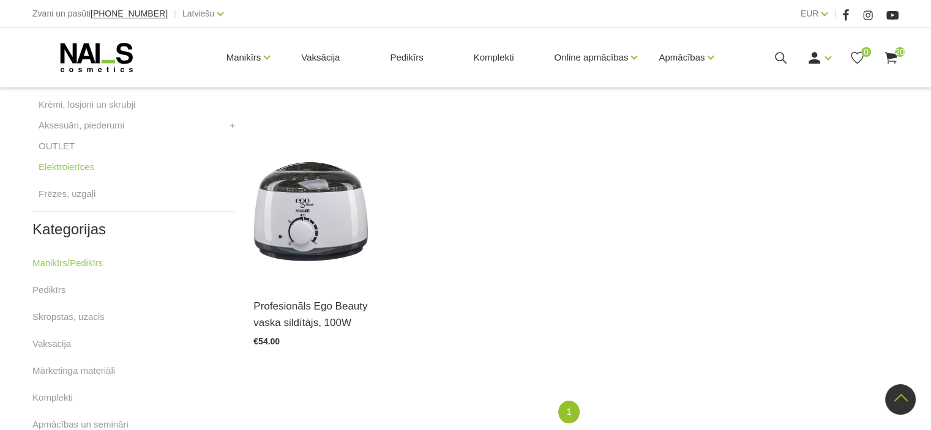
scroll to position [490, 0]
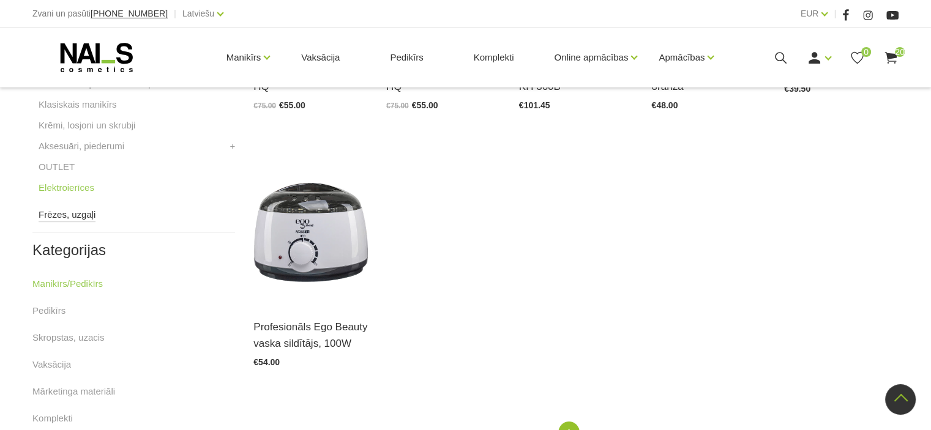
click at [51, 218] on link "Frēzes, uzgaļi" at bounding box center [67, 214] width 57 height 15
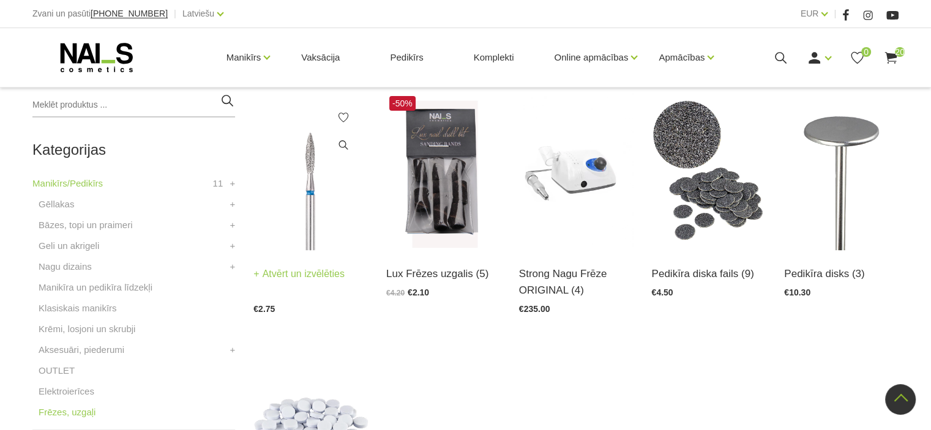
scroll to position [306, 0]
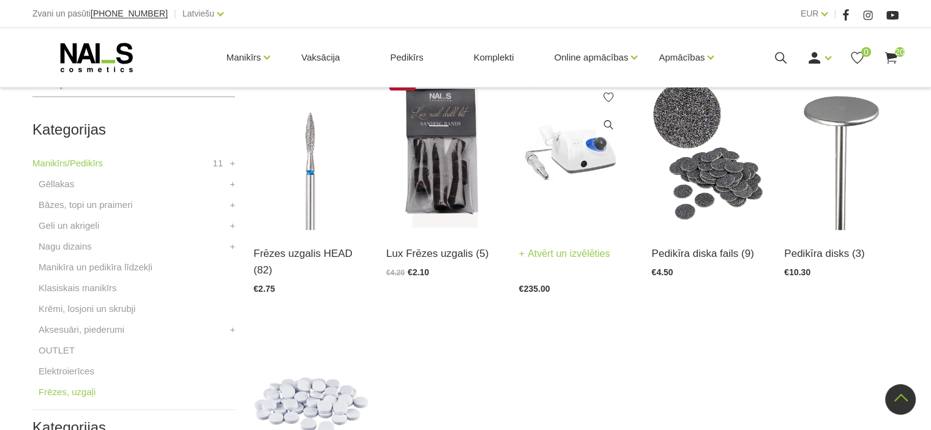
click at [554, 253] on link "Atvērt un izvēlēties" at bounding box center [564, 253] width 91 height 17
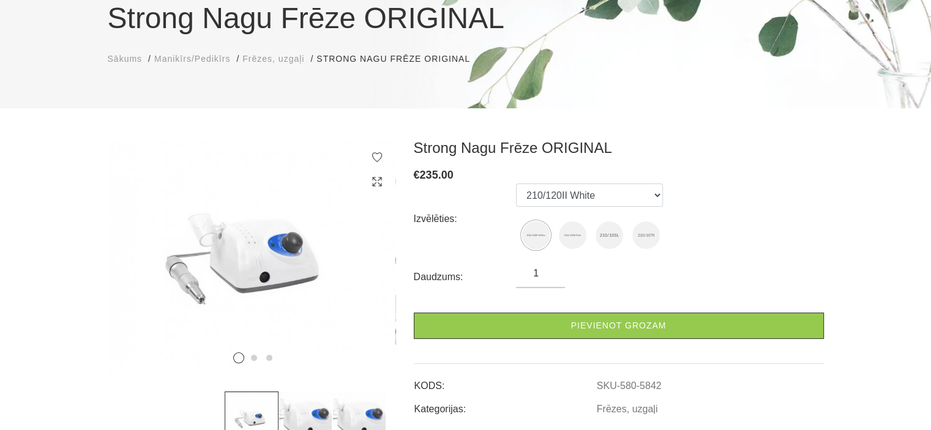
scroll to position [184, 0]
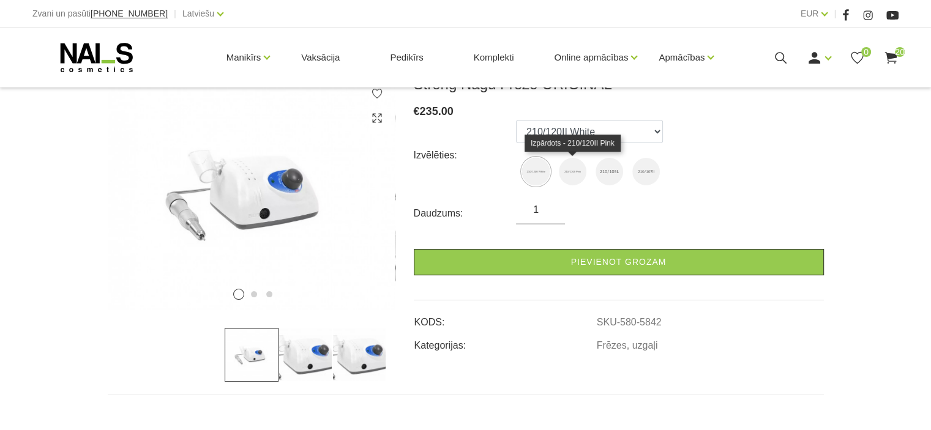
click at [575, 174] on img at bounding box center [573, 172] width 28 height 28
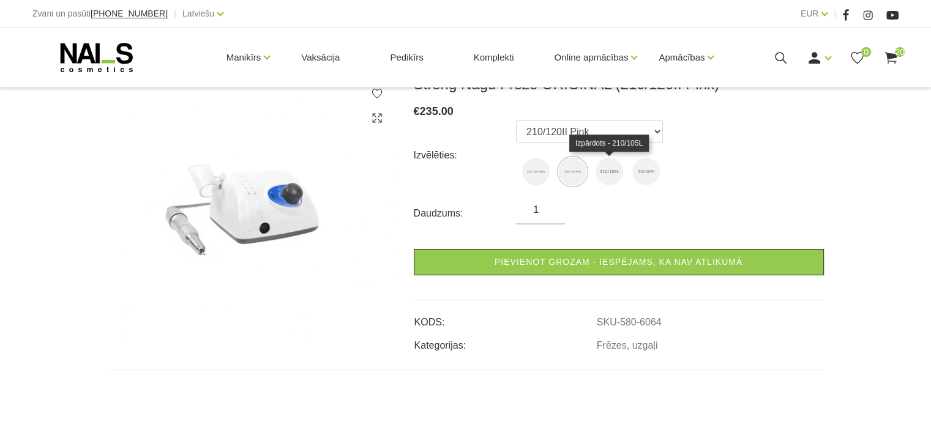
click at [611, 176] on img at bounding box center [609, 172] width 28 height 28
click at [649, 171] on img at bounding box center [646, 172] width 28 height 28
select select "6546"
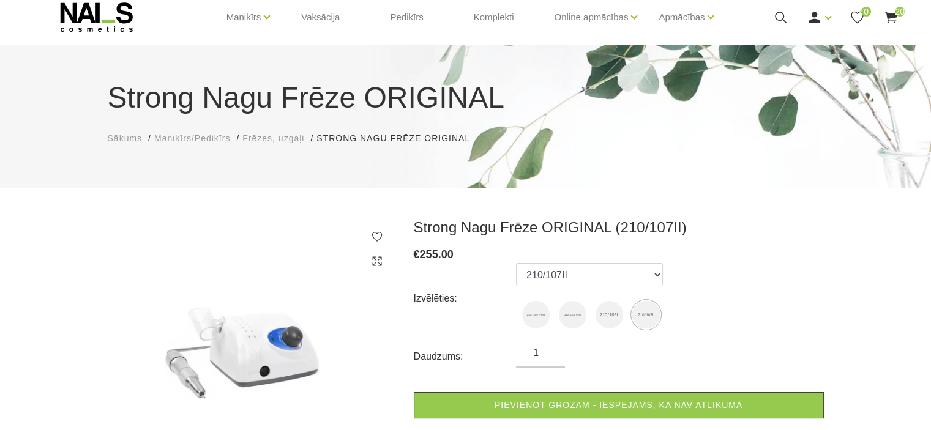
scroll to position [0, 0]
